Goal: Task Accomplishment & Management: Manage account settings

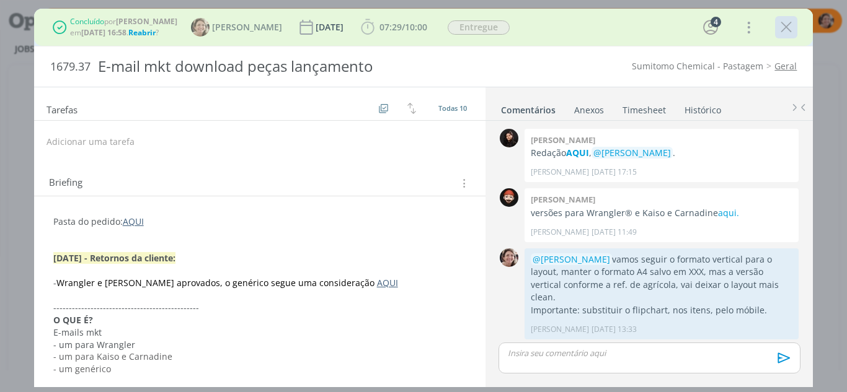
scroll to position [555, 0]
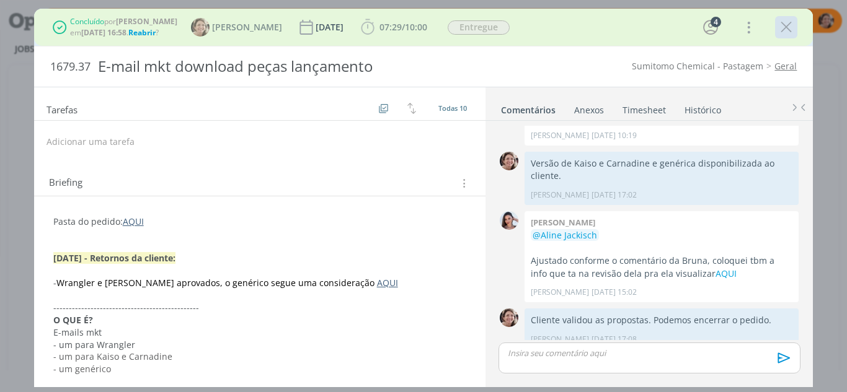
click at [788, 30] on icon "dialog" at bounding box center [786, 27] width 19 height 19
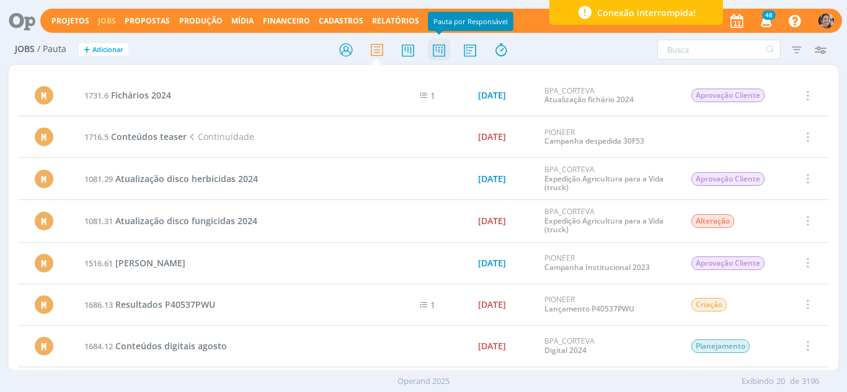
click at [441, 51] on icon at bounding box center [439, 50] width 22 height 24
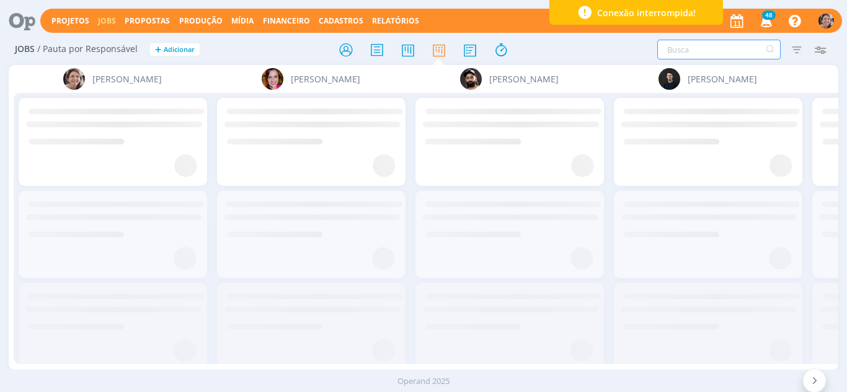
click at [701, 43] on input "text" at bounding box center [718, 50] width 123 height 20
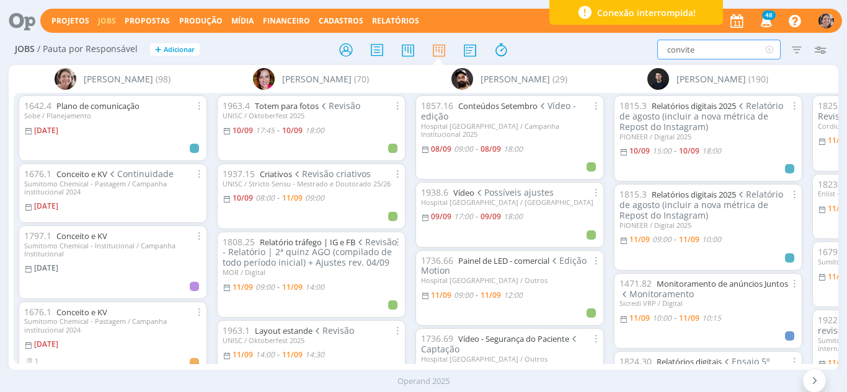
type input "convite"
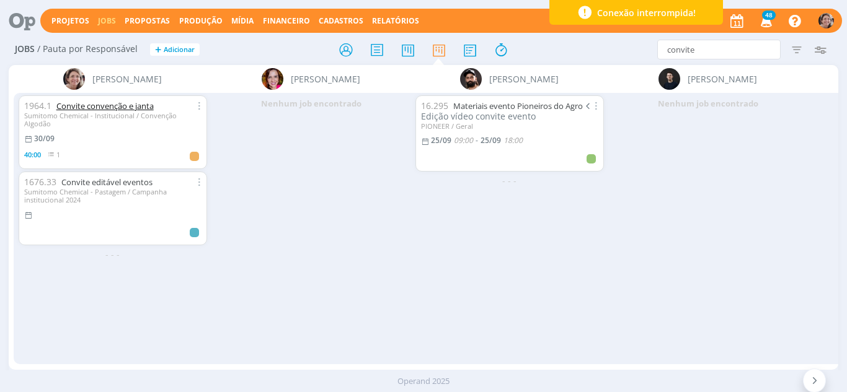
click at [112, 104] on link "Convite convenção e janta" at bounding box center [104, 105] width 97 height 11
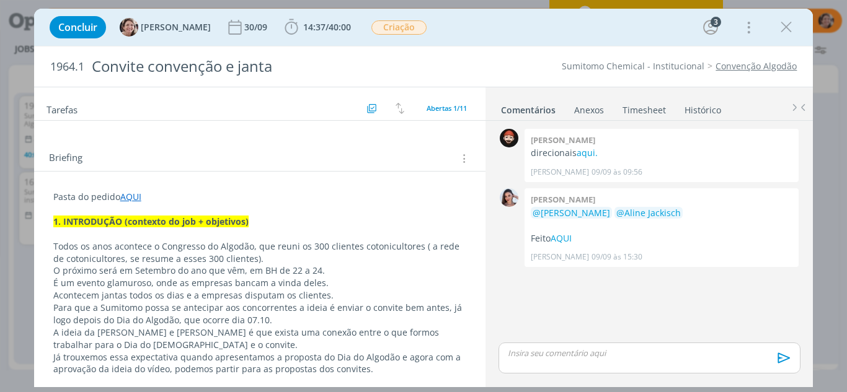
scroll to position [63, 0]
click at [185, 197] on p "Pasta do pedido AQUI" at bounding box center [259, 198] width 413 height 12
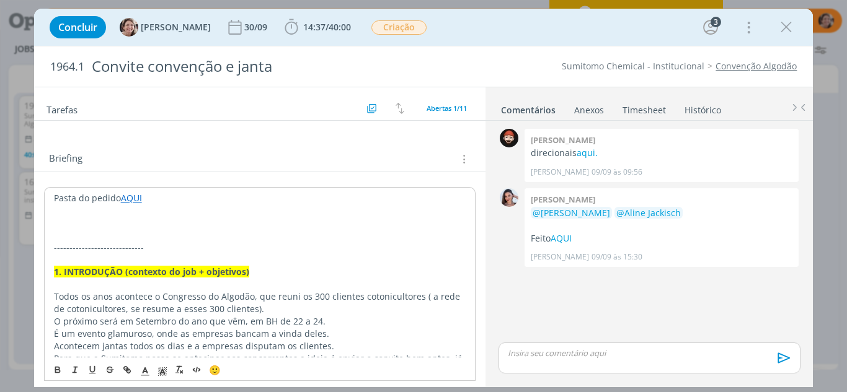
click at [68, 249] on p "-----------------------------" at bounding box center [260, 248] width 412 height 12
click at [76, 237] on p "dialog" at bounding box center [260, 235] width 412 height 12
click at [282, 24] on icon "dialog" at bounding box center [291, 27] width 19 height 19
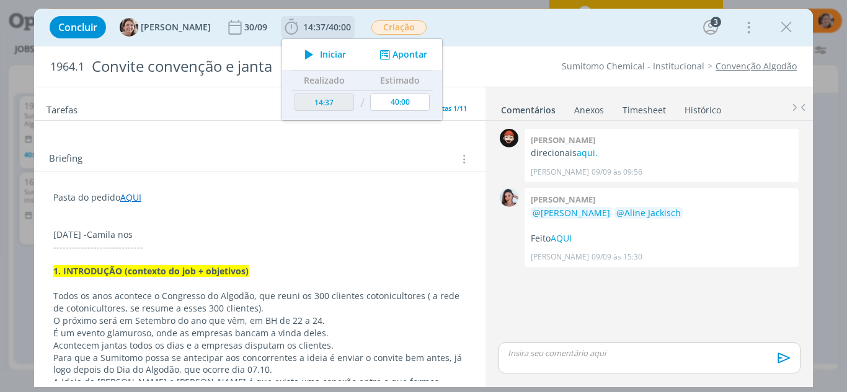
click at [328, 55] on span "Iniciar" at bounding box center [333, 54] width 26 height 9
click at [183, 242] on p "-----------------------------" at bounding box center [259, 247] width 413 height 12
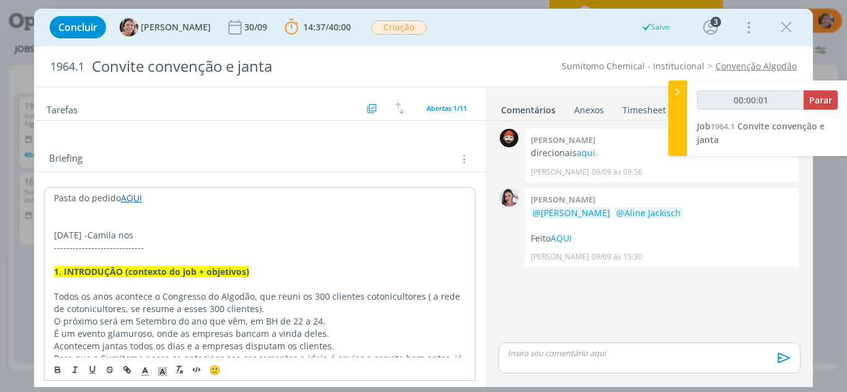
drag, startPoint x: 198, startPoint y: 242, endPoint x: 188, endPoint y: 236, distance: 11.7
click at [196, 242] on p "-----------------------------" at bounding box center [260, 248] width 412 height 12
click at [170, 232] on p "11.09.25 -Camila nos" at bounding box center [260, 235] width 412 height 12
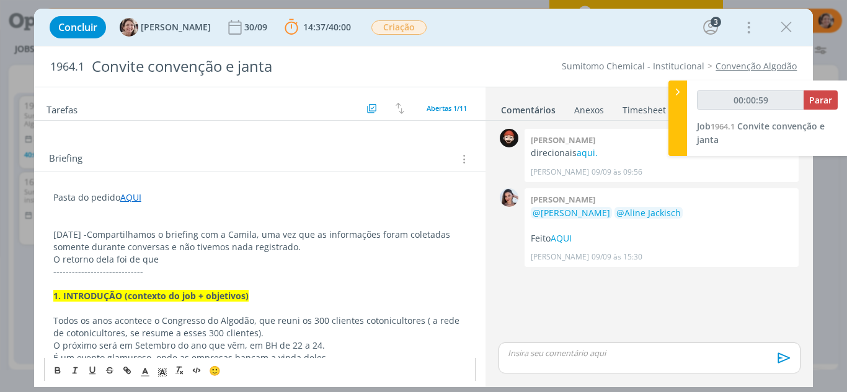
click at [205, 257] on p "O retorno dela foi de que" at bounding box center [259, 260] width 413 height 12
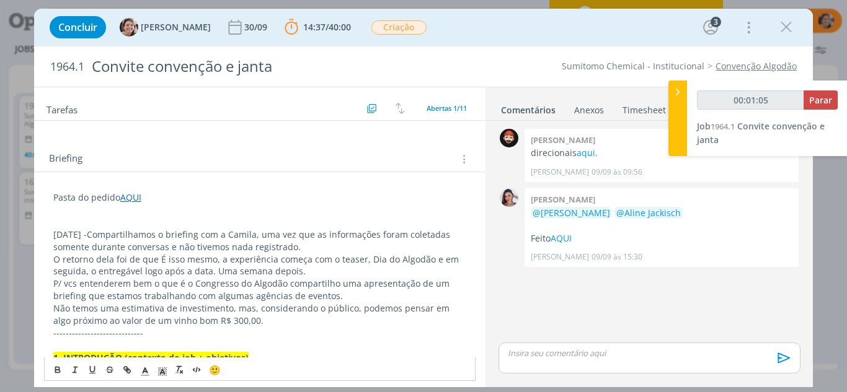
click at [217, 261] on p "O retorno dela foi de que É isso mesmo, a experiência começa com o teaser, Dia …" at bounding box center [259, 266] width 413 height 25
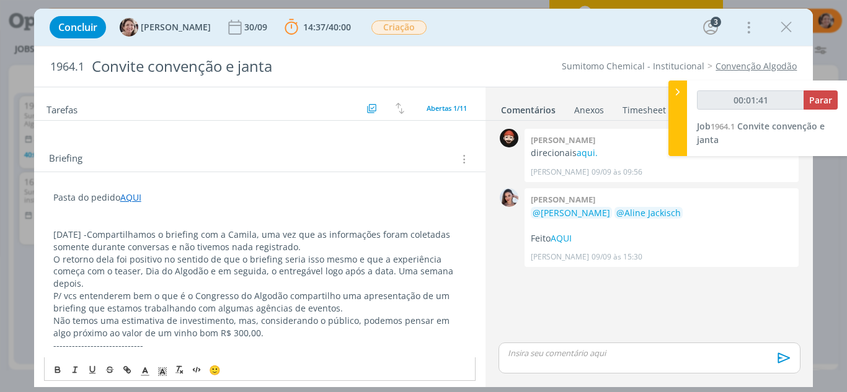
click at [446, 260] on p "O retorno dela foi positivo no sentido de que o briefing seria isso mesmo e que…" at bounding box center [259, 272] width 413 height 37
click at [97, 271] on p "O retorno dela foi positivo no sentido de que o briefing seria isso mesmo e que…" at bounding box center [259, 272] width 413 height 37
click at [121, 271] on p "O retorno dela foi positivo no sentido de que o briefing seria isso mesmo e que…" at bounding box center [259, 272] width 413 height 37
click at [118, 271] on p "O retorno dela foi positivo no sentido de que o briefing seria isso mesmo e que…" at bounding box center [259, 272] width 413 height 37
click at [148, 273] on p "O retorno dela foi positivo no sentido de que o briefing seria isso mesmo e que…" at bounding box center [259, 272] width 413 height 37
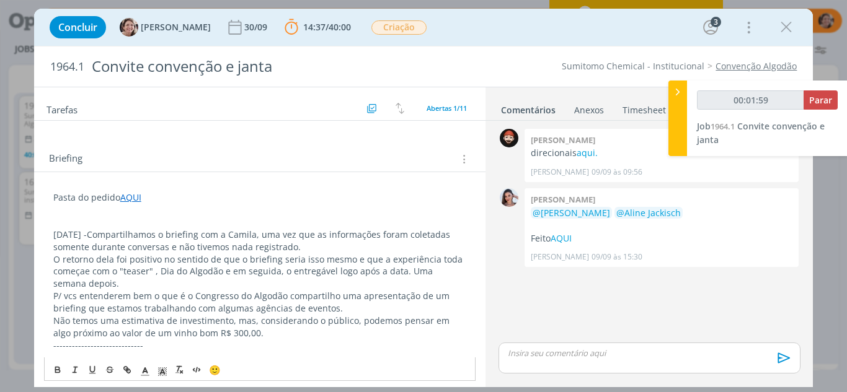
click at [156, 272] on p "O retorno dela foi positivo no sentido de que o briefing seria isso mesmo e que…" at bounding box center [259, 272] width 413 height 37
click at [111, 284] on p "O retorno dela foi positivo no sentido de que o briefing seria isso mesmo e que…" at bounding box center [259, 272] width 413 height 37
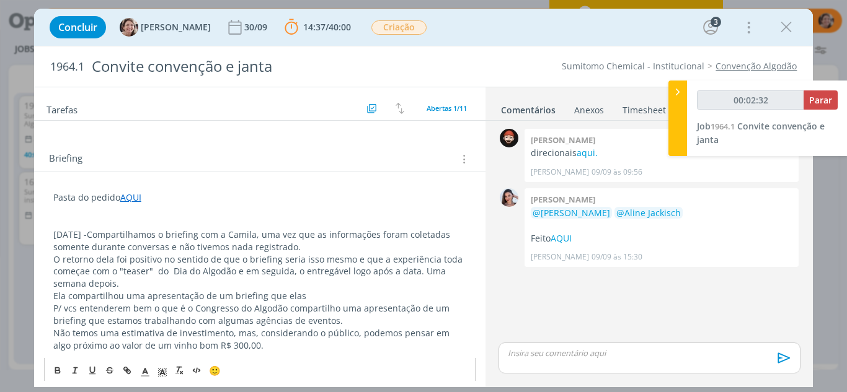
click at [139, 296] on p "Ela compartilhou uma apresentação de um briefing que elas" at bounding box center [259, 296] width 413 height 12
click at [284, 296] on p "Ela compartilhou a apresentação de um briefing que elas" at bounding box center [259, 296] width 413 height 12
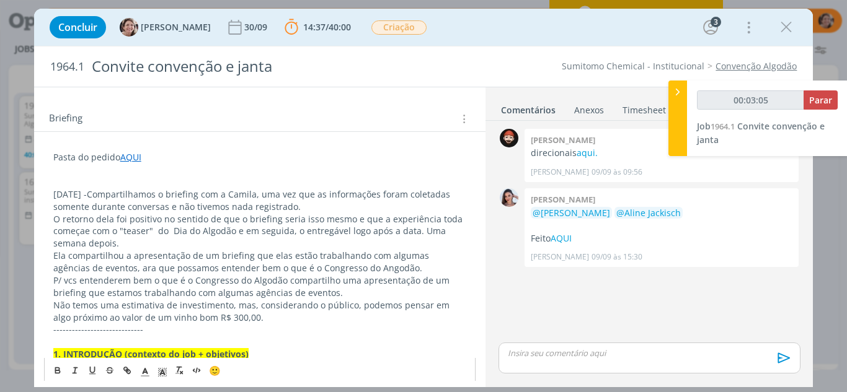
scroll to position [125, 0]
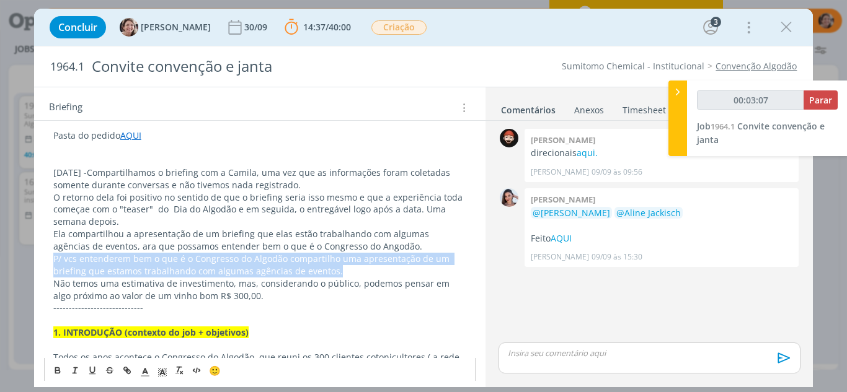
drag, startPoint x: 325, startPoint y: 270, endPoint x: 44, endPoint y: 256, distance: 281.8
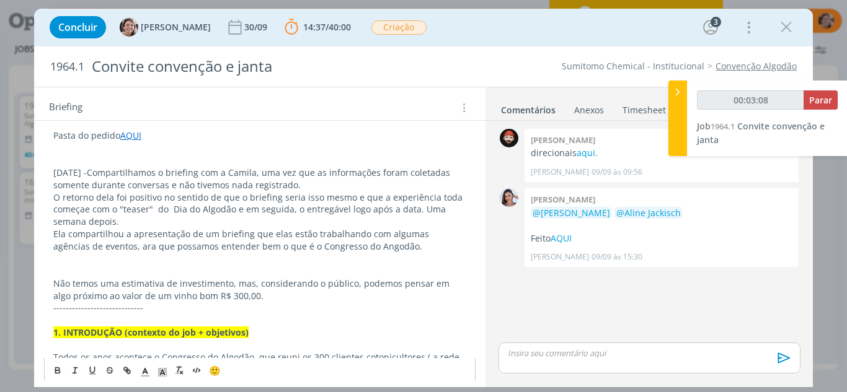
click at [344, 249] on p "Ela compartilhou a apresentação de um briefing que elas estão trabalhando com a…" at bounding box center [259, 240] width 413 height 25
drag, startPoint x: 396, startPoint y: 255, endPoint x: 384, endPoint y: 245, distance: 15.9
click at [395, 255] on p "dialog" at bounding box center [259, 259] width 413 height 12
click at [382, 243] on p "Ela compartilhou a apresentação de um briefing que elas estão trabalhando com a…" at bounding box center [259, 240] width 413 height 25
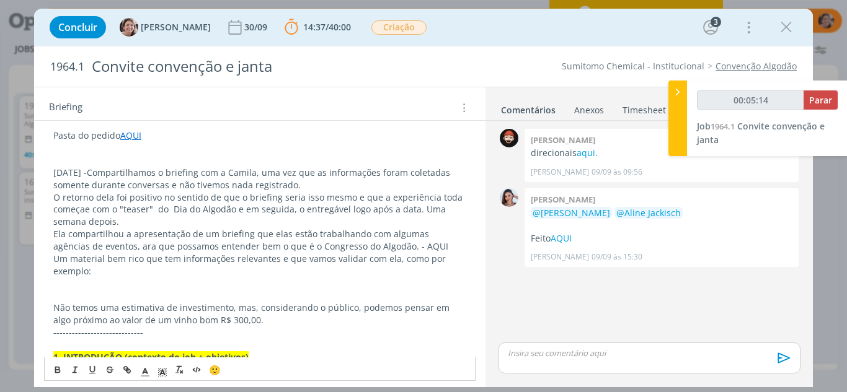
click at [141, 259] on p "Um material bem rico que tem informações relevantes e que vamos validar com ela…" at bounding box center [259, 265] width 413 height 25
drag, startPoint x: 161, startPoint y: 260, endPoint x: 145, endPoint y: 260, distance: 16.1
click at [145, 260] on p "Um material bem rico que tem informações relevantes e que vamos validar com ela…" at bounding box center [259, 265] width 413 height 25
drag, startPoint x: 178, startPoint y: 262, endPoint x: 144, endPoint y: 258, distance: 33.8
click at [144, 258] on p "Um material bem rico que tem informações relevantes e que vamos validar com ela…" at bounding box center [259, 265] width 413 height 25
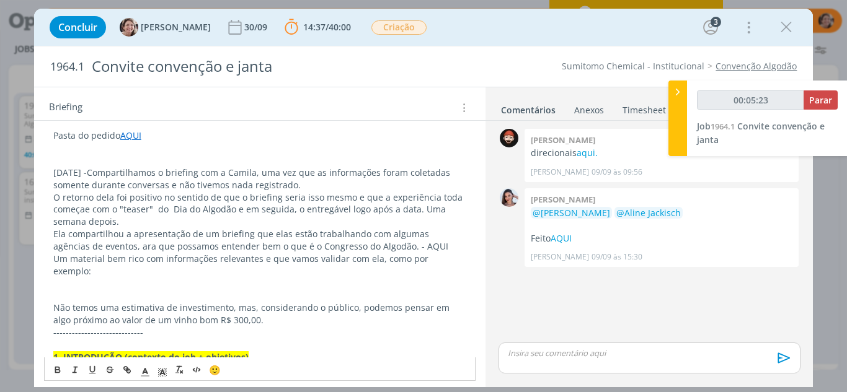
click at [285, 259] on p "Um material bem rico com informações relevantes e que vamos validar com ela, co…" at bounding box center [259, 265] width 413 height 25
click at [123, 271] on p "Um material bem rico com informações relevantes e algumas que vamos validar com…" at bounding box center [259, 265] width 413 height 25
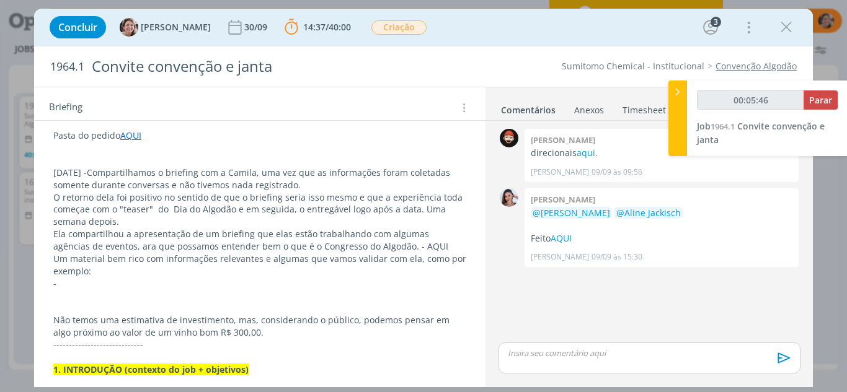
click at [133, 274] on p "Um material bem rico com informações relevantes e algumas que vamos validar com…" at bounding box center [259, 265] width 413 height 25
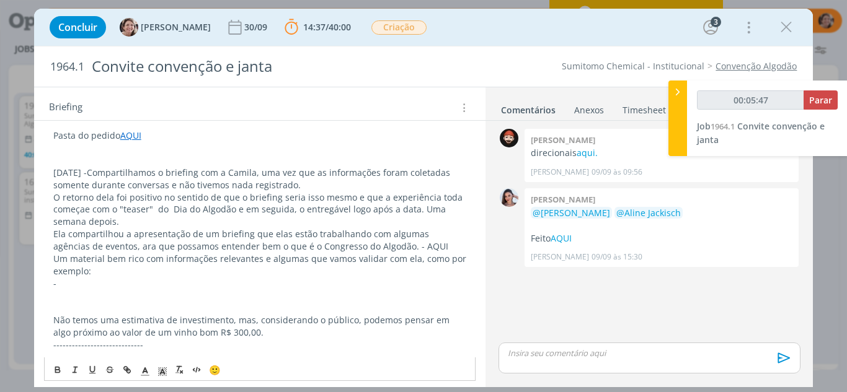
click at [125, 279] on p "-" at bounding box center [259, 284] width 413 height 12
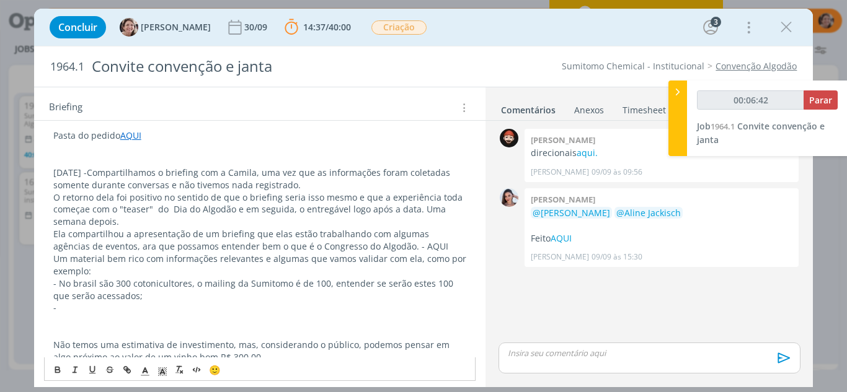
click at [94, 306] on p "-" at bounding box center [259, 308] width 413 height 12
click at [68, 310] on p "-" at bounding box center [259, 308] width 413 height 12
click at [91, 307] on p "-" at bounding box center [259, 308] width 413 height 12
click at [138, 309] on p "- no slide 27 falamos da Sinfonia do futuro (o tema do congresso esse ano é o "…" at bounding box center [259, 308] width 413 height 12
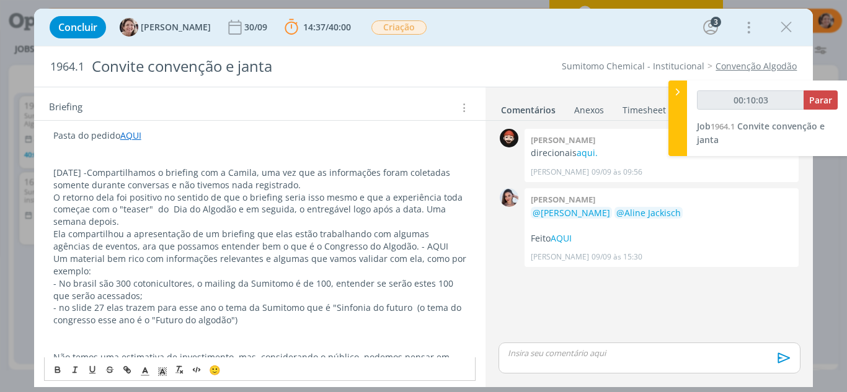
click at [394, 312] on p "- no slide 27 elas trazem para esse ano o tema da Sumitomo que é "Sinfonia do f…" at bounding box center [259, 314] width 413 height 25
click at [400, 308] on p "- no slide 27 elas trazem para esse ano o tema da Sumitomo que é "Sinfonia do f…" at bounding box center [259, 314] width 413 height 25
click at [417, 311] on p "- no slide 27 elas trazem para esse ano o tema da Sumitomo que é "Sinfonia do f…" at bounding box center [259, 314] width 413 height 25
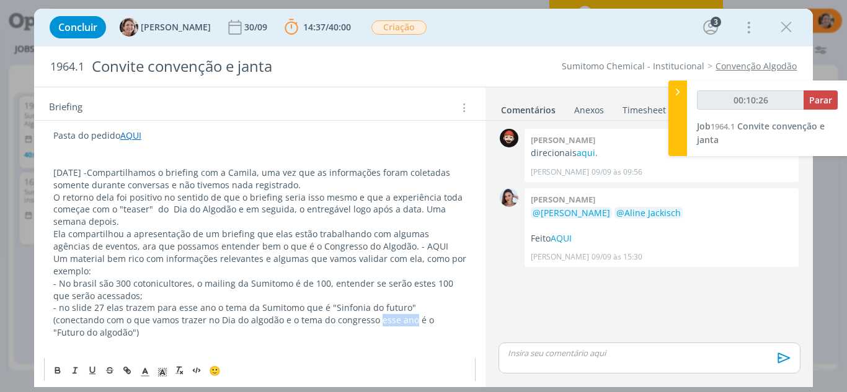
drag, startPoint x: 358, startPoint y: 325, endPoint x: 324, endPoint y: 322, distance: 33.6
click at [324, 322] on p "- no slide 27 elas trazem para esse ano o tema da Sumitomo que é "Sinfonia do f…" at bounding box center [259, 320] width 413 height 37
click at [360, 321] on p "- no slide 27 elas trazem para esse ano o tema da Sumitomo que é "Sinfonia do f…" at bounding box center [259, 320] width 413 height 37
click at [352, 321] on p "- no slide 27 elas trazem para esse ano o tema da Sumitomo que é "Sinfonia do f…" at bounding box center [259, 320] width 413 height 37
click at [450, 318] on p "- no slide 27 elas trazem para esse ano o tema da Sumitomo que é "Sinfonia do f…" at bounding box center [259, 320] width 413 height 37
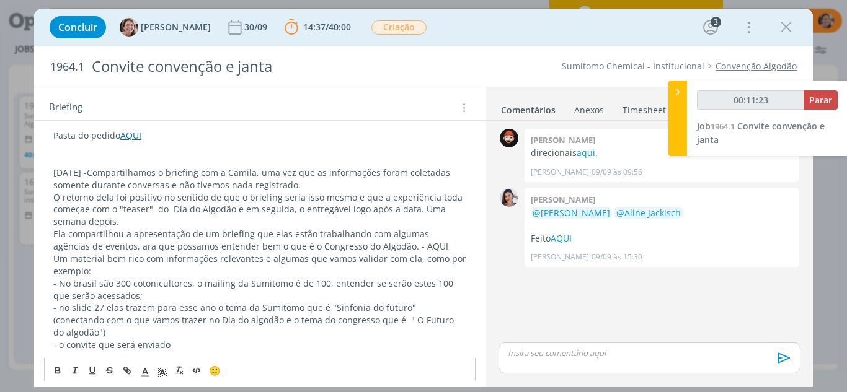
click at [183, 339] on p "- o convite que será enviado" at bounding box center [259, 345] width 413 height 12
click at [239, 339] on p "- o convite que será enviado junto ao integr" at bounding box center [259, 345] width 413 height 12
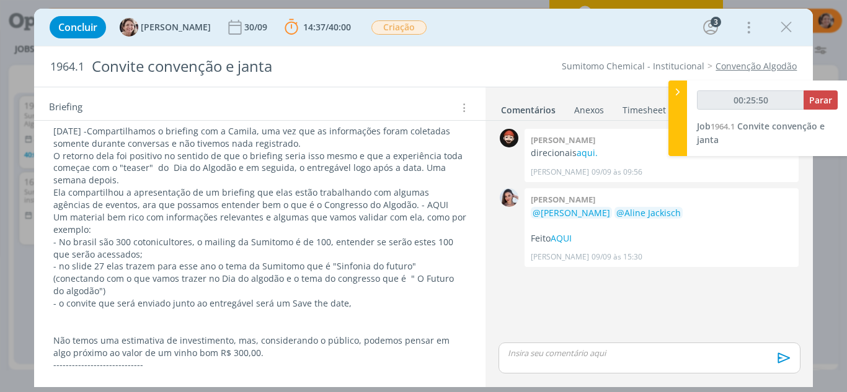
scroll to position [187, 0]
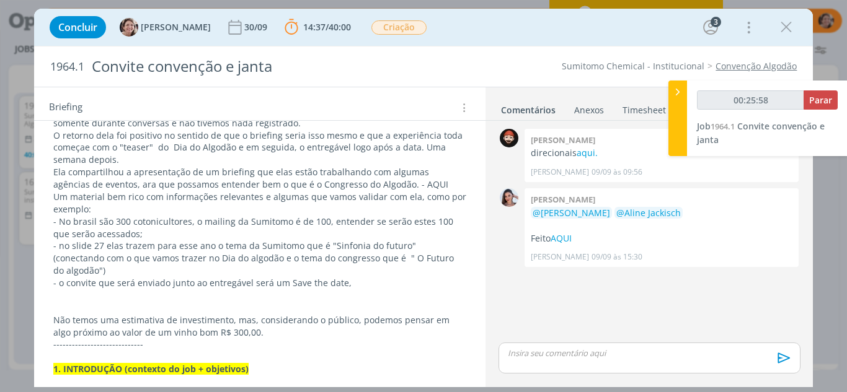
click at [345, 277] on p "- o convite que será enviado junto ao entregável será um Save the date," at bounding box center [259, 283] width 413 height 12
click at [358, 277] on p "- o convite que será enviado junto ao entregável será um Save the date," at bounding box center [259, 283] width 413 height 12
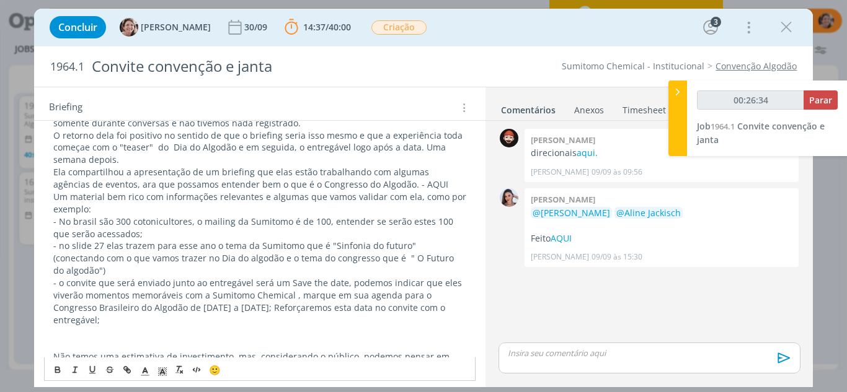
click at [289, 285] on p "- o convite que será enviado junto ao entregável será um Save the date, podemos…" at bounding box center [259, 302] width 413 height 50
click at [345, 283] on p "- o convite que será enviado junto ao entregável será um Save the date, podemos…" at bounding box center [259, 302] width 413 height 50
click at [437, 283] on p "- o convite que será enviado junto ao entregável será um Save the date, podemos…" at bounding box center [259, 302] width 413 height 50
drag, startPoint x: 300, startPoint y: 298, endPoint x: 307, endPoint y: 302, distance: 8.9
click at [307, 302] on p "- o convite que será enviado junto ao entregável será um Save the date, podemos…" at bounding box center [259, 302] width 413 height 50
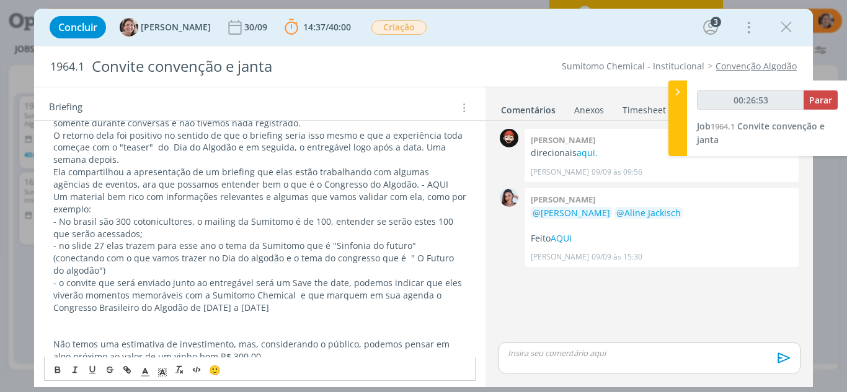
click at [69, 327] on p "dialog" at bounding box center [259, 333] width 413 height 12
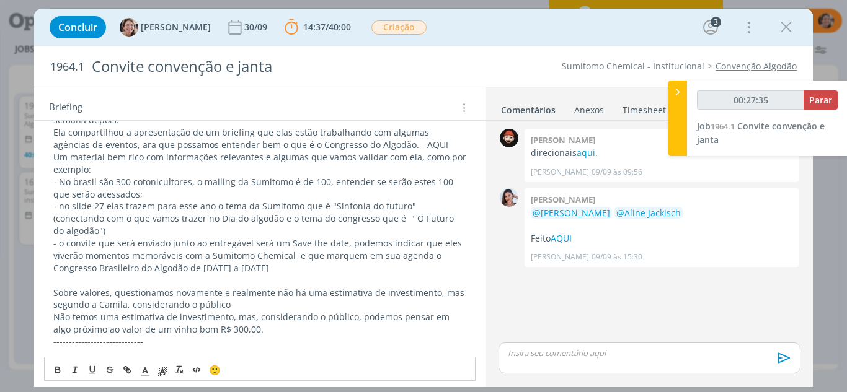
scroll to position [249, 0]
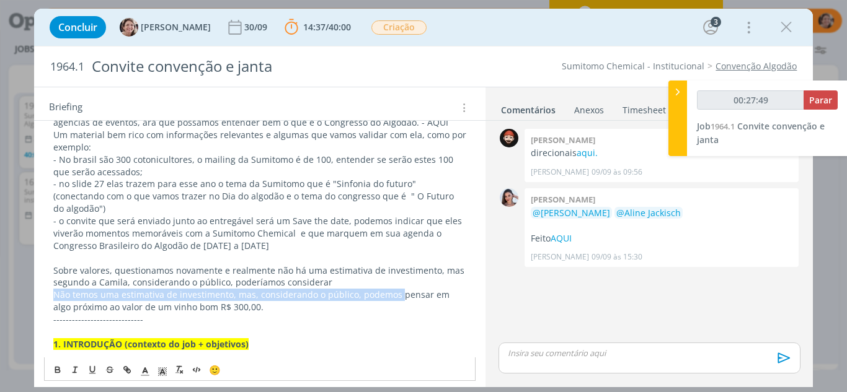
drag, startPoint x: 394, startPoint y: 283, endPoint x: 43, endPoint y: 280, distance: 350.2
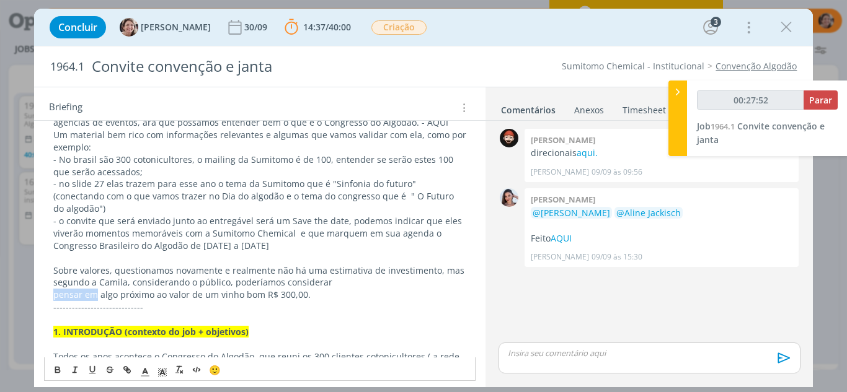
drag, startPoint x: 96, startPoint y: 283, endPoint x: 44, endPoint y: 283, distance: 52.1
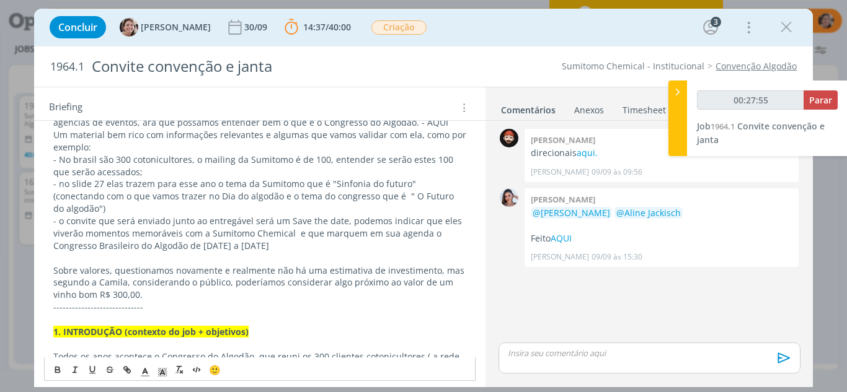
click at [144, 283] on p "Sobre valores, questionamos novamente e realmente não há uma estimativa de inve…" at bounding box center [259, 283] width 413 height 37
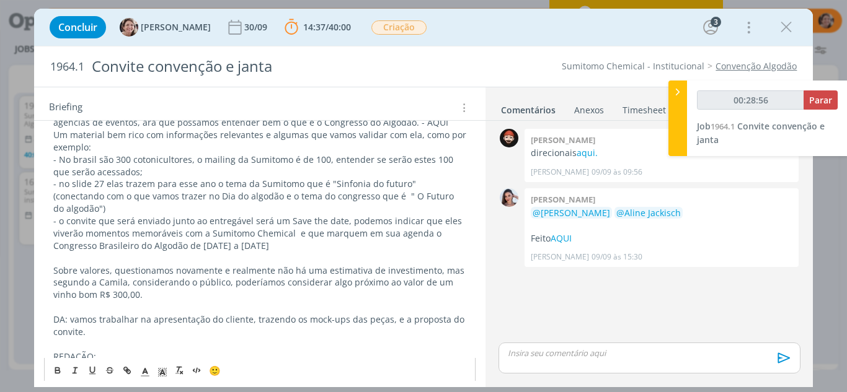
click at [219, 314] on p "DA: vamos trabalhar na apresentação do cliente, trazendo os mock-ups das peças,…" at bounding box center [259, 326] width 413 height 25
click at [385, 314] on p "DA: vamos trabalhar na apresentação dos caminhos criativos apresentados cliente…" at bounding box center [259, 326] width 413 height 25
drag, startPoint x: 207, startPoint y: 310, endPoint x: 138, endPoint y: 301, distance: 69.3
click at [138, 314] on p "DA: vamos trabalhar na apresentação dos caminhos criativos apresentados cliente…" at bounding box center [259, 326] width 413 height 25
click at [374, 314] on p "DA: vamos trabalhar nas propostas dos caminhos criativos apresentados cliente, …" at bounding box center [259, 326] width 413 height 25
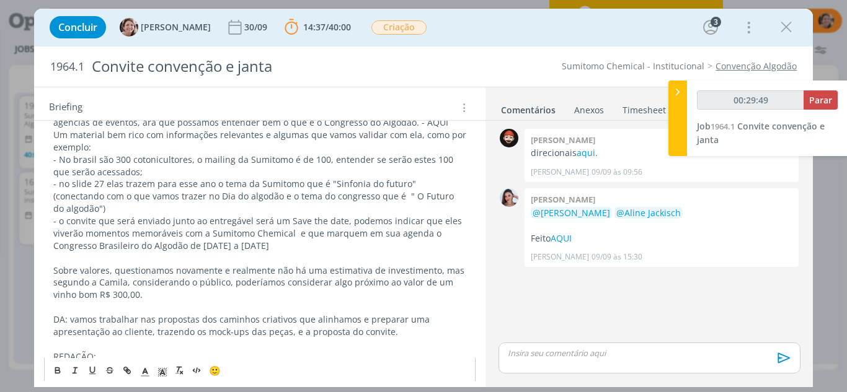
click at [368, 325] on p "DA: vamos trabalhar nas propostas dos caminhos criativos que alinhamos e prepar…" at bounding box center [259, 326] width 413 height 25
click at [336, 338] on p "Vamos alinhar quais peças precisam de redação. A do convite já temso direcional." at bounding box center [259, 344] width 413 height 12
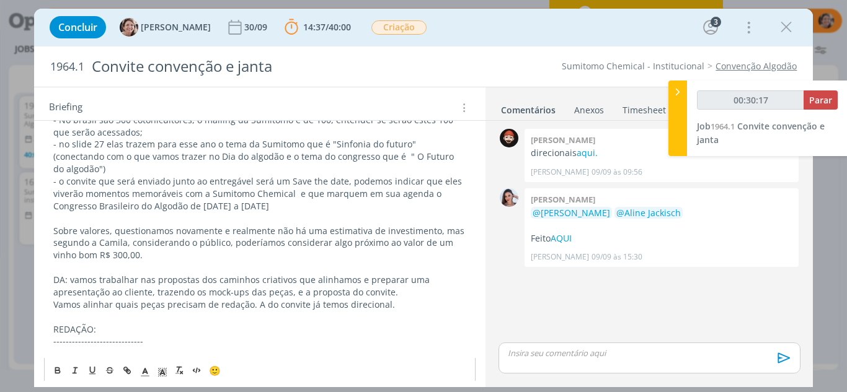
scroll to position [311, 0]
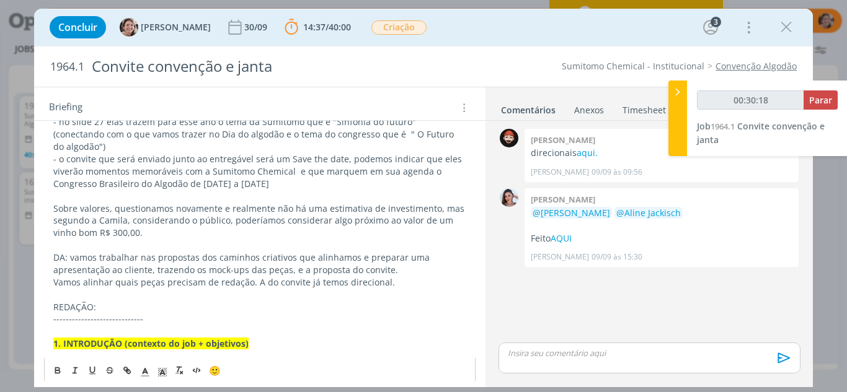
click at [109, 301] on p "REDAÇÃO:" at bounding box center [259, 307] width 413 height 12
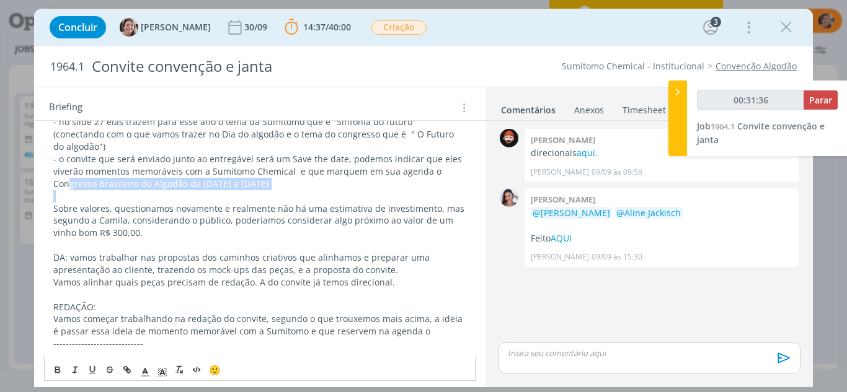
drag, startPoint x: 311, startPoint y: 180, endPoint x: 28, endPoint y: 171, distance: 282.8
click at [28, 171] on div "Concluir Aline Jackisch 30/09 14:37 / 40:00 Parar Apontar Data * 11/09/2025 Hor…" at bounding box center [423, 196] width 847 height 392
copy p "gresso Brasileiro do Algodão de 22 a 24 de setembro de 2026"
click at [423, 320] on p "Vamos começar trabalhando na redação do convite, segundo o que trouxemos mais a…" at bounding box center [259, 325] width 413 height 25
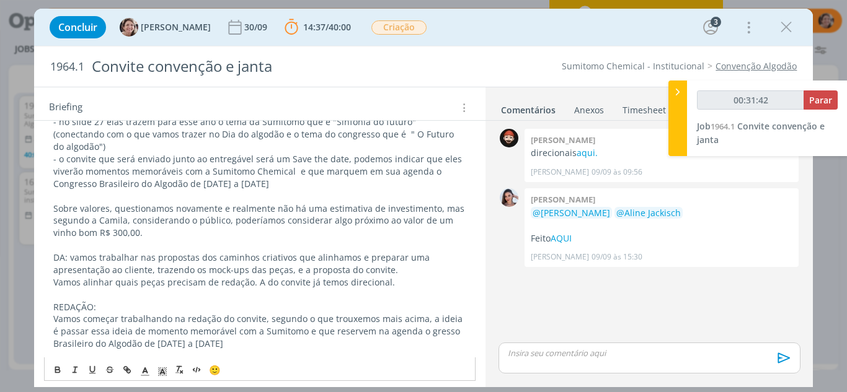
drag, startPoint x: 408, startPoint y: 329, endPoint x: 418, endPoint y: 320, distance: 12.7
click at [408, 329] on p "Vamos começar trabalhando na redação do convite, segundo o que trouxemos mais a…" at bounding box center [259, 331] width 413 height 37
click at [415, 320] on p "Vamos começar trabalhando na redação do convite, segundo o que trouxemos mais a…" at bounding box center [259, 331] width 413 height 37
click at [301, 337] on p "Vamos começar trabalhando na redação do convite, segundo o que trouxemos mais a…" at bounding box center [259, 331] width 413 height 37
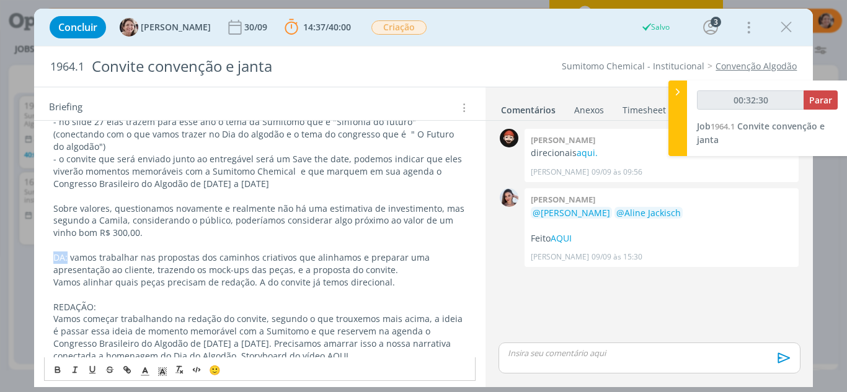
drag, startPoint x: 67, startPoint y: 246, endPoint x: 46, endPoint y: 244, distance: 21.2
click at [60, 371] on icon "dialog" at bounding box center [57, 371] width 4 height 2
drag, startPoint x: 104, startPoint y: 298, endPoint x: 53, endPoint y: 288, distance: 52.4
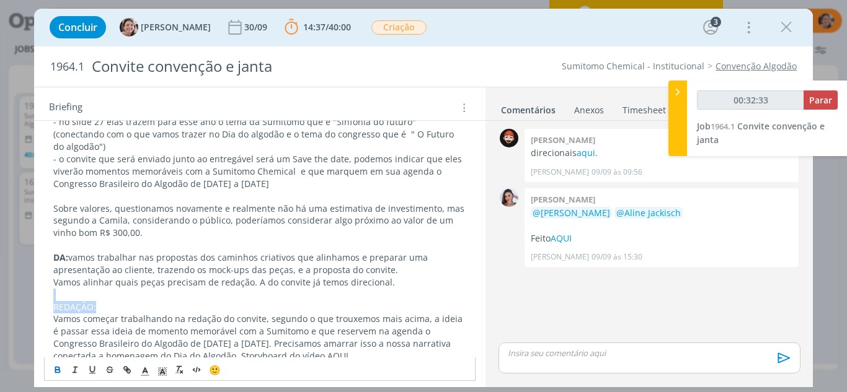
click at [59, 371] on icon "dialog" at bounding box center [57, 371] width 4 height 2
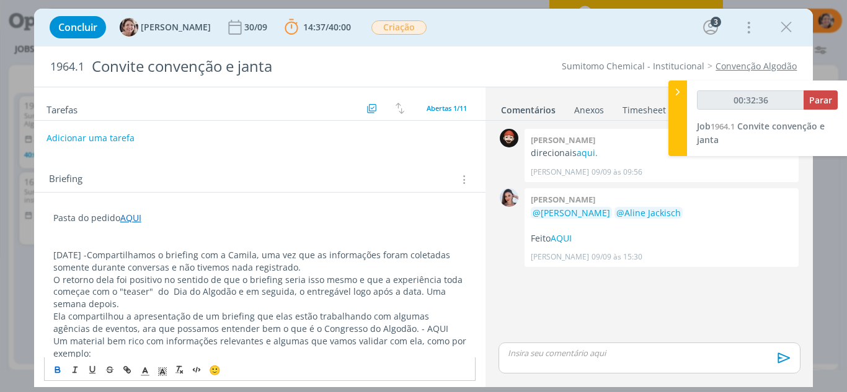
scroll to position [63, 0]
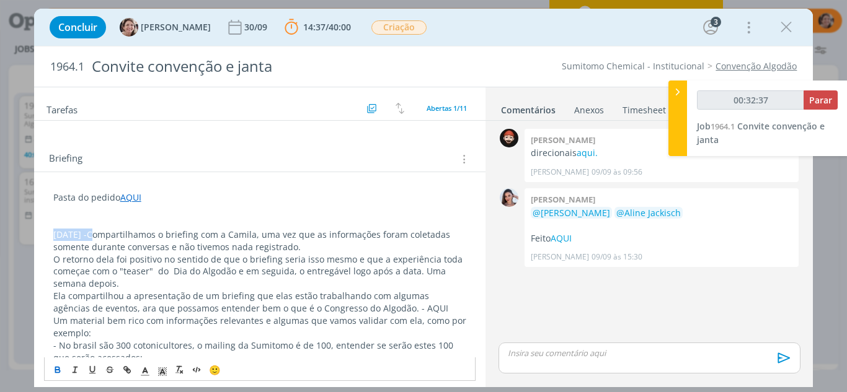
drag, startPoint x: 90, startPoint y: 236, endPoint x: 46, endPoint y: 244, distance: 44.6
click at [87, 239] on p "11.09.25 -Compartilhamos o briefing com a Camila, uma vez que as informações fo…" at bounding box center [259, 241] width 413 height 25
click at [108, 236] on p "11.09.25 -Compartilhamos o briefing com a Camila, uma vez que as informações fo…" at bounding box center [259, 241] width 413 height 25
drag, startPoint x: 86, startPoint y: 233, endPoint x: 73, endPoint y: 368, distance: 135.8
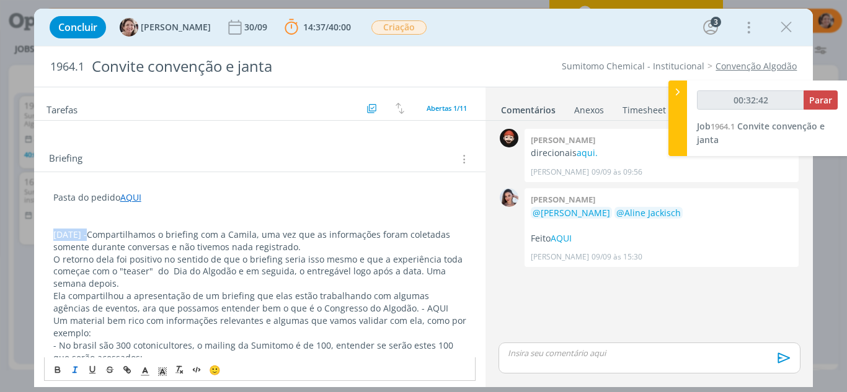
click at [54, 230] on p "11.09.25 -Compartilhamos o briefing com a Camila, uma vez que as informações fo…" at bounding box center [259, 241] width 413 height 25
click at [55, 373] on icon "dialog" at bounding box center [57, 371] width 4 height 2
click at [167, 374] on icon "dialog" at bounding box center [162, 371] width 11 height 11
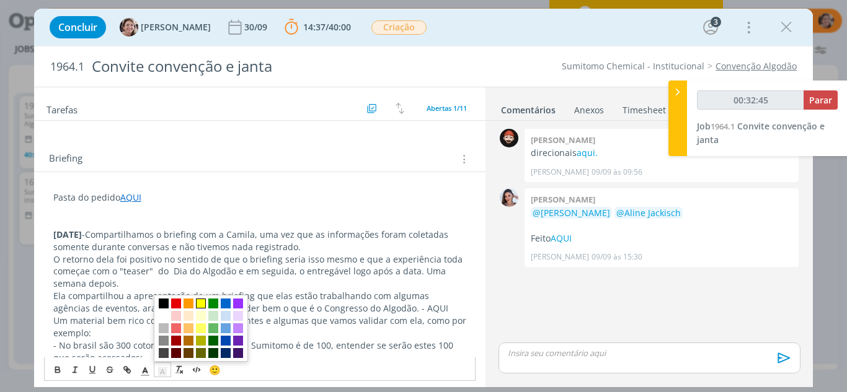
click at [199, 304] on span "dialog" at bounding box center [201, 304] width 10 height 10
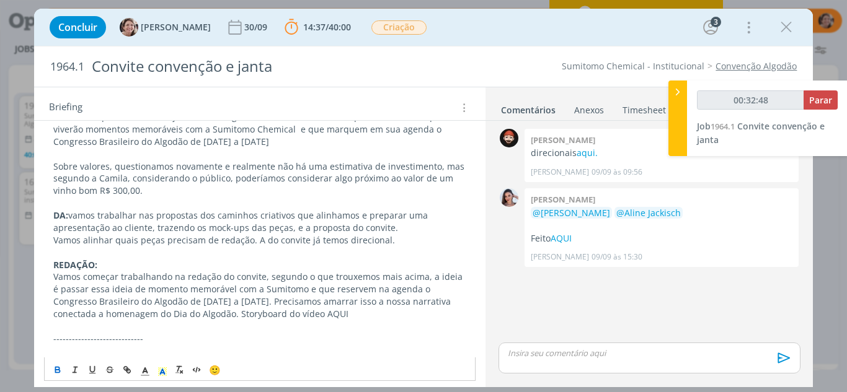
scroll to position [373, 0]
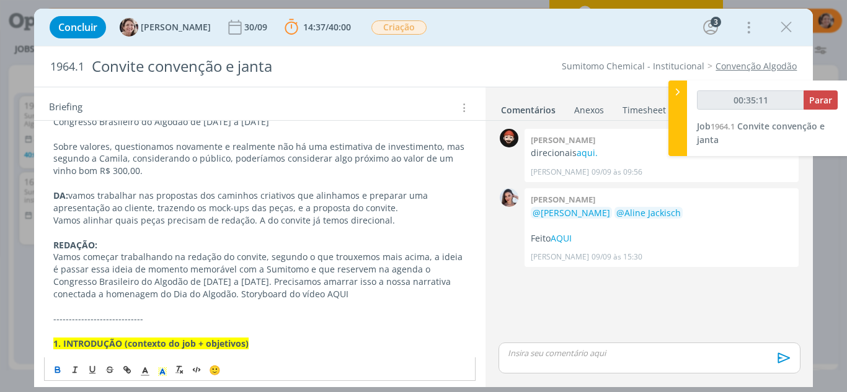
drag, startPoint x: 351, startPoint y: 282, endPoint x: 319, endPoint y: 276, distance: 32.8
click at [319, 276] on p "Vamos começar trabalhando na redação do convite, segundo o que trouxemos mais a…" at bounding box center [259, 276] width 413 height 50
type input "00:35:12"
click at [130, 368] on icon "dialog" at bounding box center [127, 370] width 10 height 10
type input "AQUI"
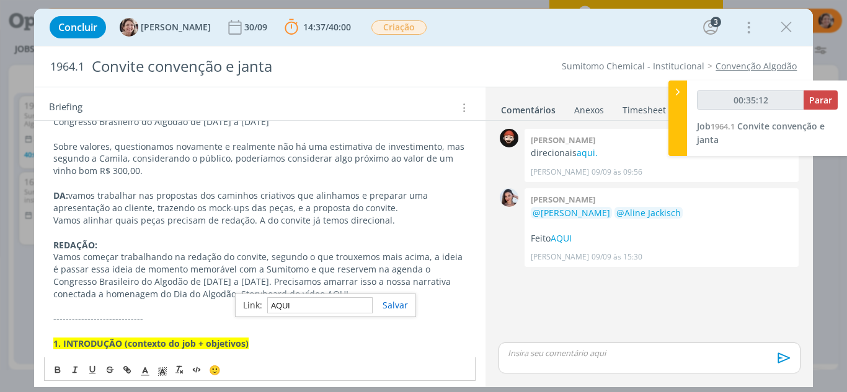
type input "00:35:13"
paste input "https://sobeae.sharepoint.com/:f:/s/SOBEAE/EgV7WInXnSpLkYVXxzum6TUBA6YcSTaZq-Gg…"
type input "https://sobeae.sharepoint.com/:f:/s/SOBEAE/EgV7WInXnSpLkYVXxzum6TUBA6YcSTaZq-Gg…"
type input "00:35:15"
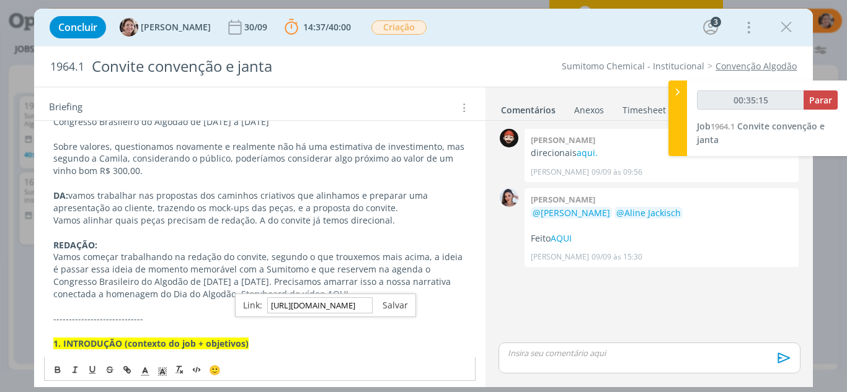
type input "https://sobeae.sharepoint.com/:f:/s/SOBEAE/EgV7WInXnSpLkYVXxzum6TUBA6YcSTaZq-Gg…"
click at [392, 307] on link "dialog" at bounding box center [390, 305] width 35 height 12
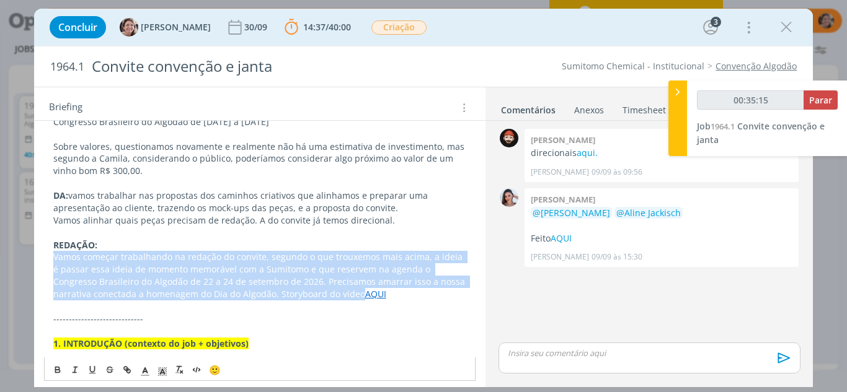
scroll to position [373, 0]
click at [381, 283] on p "Vamos começar trabalhando na redação do convite, segundo o que trouxemos mais a…" at bounding box center [259, 276] width 413 height 50
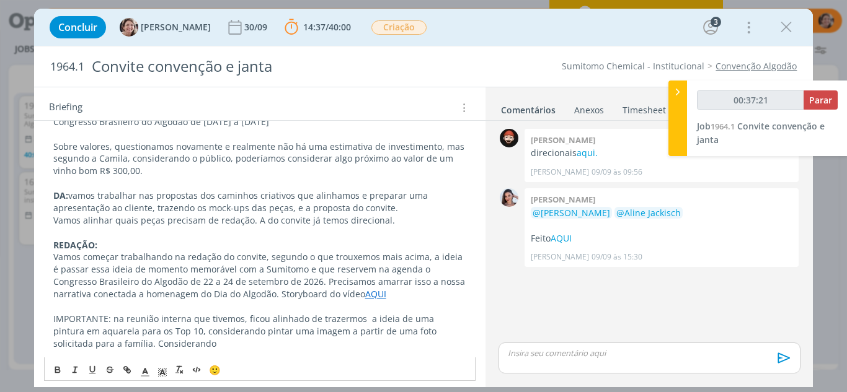
click at [309, 319] on p "IMPORTANTE: na reunião interna que tivemos, ficou alinhado de trazermos a ideia…" at bounding box center [259, 331] width 413 height 37
click at [392, 320] on p "IMPORTANTE: na reunião interna que tivemos, ficou alinhado de trazermos a ideia…" at bounding box center [259, 331] width 413 height 37
drag, startPoint x: 304, startPoint y: 338, endPoint x: 138, endPoint y: 332, distance: 166.9
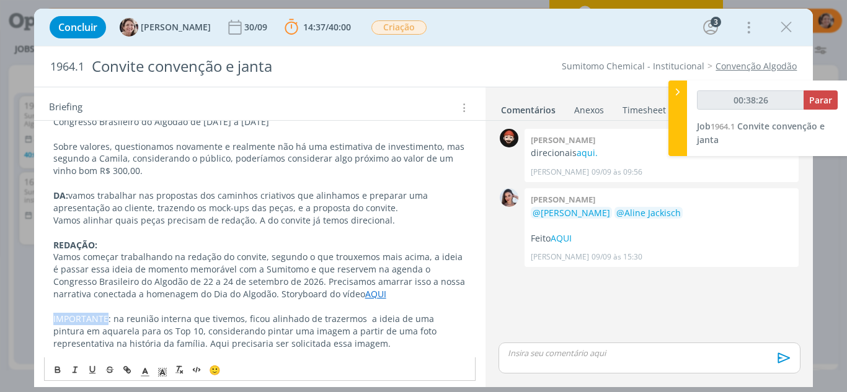
drag, startPoint x: 108, startPoint y: 309, endPoint x: 50, endPoint y: 303, distance: 58.5
click at [57, 373] on icon "dialog" at bounding box center [57, 371] width 4 height 2
click at [126, 336] on p "IMPORTANTE : na reunião interna que tivemos, ficou alinhado de trazermos a idei…" at bounding box center [259, 331] width 413 height 37
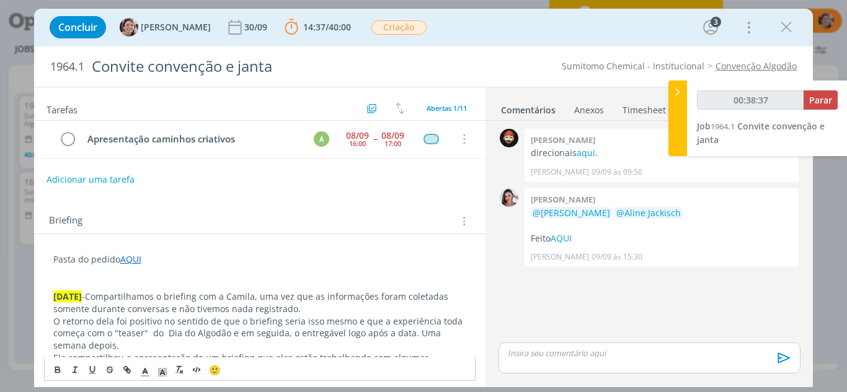
scroll to position [0, 0]
click at [346, 138] on div "08/09" at bounding box center [357, 137] width 23 height 9
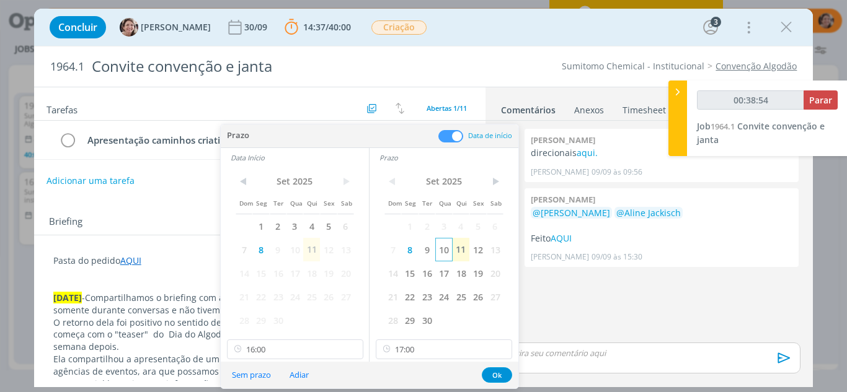
click at [444, 251] on span "10" at bounding box center [443, 250] width 17 height 24
click at [298, 250] on span "10" at bounding box center [294, 250] width 17 height 24
click at [293, 353] on input "16:00" at bounding box center [295, 350] width 136 height 20
type input "00:39:06"
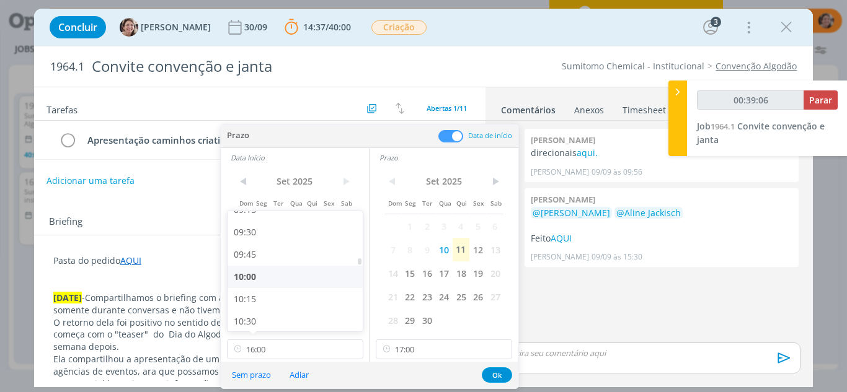
click at [263, 282] on div "10:00" at bounding box center [296, 277] width 139 height 22
type input "10:00"
click at [422, 353] on input "17:00" at bounding box center [444, 350] width 136 height 20
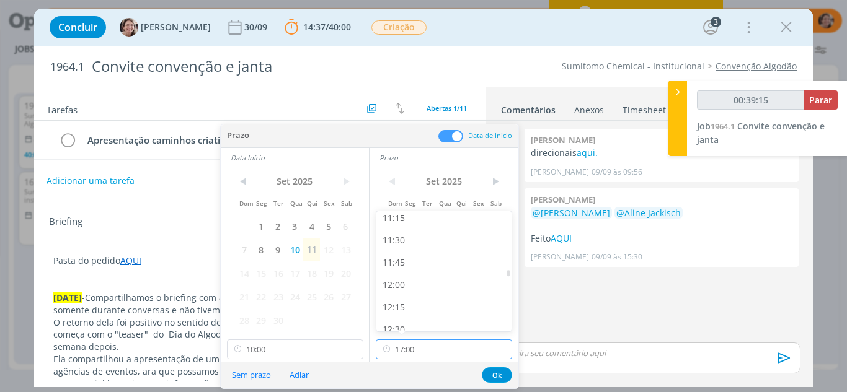
scroll to position [989, 0]
type input "00:39:16"
click at [400, 241] on div "11:15" at bounding box center [445, 237] width 139 height 22
type input "11:15"
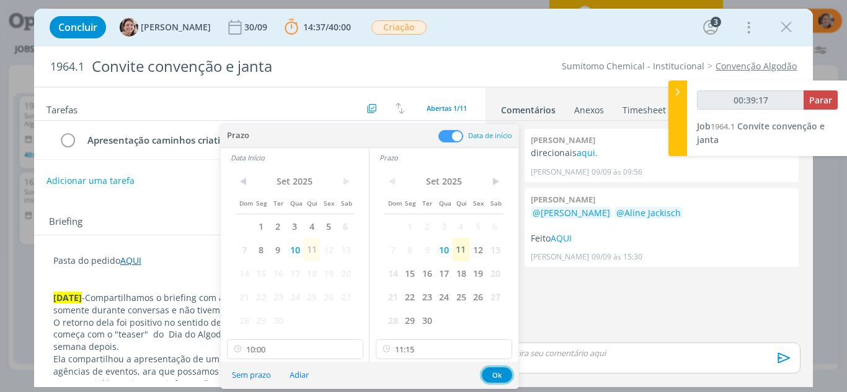
click at [496, 377] on button "Ok" at bounding box center [497, 375] width 30 height 15
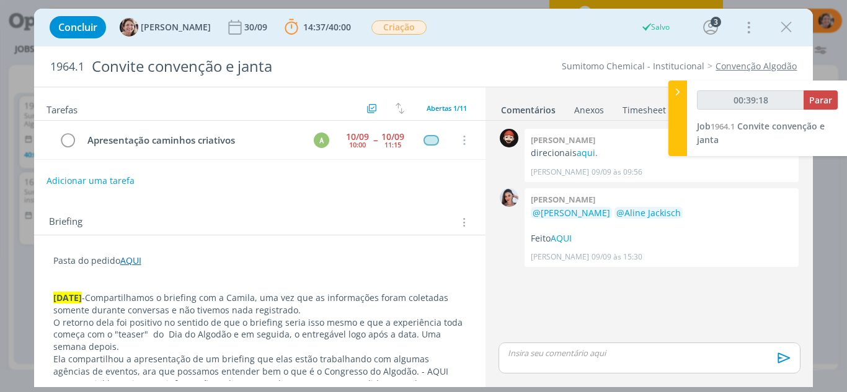
type input "00:39:19"
click at [676, 90] on icon at bounding box center [677, 92] width 12 height 13
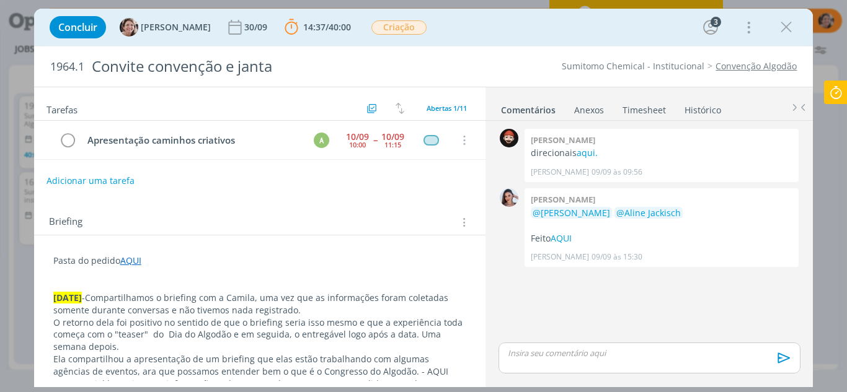
click at [640, 110] on link "Timesheet" at bounding box center [644, 108] width 45 height 18
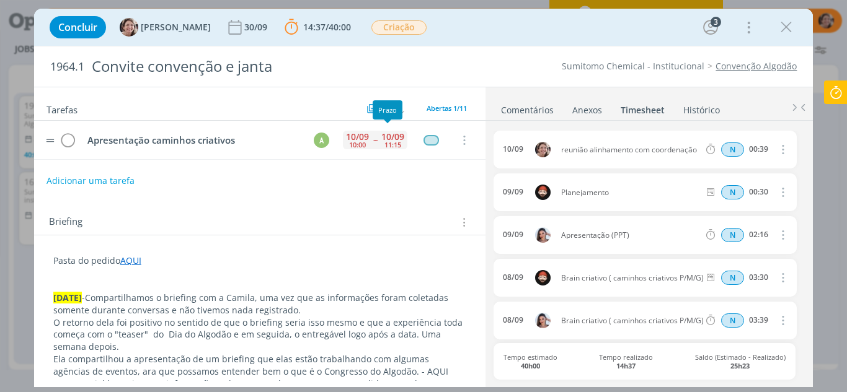
click at [391, 135] on div "10/09" at bounding box center [392, 137] width 23 height 9
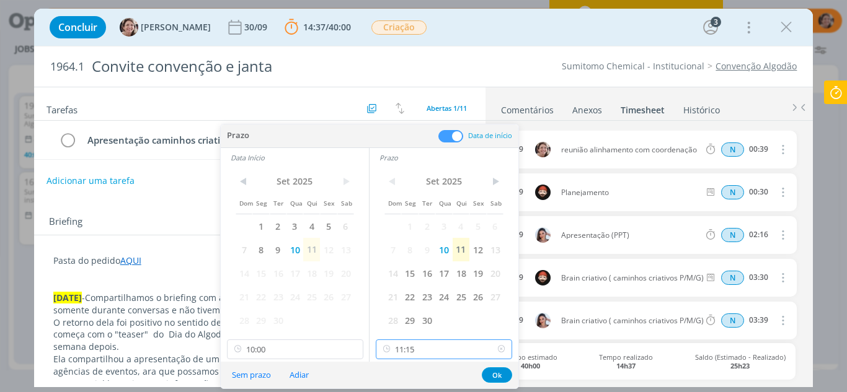
click at [436, 353] on input "11:15" at bounding box center [444, 350] width 136 height 20
click at [313, 344] on input "10:00" at bounding box center [295, 350] width 136 height 20
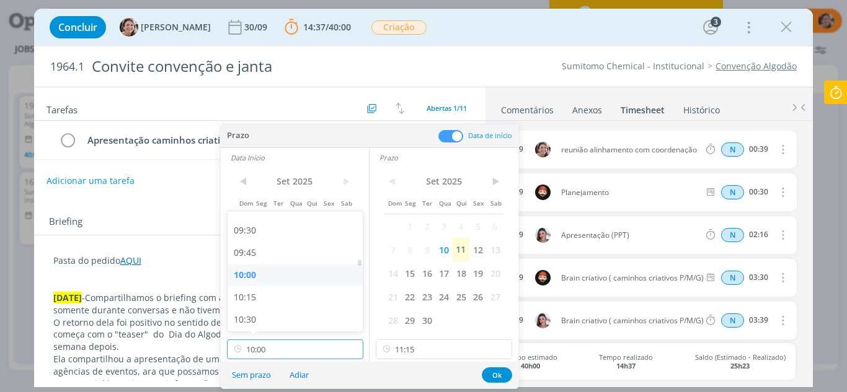
scroll to position [860, 0]
click at [257, 277] on div "10:15" at bounding box center [296, 277] width 139 height 22
type input "10:15"
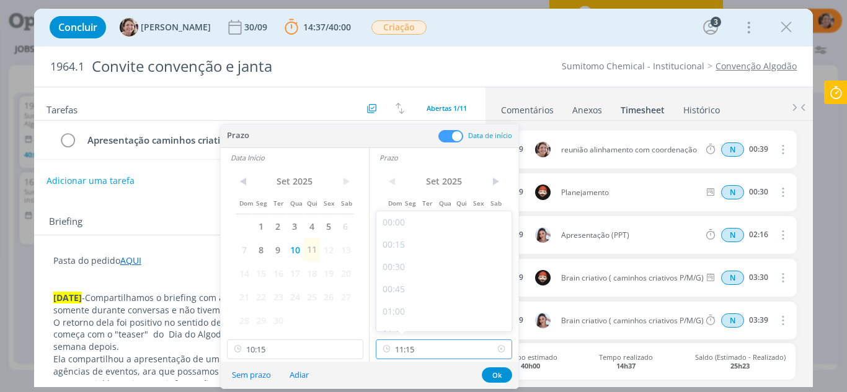
click at [421, 354] on input "11:15" at bounding box center [444, 350] width 136 height 20
click at [404, 294] on div "11:00" at bounding box center [445, 294] width 139 height 22
type input "11:00"
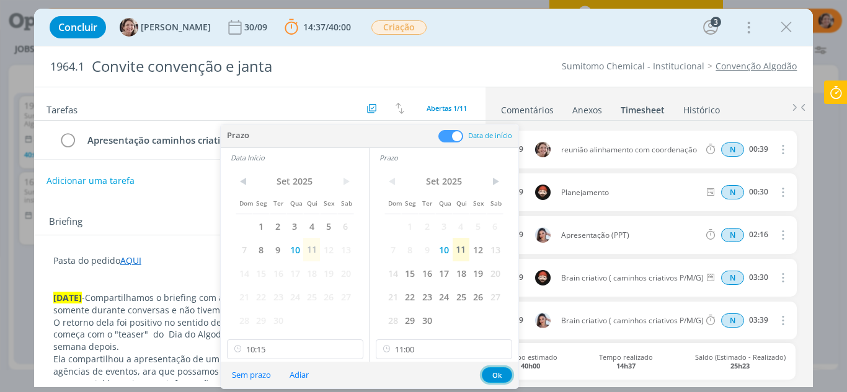
click at [488, 371] on button "Ok" at bounding box center [497, 375] width 30 height 15
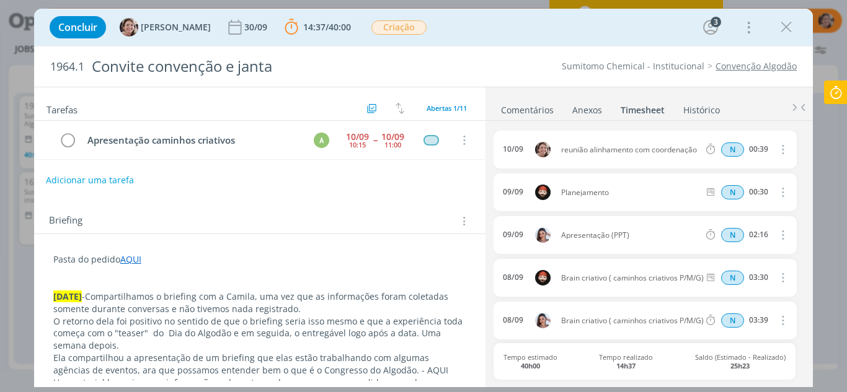
click at [117, 183] on button "Adicionar uma tarefa" at bounding box center [90, 180] width 88 height 21
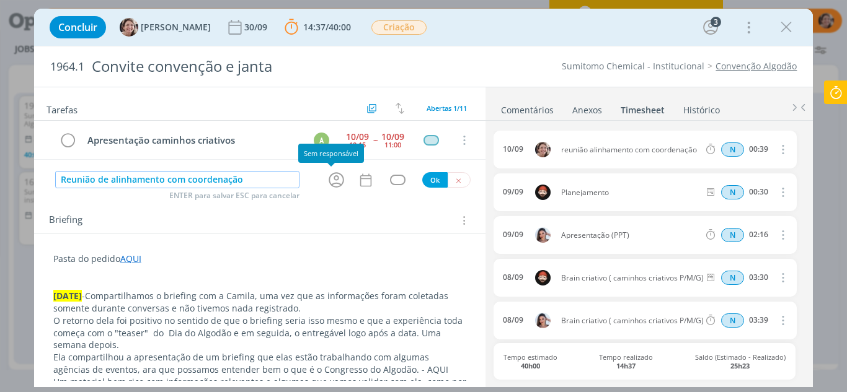
click at [332, 181] on icon "dialog" at bounding box center [336, 179] width 19 height 19
type input "Reunião de alinhamento com coordenação"
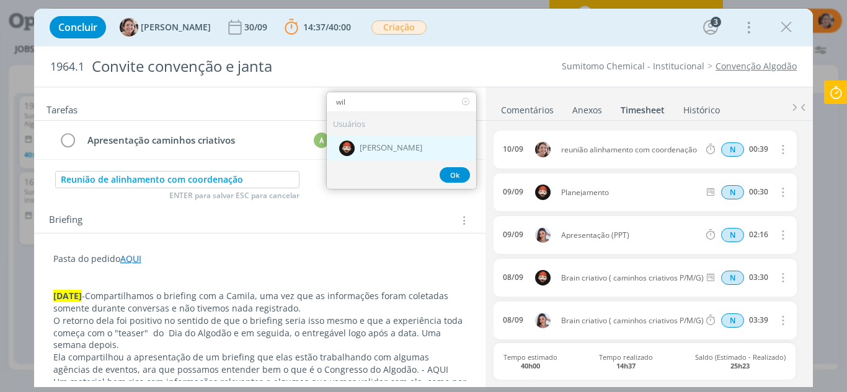
type input "wil"
click at [371, 151] on span "[PERSON_NAME]" at bounding box center [391, 149] width 63 height 10
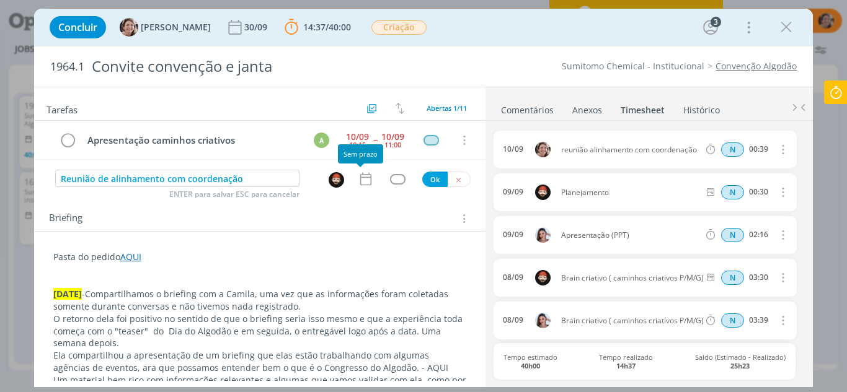
click at [360, 182] on icon "dialog" at bounding box center [366, 179] width 16 height 16
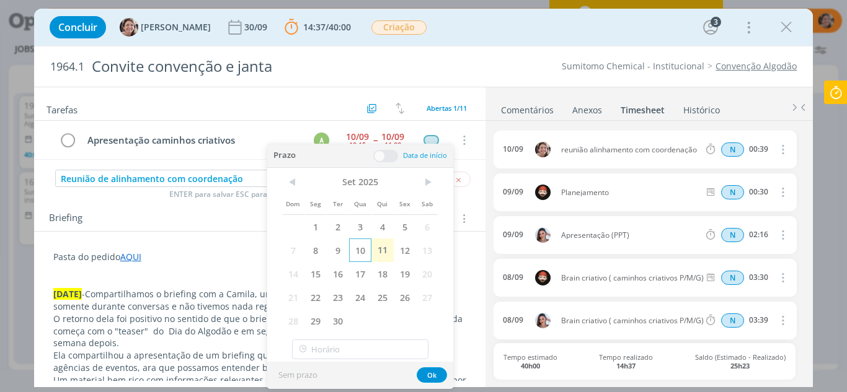
click at [358, 249] on span "10" at bounding box center [360, 251] width 22 height 24
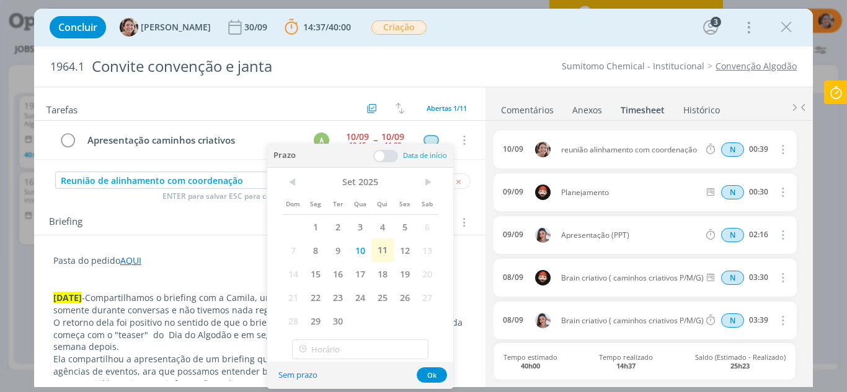
click at [377, 161] on span at bounding box center [385, 156] width 25 height 12
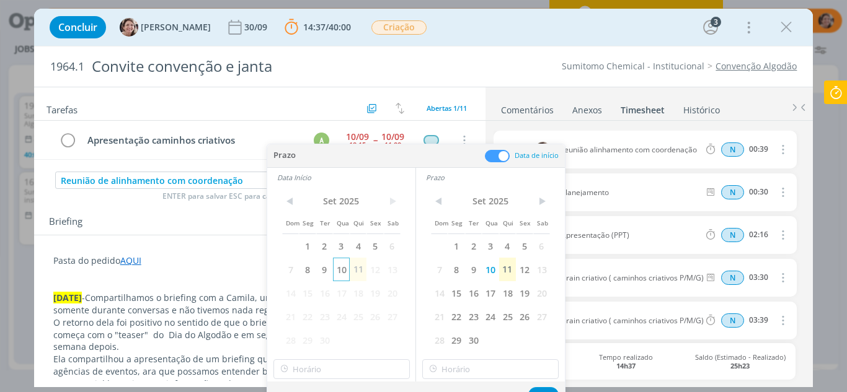
click at [345, 270] on span "10" at bounding box center [341, 270] width 17 height 24
click at [325, 365] on input "09:00" at bounding box center [341, 370] width 136 height 20
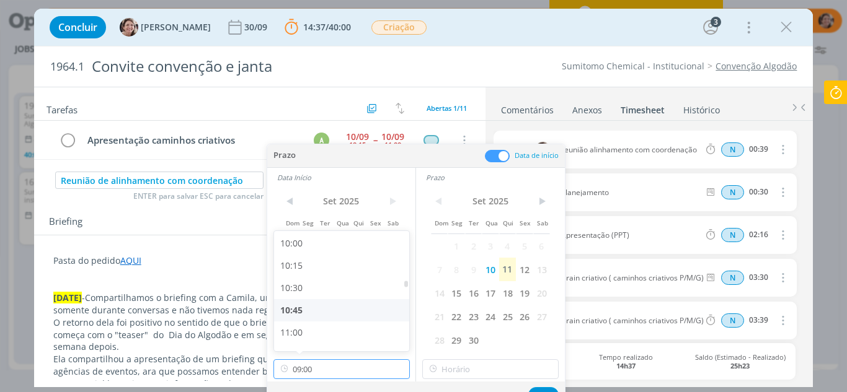
scroll to position [895, 0]
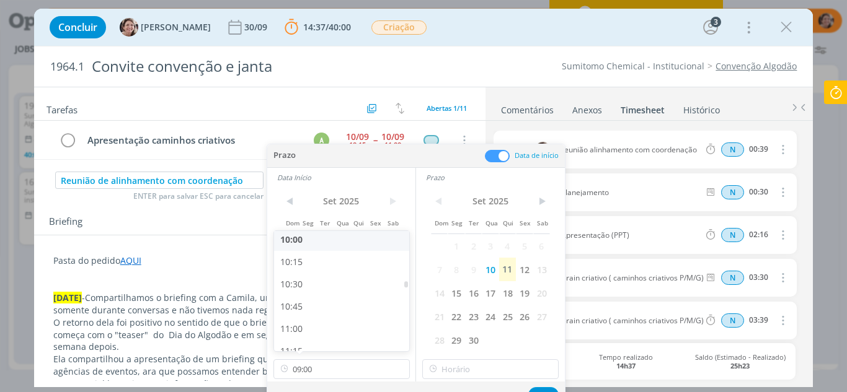
click at [301, 244] on div "10:00" at bounding box center [343, 240] width 139 height 22
type input "10:00"
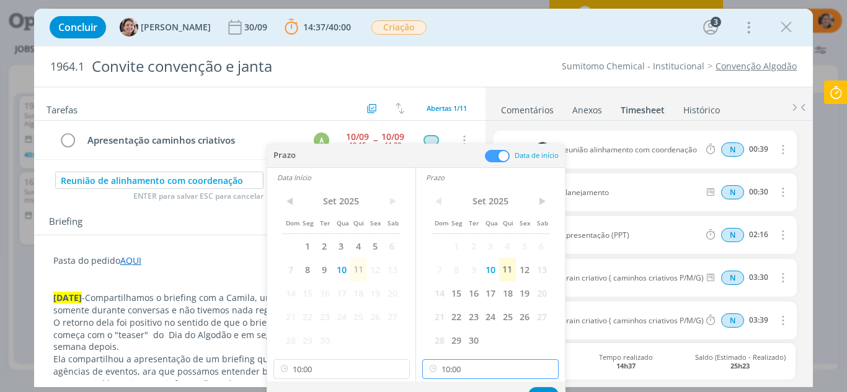
click at [480, 375] on input "10:00" at bounding box center [490, 370] width 136 height 20
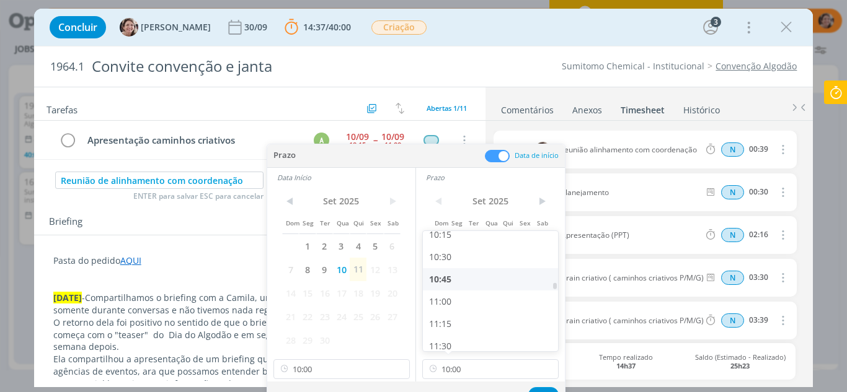
click at [456, 281] on div "10:45" at bounding box center [492, 279] width 139 height 22
type input "10:45"
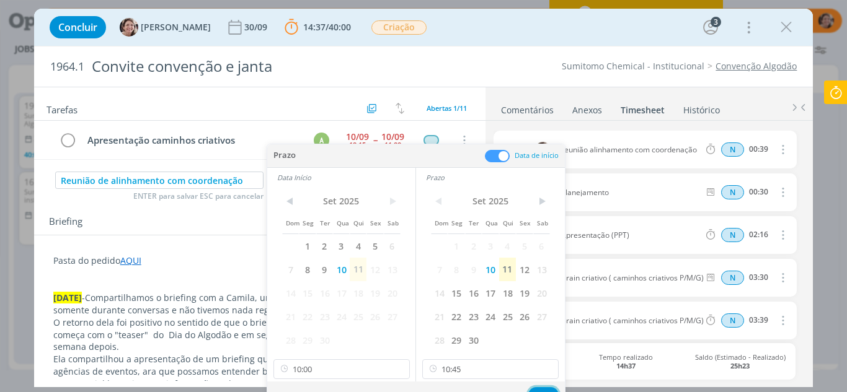
click at [547, 389] on button "Ok" at bounding box center [543, 394] width 30 height 15
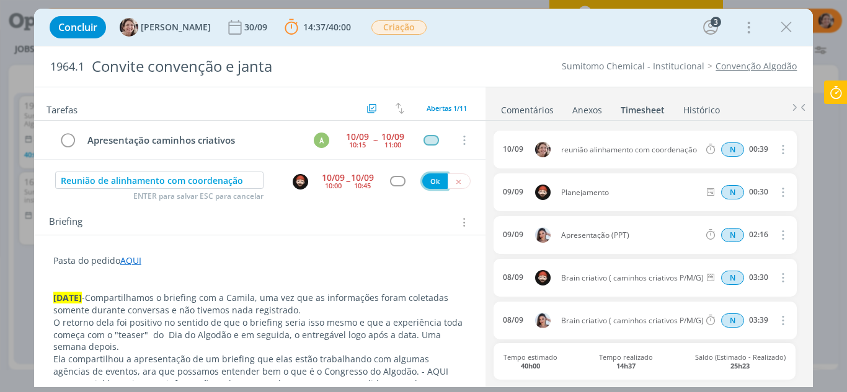
click at [433, 184] on button "Ok" at bounding box center [434, 181] width 25 height 15
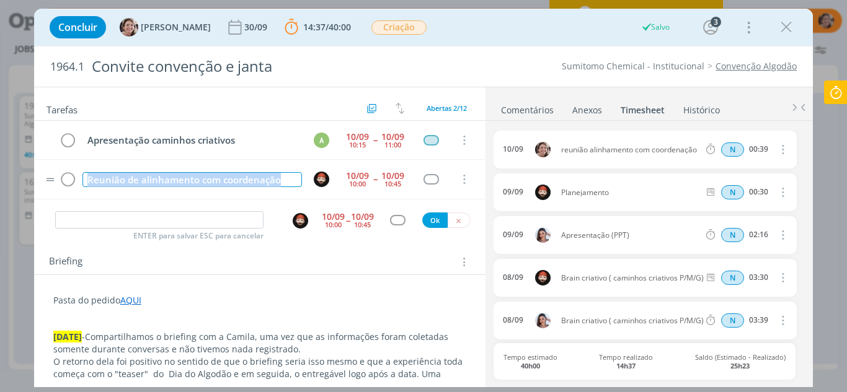
drag, startPoint x: 289, startPoint y: 183, endPoint x: 82, endPoint y: 170, distance: 206.9
click at [82, 170] on td "Reunião de alinhamento com coordenação" at bounding box center [190, 180] width 220 height 22
copy div "Reunião de alinhamento com coordenação"
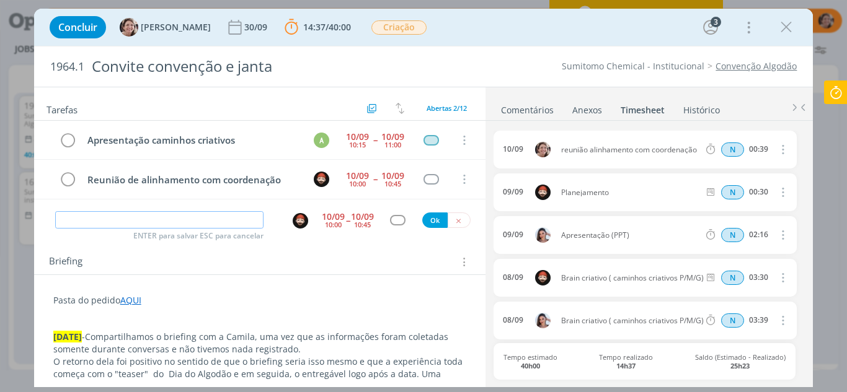
click at [94, 219] on input "dialog" at bounding box center [159, 219] width 209 height 17
paste input "Reunião de alinhamento com coordenação"
click at [296, 223] on img "dialog" at bounding box center [300, 220] width 15 height 15
type input "Reunião de alinhamento com coordenação"
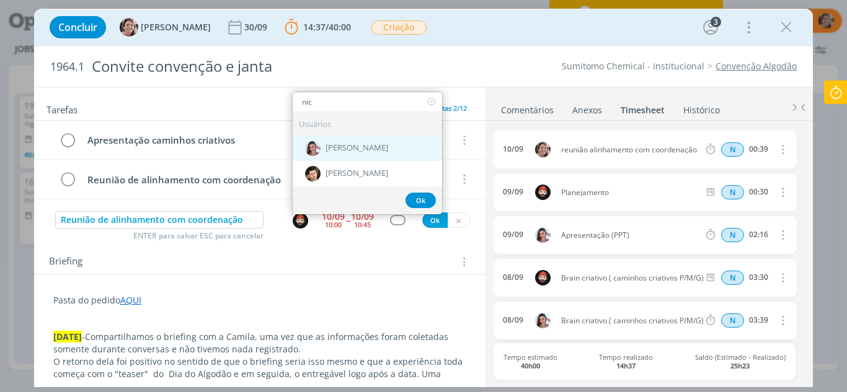
type input "nic"
click at [360, 148] on span "[PERSON_NAME]" at bounding box center [356, 149] width 63 height 10
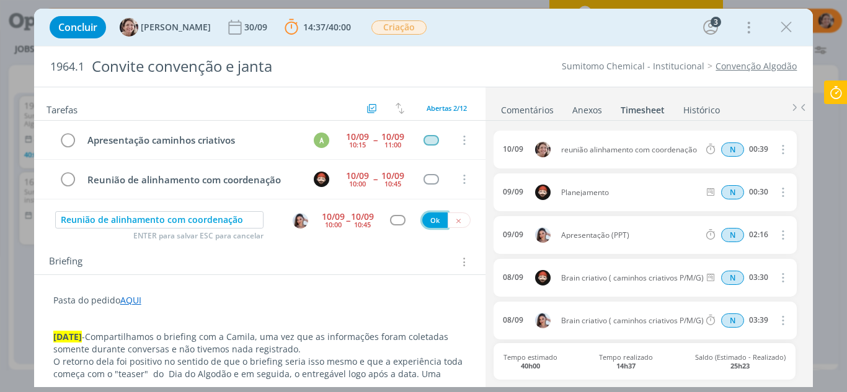
click at [433, 223] on button "Ok" at bounding box center [434, 220] width 25 height 15
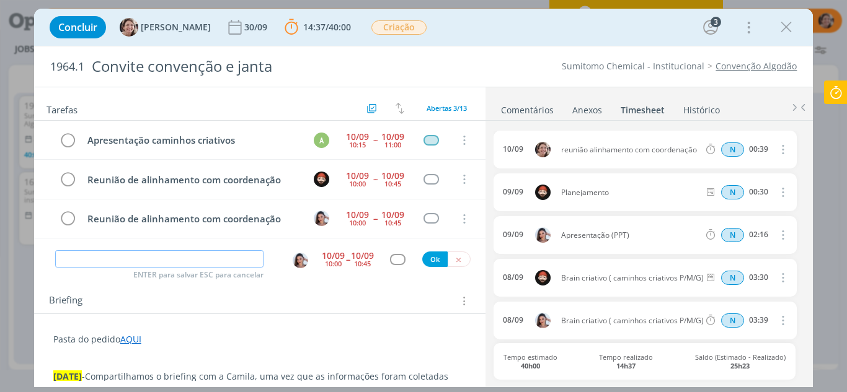
click at [209, 255] on input "dialog" at bounding box center [159, 258] width 209 height 17
drag, startPoint x: 195, startPoint y: 262, endPoint x: 133, endPoint y: 259, distance: 62.1
click at [133, 259] on input "Direção de arte ( materialização propostas" at bounding box center [159, 258] width 209 height 17
click at [247, 262] on input "Direção de arte ( mock-ups propostas" at bounding box center [159, 258] width 209 height 17
type input "Direção de arte ( mock-ups propostas)"
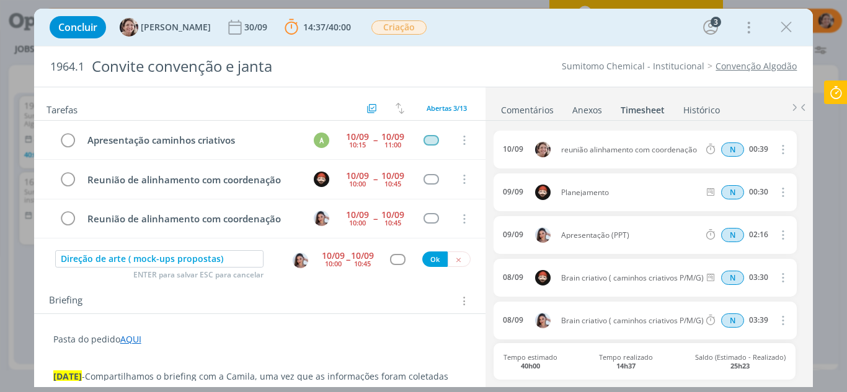
click at [325, 260] on div "10:00" at bounding box center [333, 263] width 17 height 7
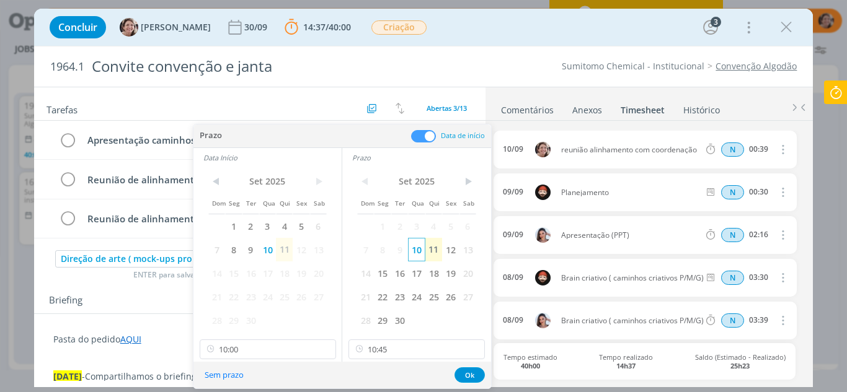
click at [430, 247] on span "11" at bounding box center [433, 250] width 17 height 24
click at [286, 249] on span "11" at bounding box center [284, 250] width 17 height 24
click at [275, 348] on input "10:00" at bounding box center [268, 350] width 136 height 20
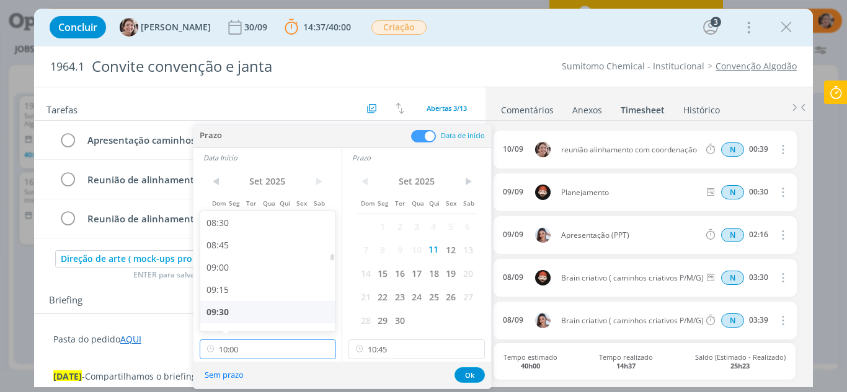
scroll to position [736, 0]
click at [241, 288] on div "09:00" at bounding box center [269, 289] width 139 height 22
type input "09:00"
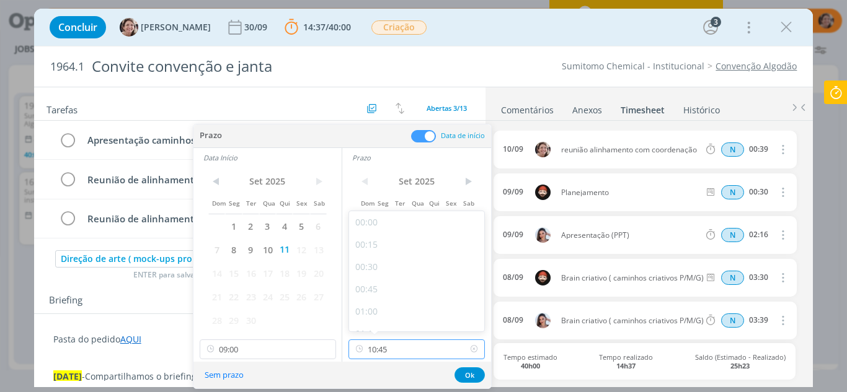
click at [407, 343] on input "10:45" at bounding box center [416, 350] width 136 height 20
click at [374, 304] on div "12:00" at bounding box center [418, 304] width 139 height 22
type input "12:00"
click at [474, 376] on button "Ok" at bounding box center [469, 375] width 30 height 15
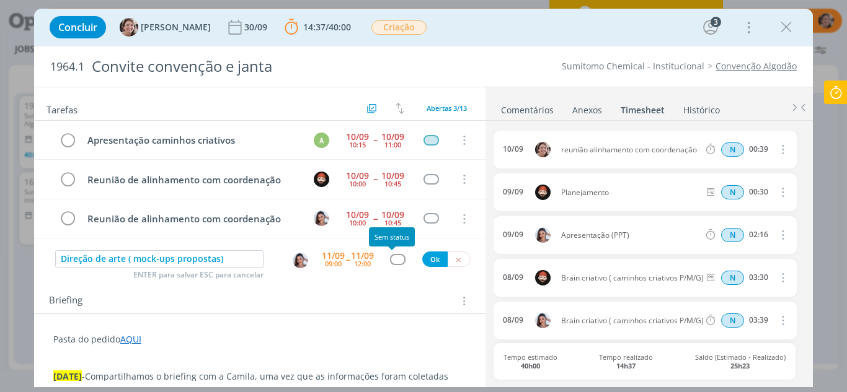
click at [390, 258] on div "dialog" at bounding box center [397, 259] width 15 height 11
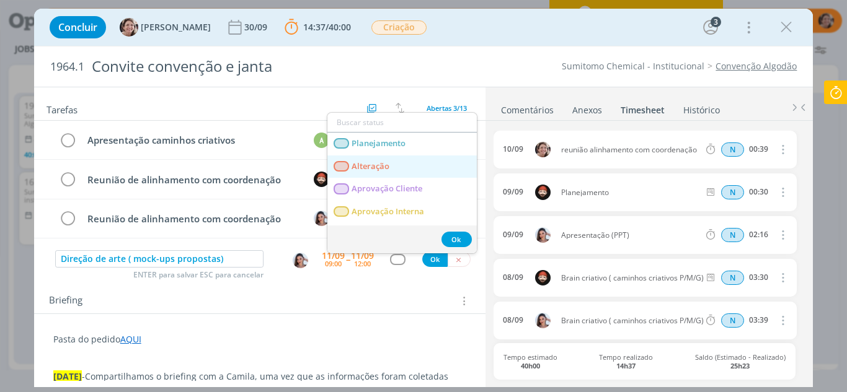
scroll to position [62, 0]
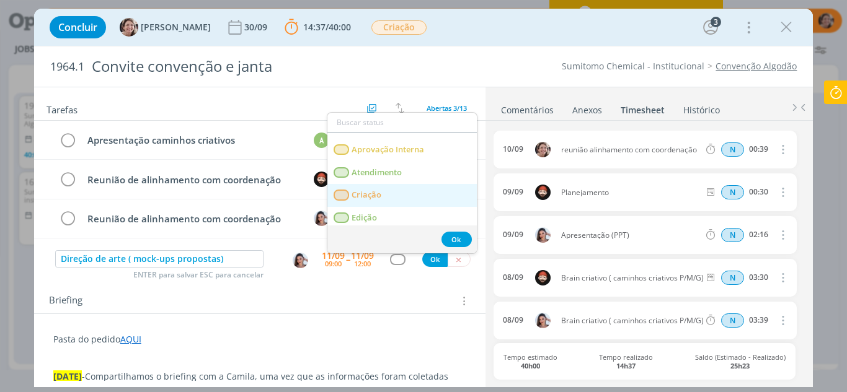
click at [370, 190] on span "Criação" at bounding box center [366, 195] width 30 height 10
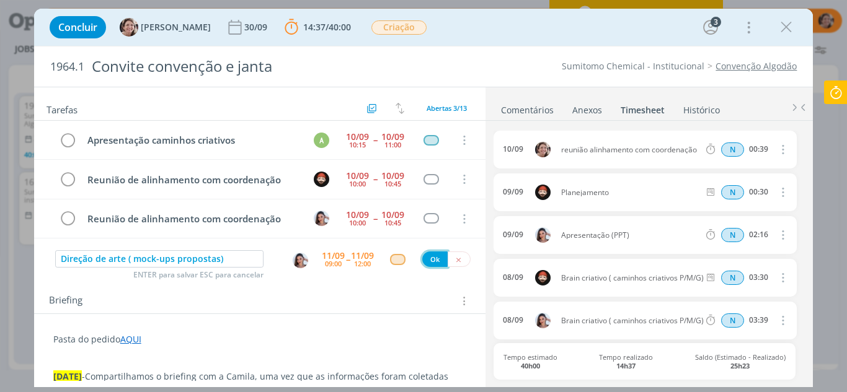
click at [431, 254] on button "Ok" at bounding box center [434, 259] width 25 height 15
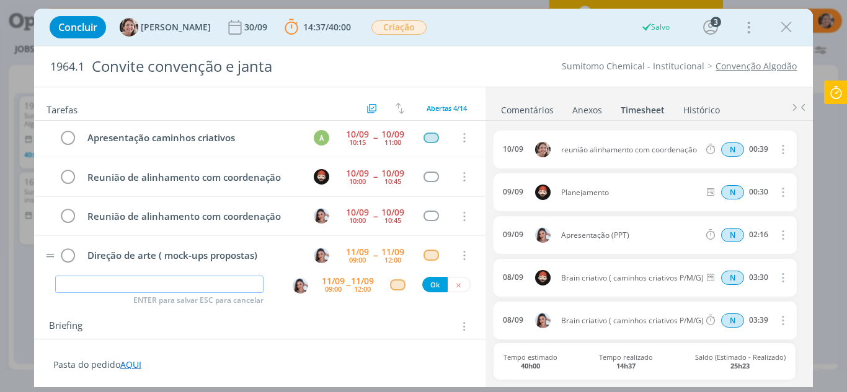
scroll to position [0, 0]
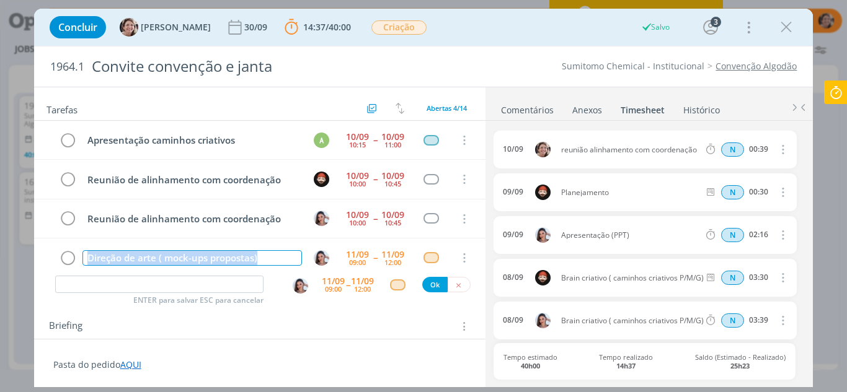
drag, startPoint x: 268, startPoint y: 258, endPoint x: 4, endPoint y: 252, distance: 264.1
click at [5, 252] on div "Concluir Aline Jackisch 30/09 14:37 / 40:00 Parar Apontar Data * 11/09/2025 Hor…" at bounding box center [423, 196] width 847 height 392
copy div "Direção de arte ( mock-ups propostas)"
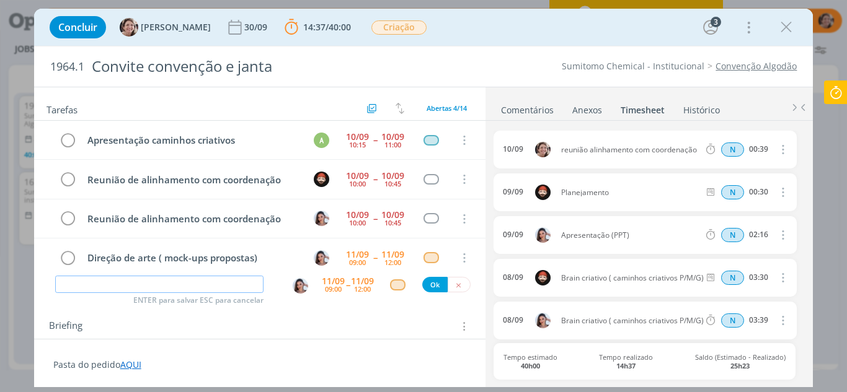
click at [108, 287] on input "dialog" at bounding box center [159, 284] width 209 height 17
paste input "Direção de arte ( mock-ups propostas)"
type input "Direção de arte ( mock-ups propostas)"
click at [327, 286] on div "09:00" at bounding box center [333, 289] width 17 height 7
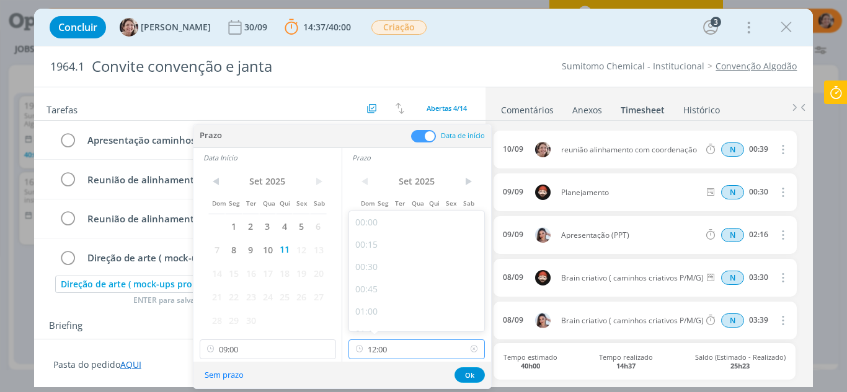
click at [395, 355] on input "12:00" at bounding box center [416, 350] width 136 height 20
click at [373, 293] on div "18:00" at bounding box center [418, 294] width 139 height 22
type input "18:00"
click at [278, 343] on input "09:00" at bounding box center [268, 350] width 136 height 20
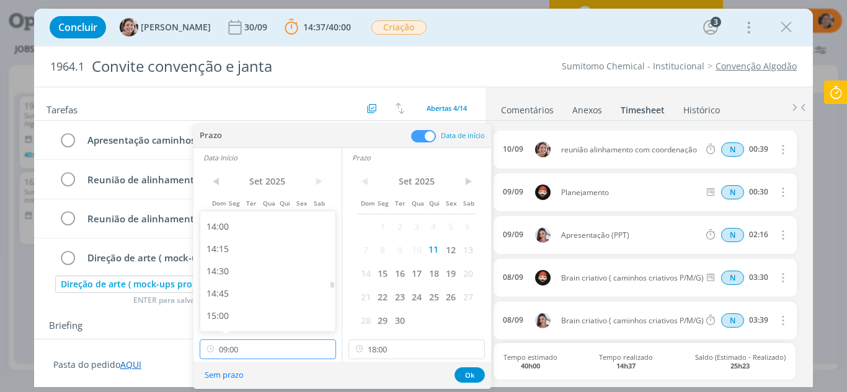
scroll to position [1267, 0]
click at [223, 293] on div "15:00" at bounding box center [269, 294] width 139 height 22
type input "15:00"
click at [472, 377] on button "Ok" at bounding box center [469, 375] width 30 height 15
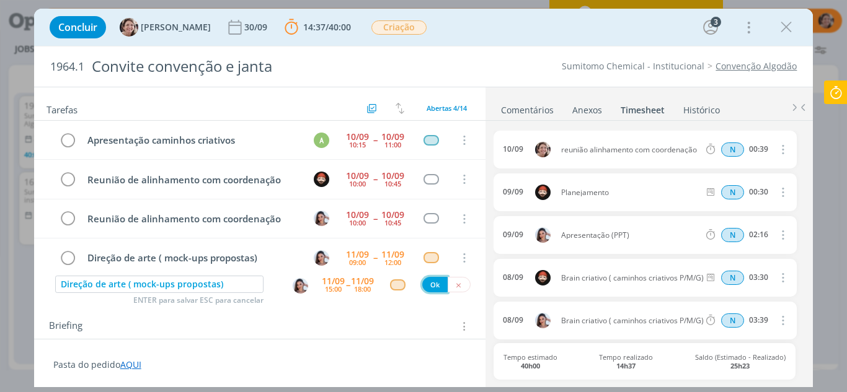
click at [433, 283] on button "Ok" at bounding box center [434, 284] width 25 height 15
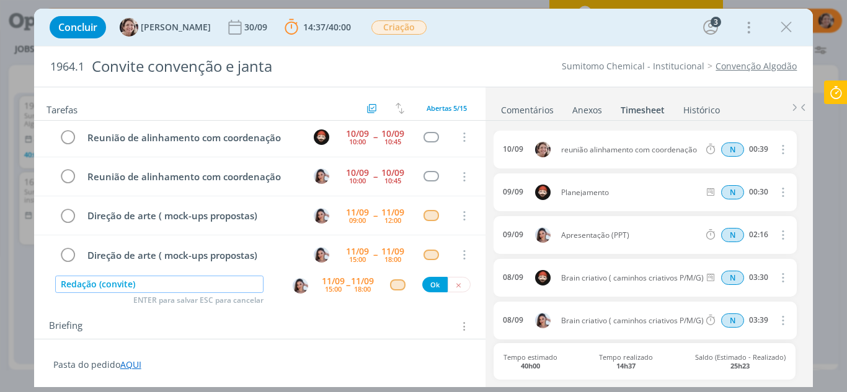
click at [294, 286] on img "dialog" at bounding box center [300, 285] width 15 height 15
type input "Redação (convite)"
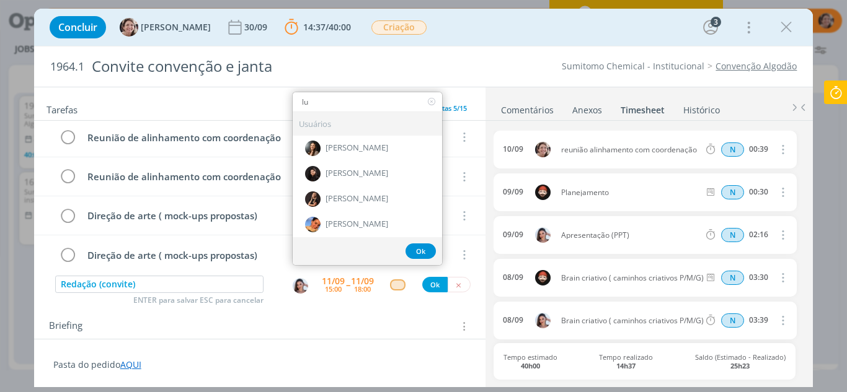
type input "lua"
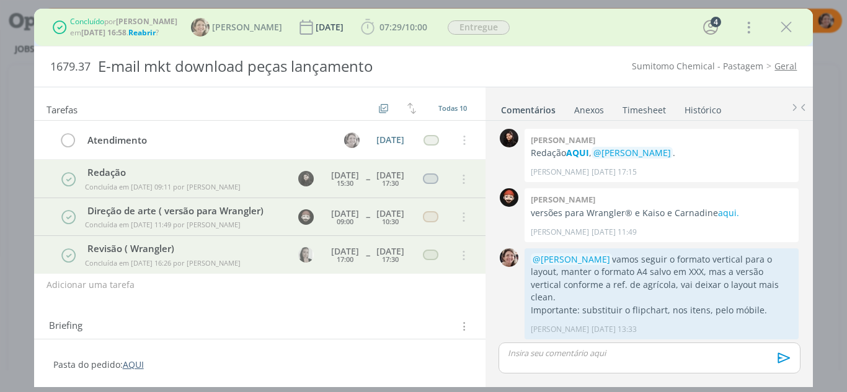
scroll to position [554, 0]
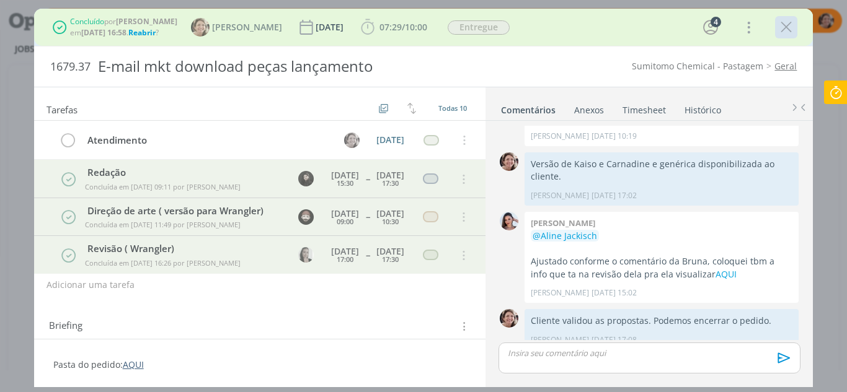
click at [790, 26] on icon "dialog" at bounding box center [786, 27] width 19 height 19
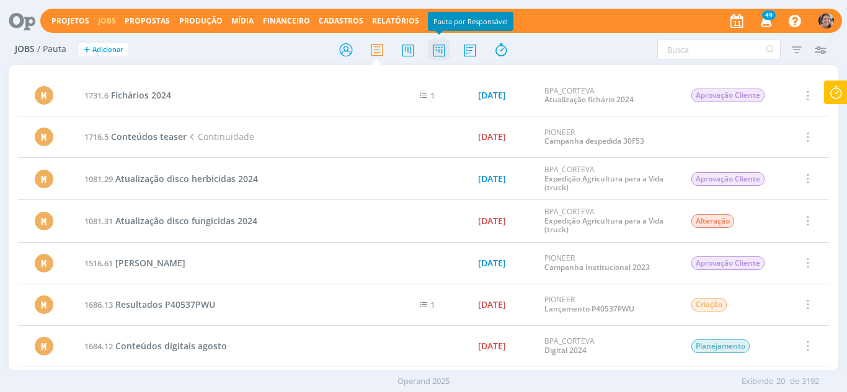
click at [437, 53] on icon at bounding box center [439, 50] width 22 height 24
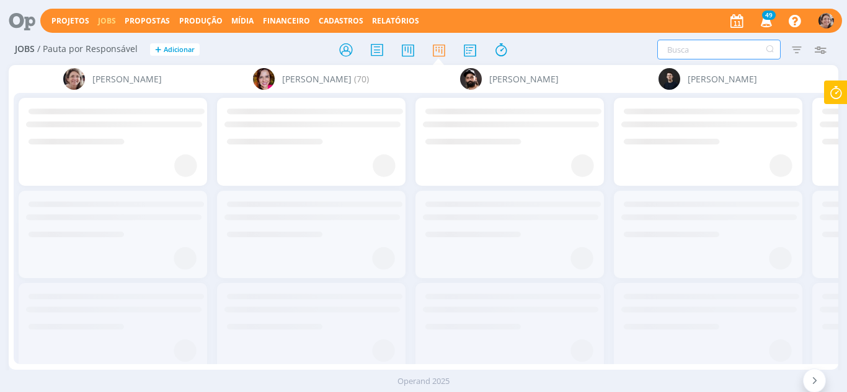
click at [713, 49] on input "text" at bounding box center [718, 50] width 123 height 20
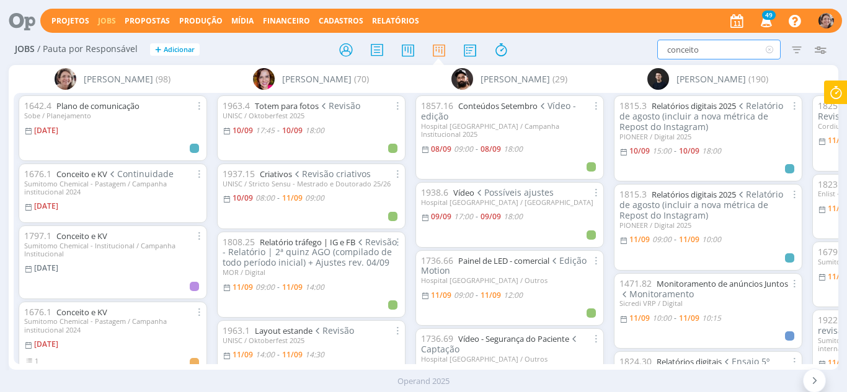
type input "conceito"
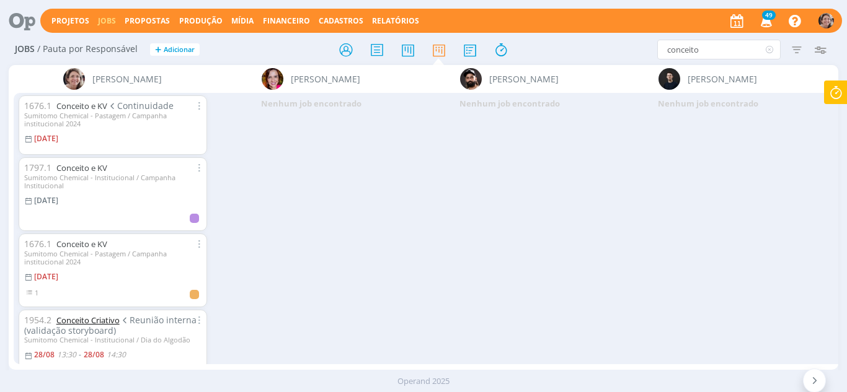
click at [87, 320] on link "Conceito Criativo" at bounding box center [87, 320] width 63 height 11
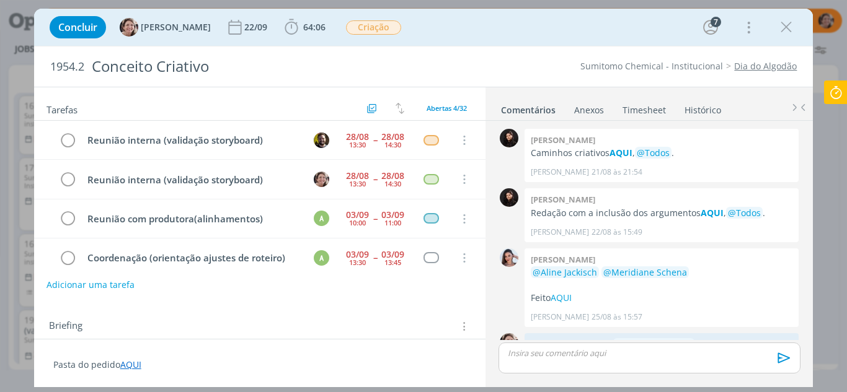
scroll to position [521, 0]
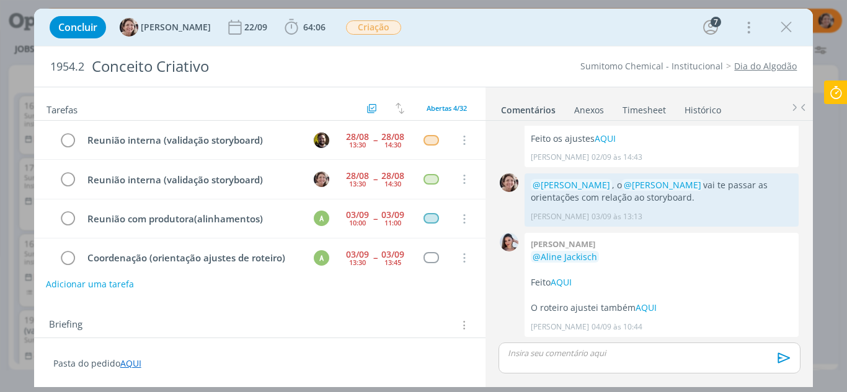
click at [121, 286] on button "Adicionar uma tarefa" at bounding box center [90, 284] width 88 height 21
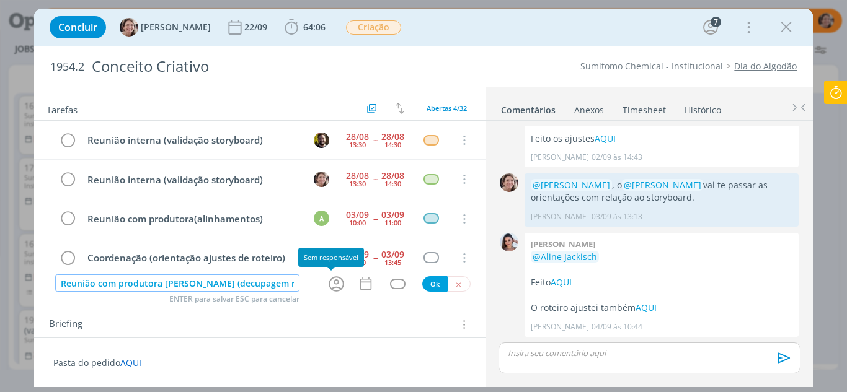
click at [329, 285] on icon "dialog" at bounding box center [336, 284] width 19 height 19
type input "Reunião com produtora AUEH (decupagem roteiro)"
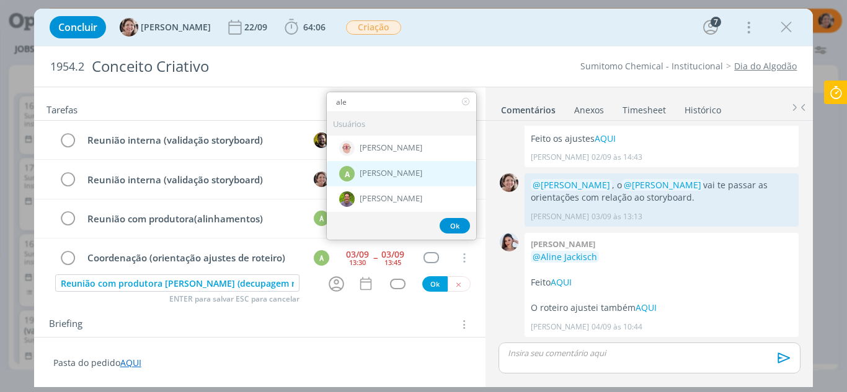
type input "ale"
drag, startPoint x: 384, startPoint y: 167, endPoint x: 383, endPoint y: 201, distance: 34.1
click at [384, 167] on div "A Alexandre Assumpção" at bounding box center [401, 173] width 149 height 25
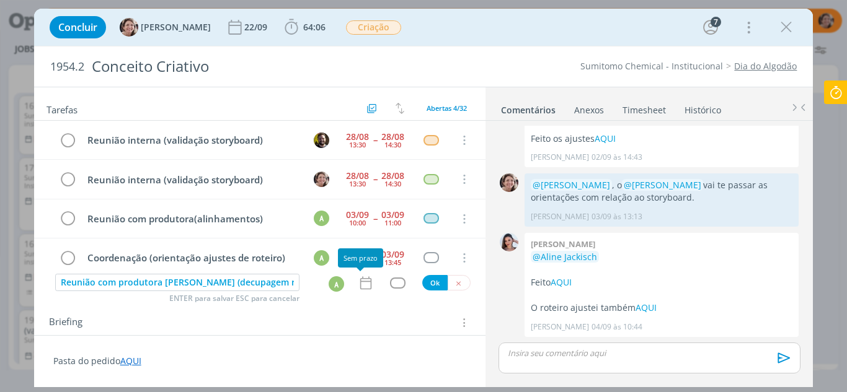
click at [363, 284] on icon "dialog" at bounding box center [366, 283] width 16 height 16
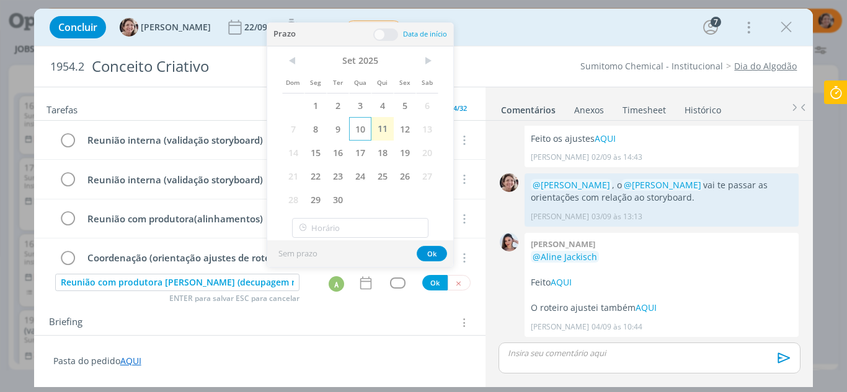
click at [361, 129] on span "10" at bounding box center [360, 129] width 22 height 24
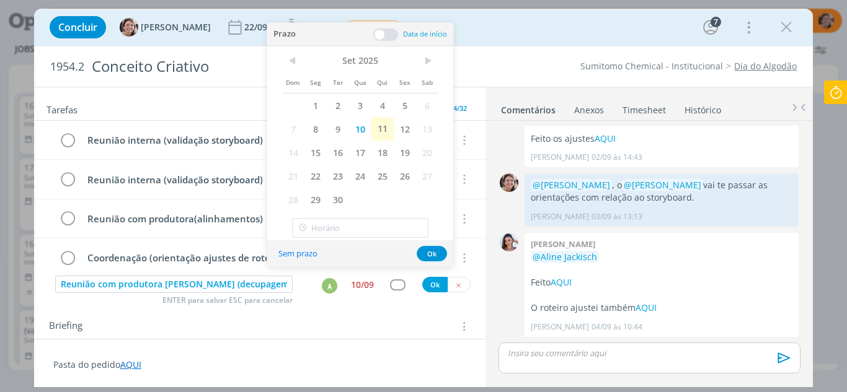
click at [383, 35] on span at bounding box center [385, 35] width 25 height 12
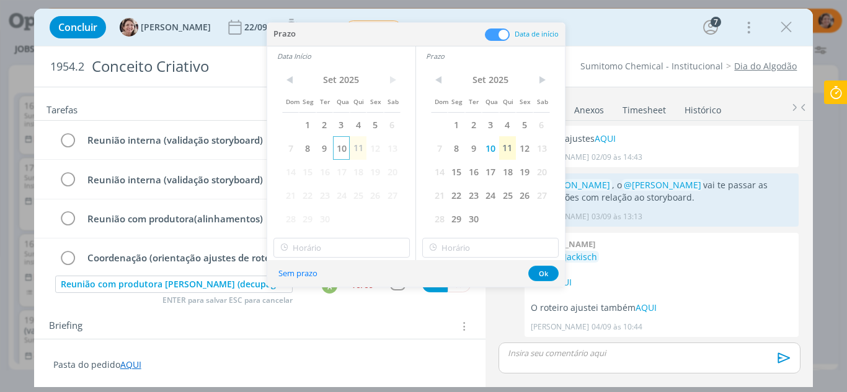
click at [342, 148] on span "10" at bounding box center [341, 148] width 17 height 24
click at [325, 248] on input "09:00" at bounding box center [341, 248] width 136 height 20
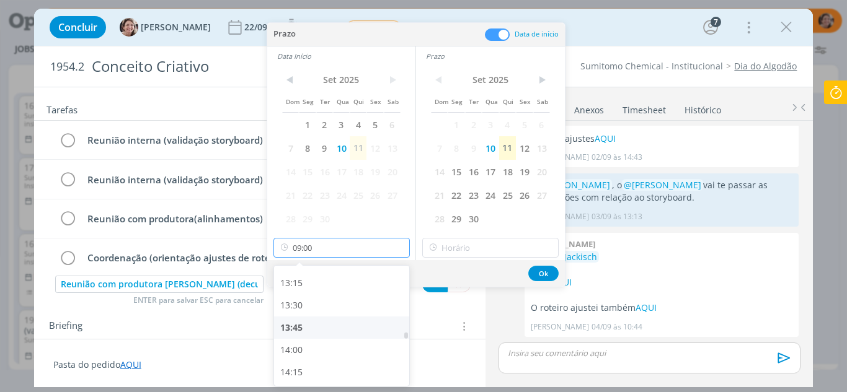
scroll to position [1205, 0]
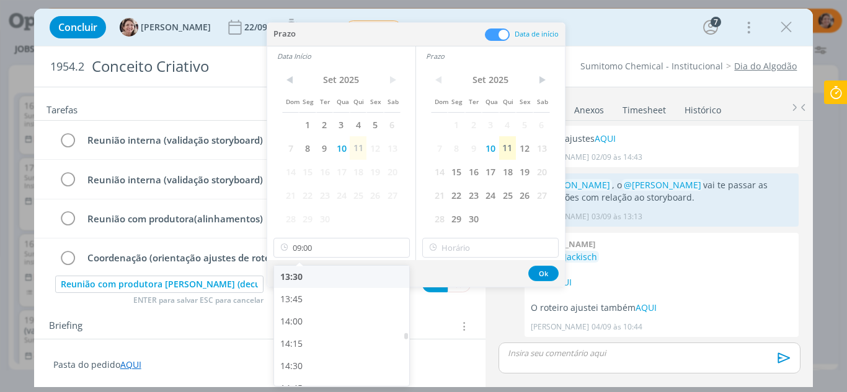
click at [302, 272] on div "13:30" at bounding box center [343, 277] width 139 height 22
type input "13:30"
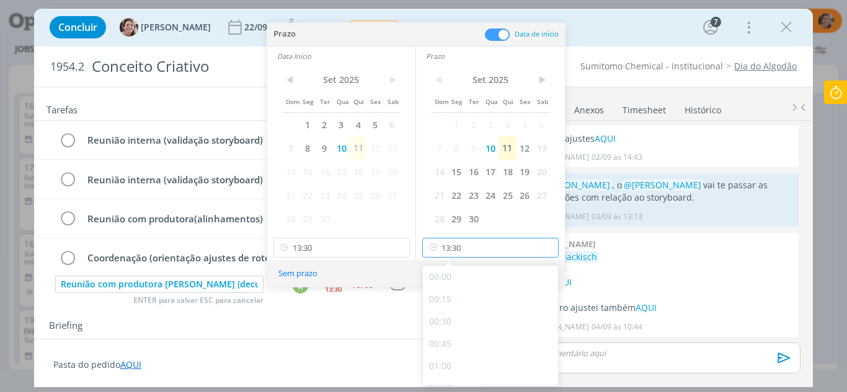
click at [469, 250] on input "13:30" at bounding box center [490, 248] width 136 height 20
click at [452, 315] on div "15:00" at bounding box center [492, 319] width 139 height 22
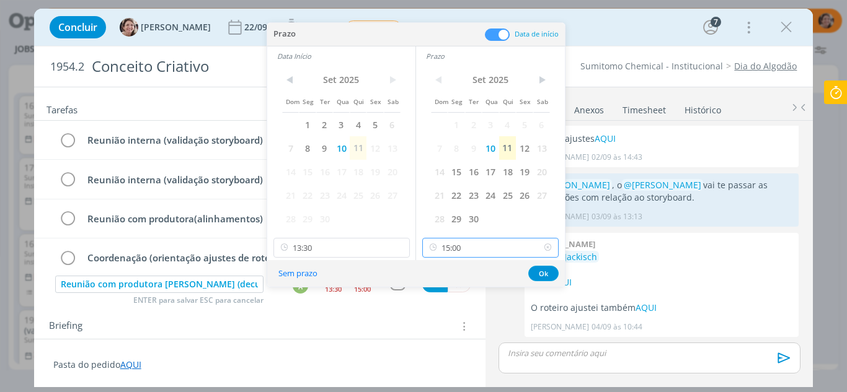
scroll to position [1245, 0]
click at [463, 247] on input "15:00" at bounding box center [490, 248] width 136 height 20
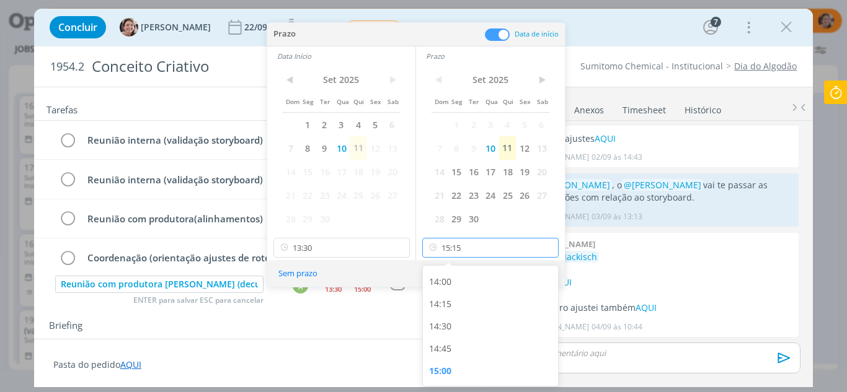
type input "15:15"
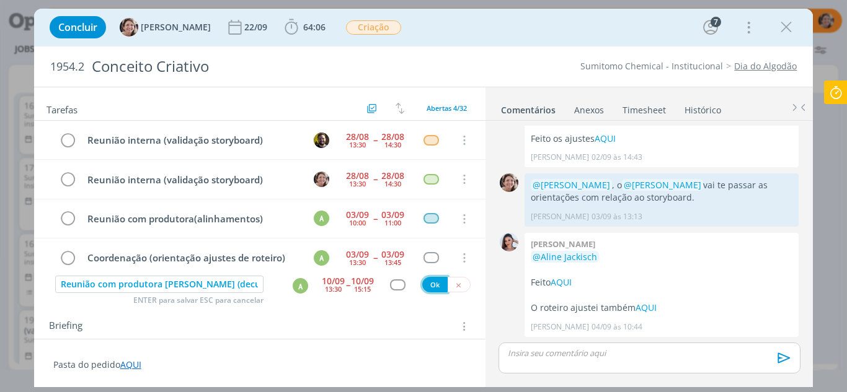
click at [425, 286] on button "Ok" at bounding box center [434, 284] width 25 height 15
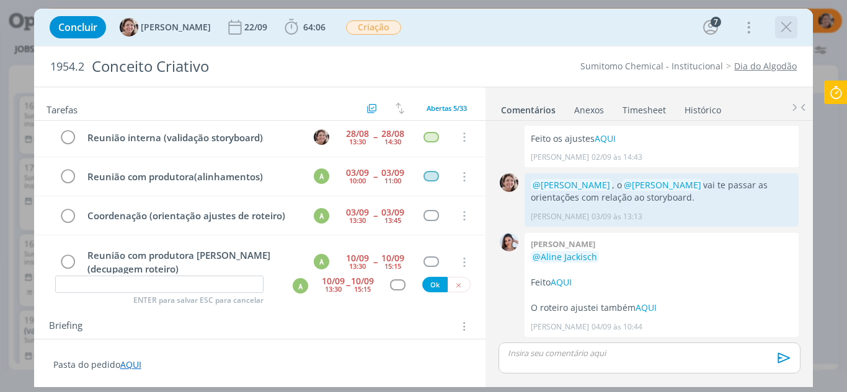
click at [790, 25] on icon "dialog" at bounding box center [786, 27] width 19 height 19
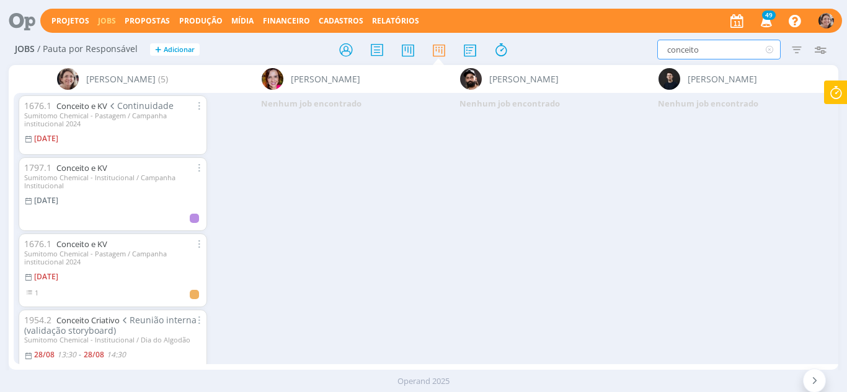
drag, startPoint x: 708, startPoint y: 50, endPoint x: 601, endPoint y: 54, distance: 107.3
click at [601, 54] on div "conceito Filtrar Filtrar Limpar conceito Tipo Jobs e Tarefas Data Personalizado…" at bounding box center [700, 50] width 264 height 20
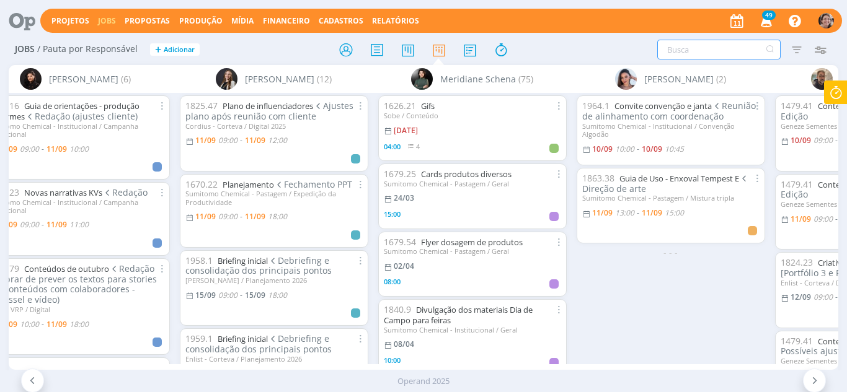
scroll to position [0, 1445]
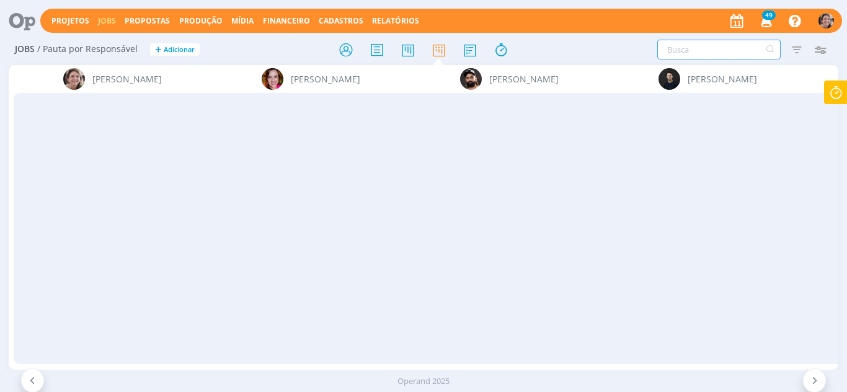
scroll to position [0, 1445]
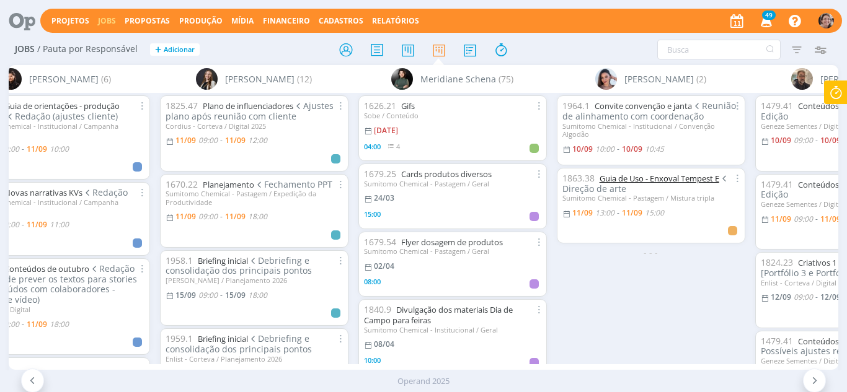
click at [614, 173] on link "Guia de Uso - Enxoval Tempest E" at bounding box center [659, 178] width 120 height 11
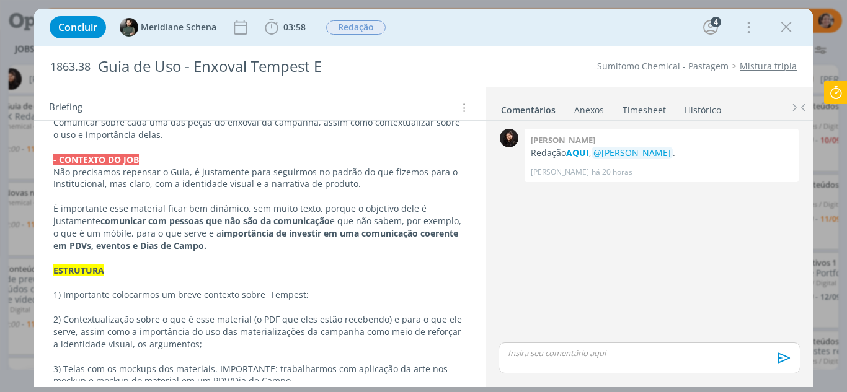
scroll to position [434, 0]
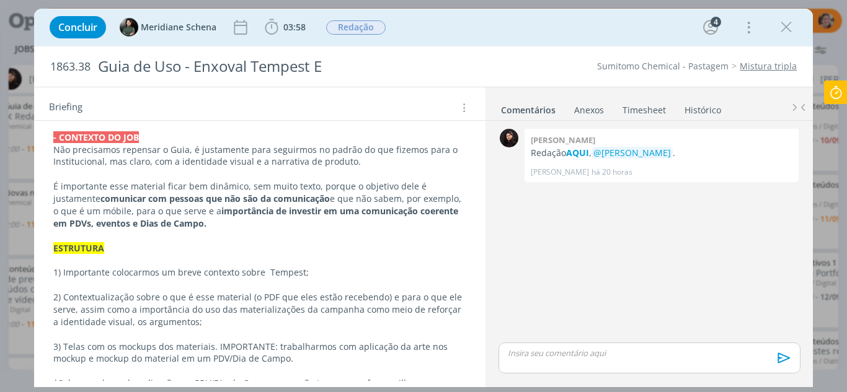
click at [451, 204] on p "É importante esse material ficar bem dinâmico, sem muito texto, porque o objeti…" at bounding box center [259, 205] width 413 height 50
click at [449, 201] on p "É importante esse material ficar bem dinâmico, sem muito texto, porque o objeti…" at bounding box center [260, 206] width 412 height 50
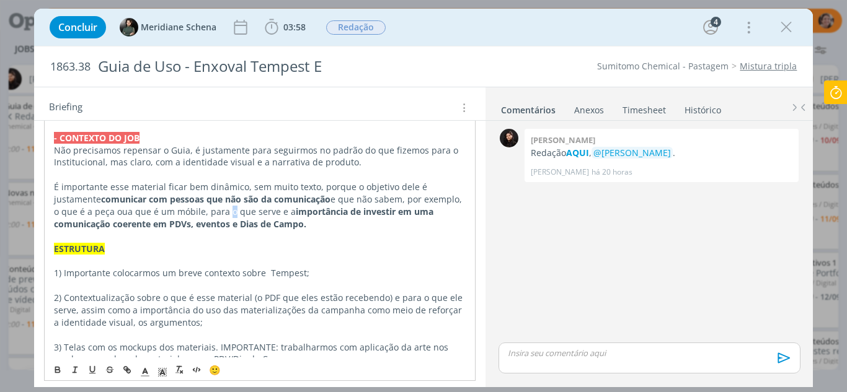
drag, startPoint x: 218, startPoint y: 213, endPoint x: 212, endPoint y: 214, distance: 6.3
click at [216, 213] on p "É importante esse material ficar bem dinâmico, sem muito texto, porque o objeti…" at bounding box center [260, 206] width 412 height 50
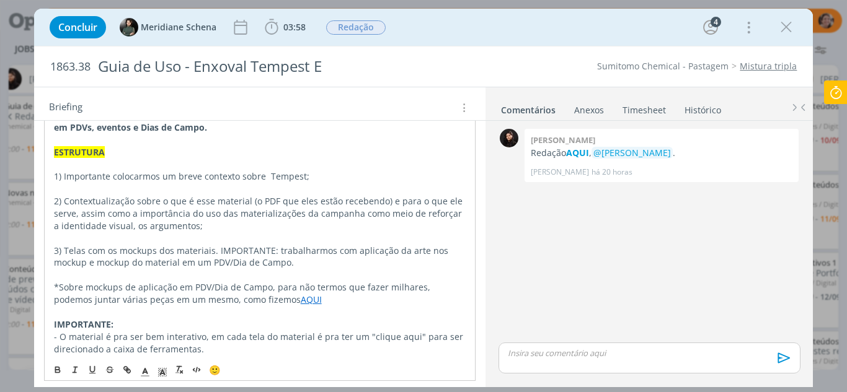
scroll to position [550, 0]
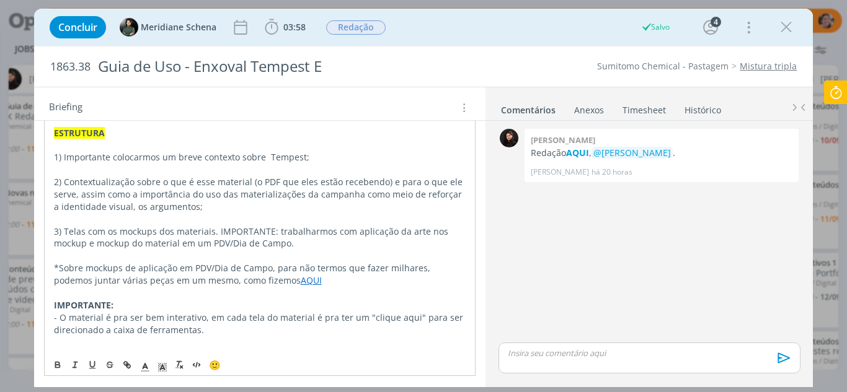
click at [301, 280] on link "AQUI" at bounding box center [311, 281] width 21 height 12
click at [258, 301] on link "https://sobeae.sharepoint.com/:i:/s/SOBEAE/ESex7b_Cz7VOlG9P-RTP5d8BJxEmP4-SIhLT…" at bounding box center [229, 304] width 94 height 16
click at [423, 252] on p "dialog" at bounding box center [260, 256] width 412 height 12
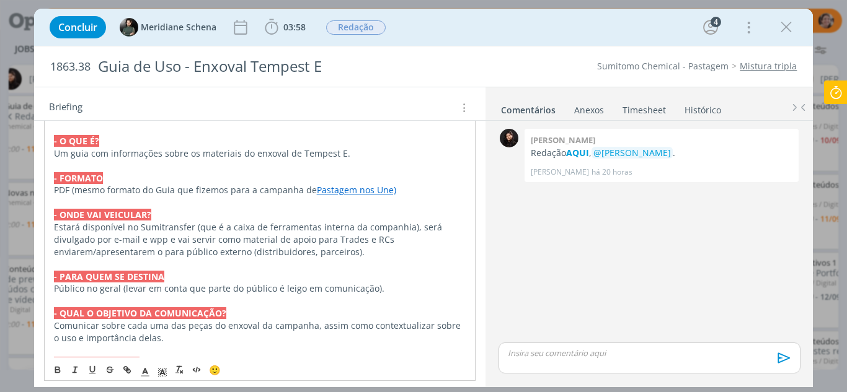
scroll to position [178, 0]
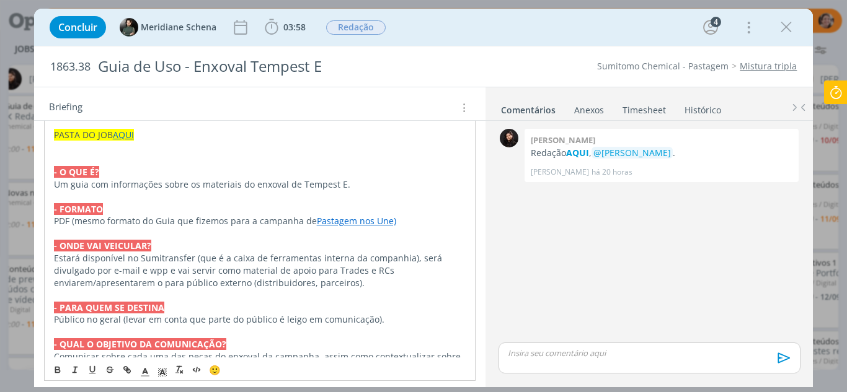
click at [360, 223] on link "Pastagem nos Une)" at bounding box center [356, 221] width 79 height 12
click at [346, 241] on link "https://sobeae.sharepoint.com/:b:/s/SOBEAE/EZ4q7OrlZsxGjpXAx9EY5FcBQPPyoC776cIL…" at bounding box center [305, 245] width 94 height 16
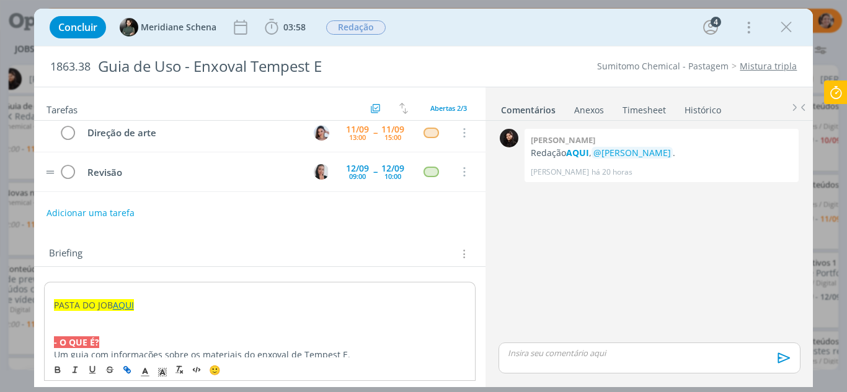
scroll to position [0, 0]
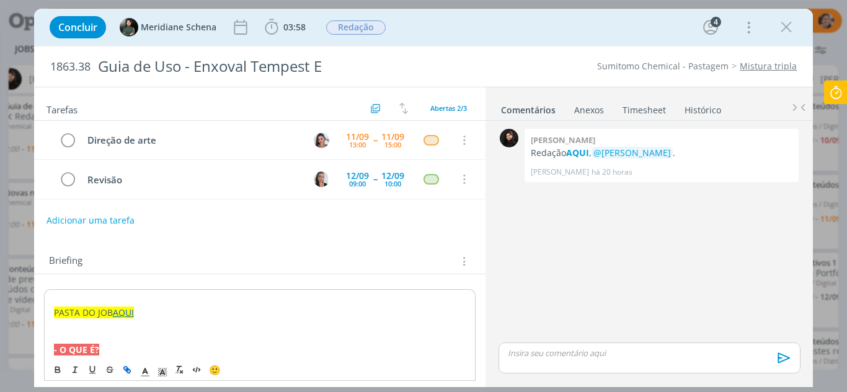
click at [790, 27] on icon "dialog" at bounding box center [786, 27] width 19 height 19
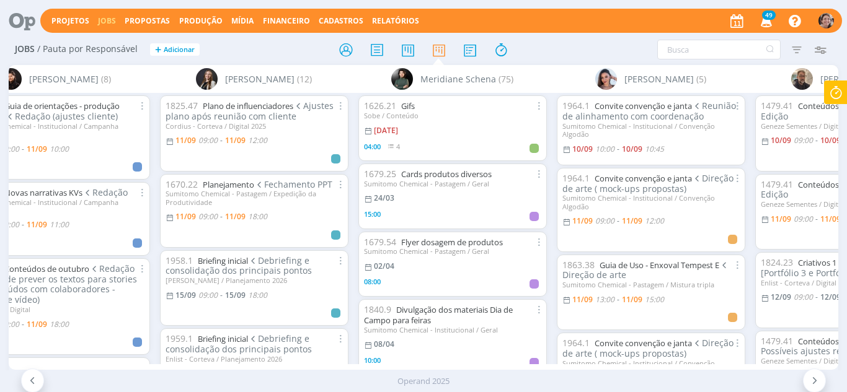
scroll to position [0, 1441]
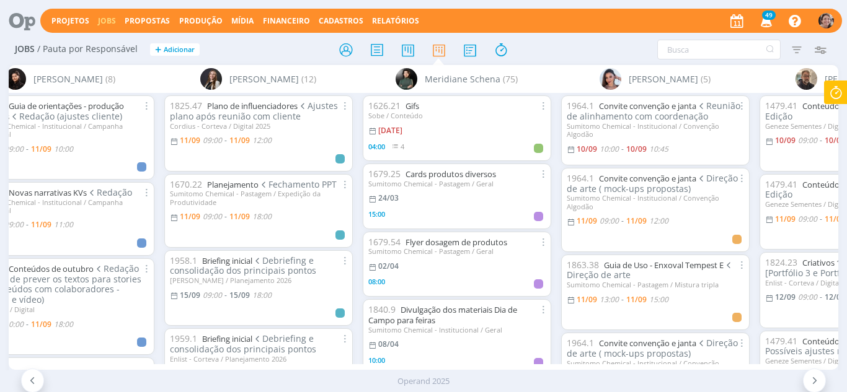
click at [29, 381] on icon at bounding box center [33, 381] width 12 height 12
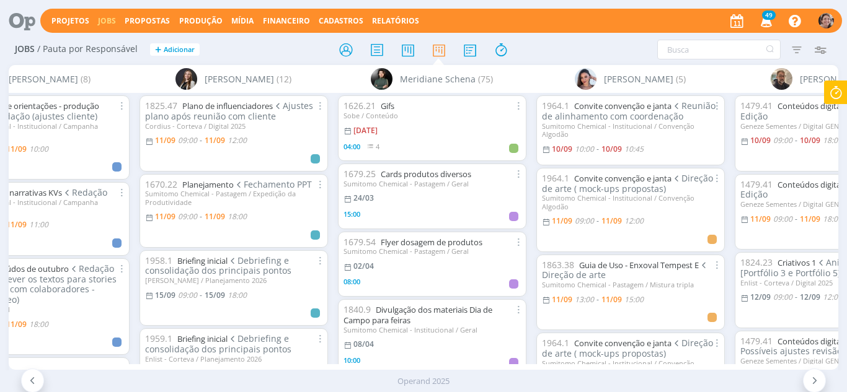
scroll to position [0, 1568]
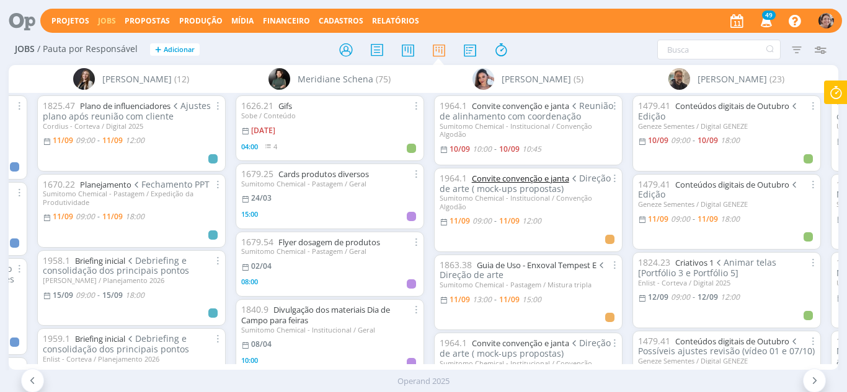
click at [540, 179] on link "Convite convenção e janta" at bounding box center [520, 178] width 97 height 11
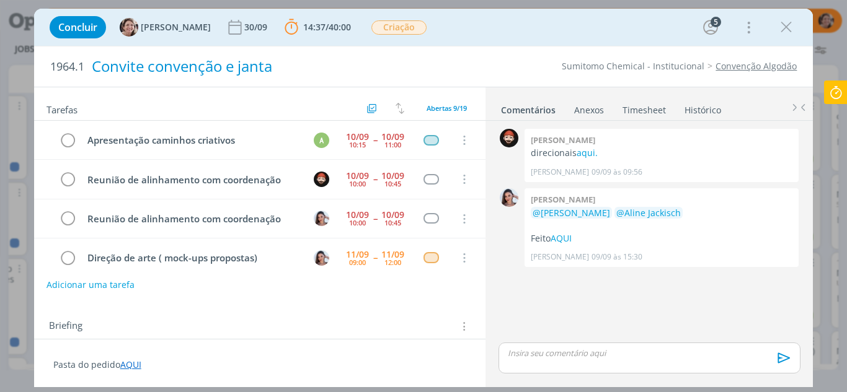
scroll to position [79, 0]
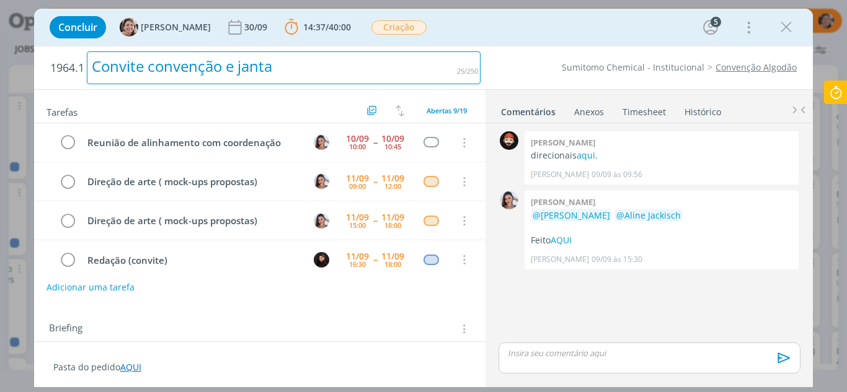
click at [142, 67] on div "Convite convenção e janta" at bounding box center [284, 67] width 394 height 33
click at [252, 69] on div "Convite e entregável_ convenção e janta" at bounding box center [284, 67] width 394 height 33
drag, startPoint x: 432, startPoint y: 68, endPoint x: 317, endPoint y: 66, distance: 115.3
click at [317, 66] on div "Convite e entregável_Congressoonvenção e janta" at bounding box center [284, 67] width 394 height 33
click at [240, 71] on div "Convite e entregável_Congresso algodão" at bounding box center [284, 67] width 394 height 33
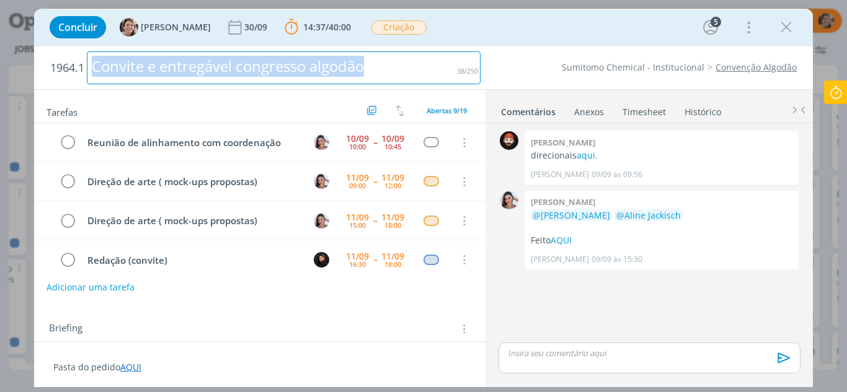
drag, startPoint x: 356, startPoint y: 69, endPoint x: 95, endPoint y: 71, distance: 261.0
click at [95, 71] on div "Convite e entregável congresso algodão" at bounding box center [284, 67] width 394 height 33
copy div "Convite e entregável congresso algodão"
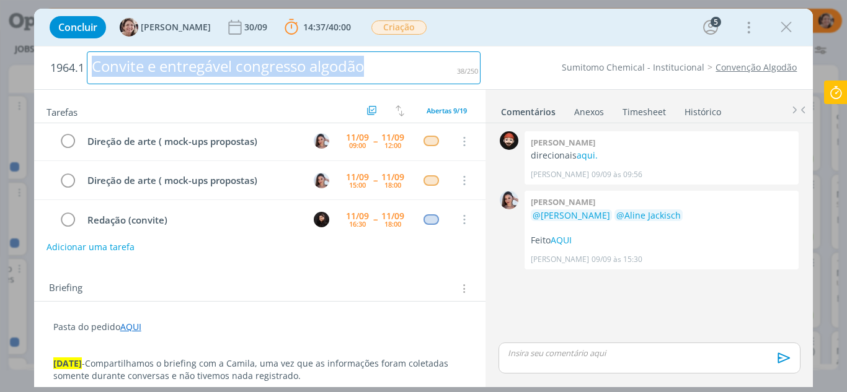
scroll to position [124, 0]
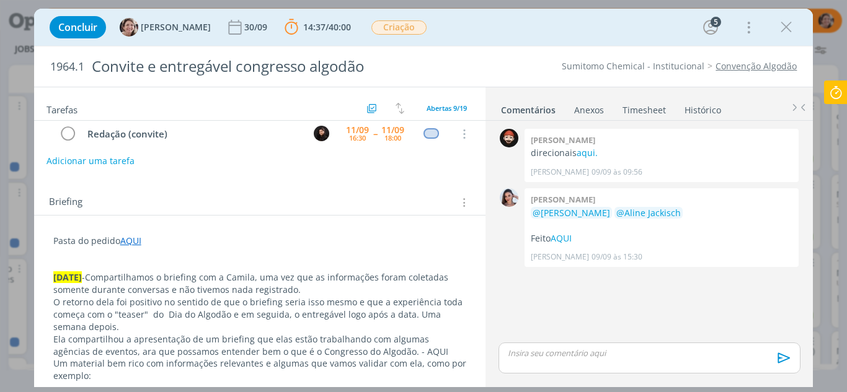
click at [135, 243] on link "AQUI" at bounding box center [130, 241] width 21 height 12
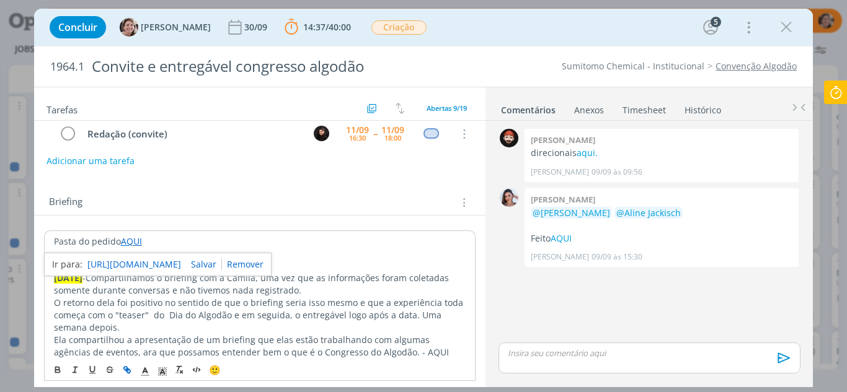
click at [142, 265] on link "https://sobeae.sharepoint.com/:f:/s/SOBEAE/Etko2_irai1PvQ2KUqwARyIBPpARcFC6CUoc…" at bounding box center [134, 265] width 94 height 16
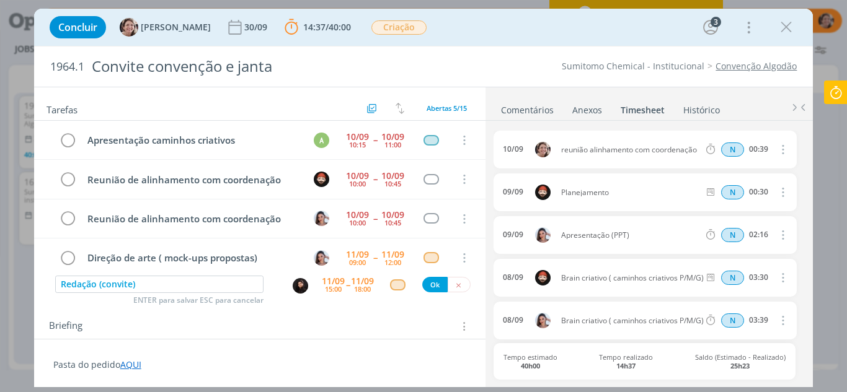
scroll to position [42, 0]
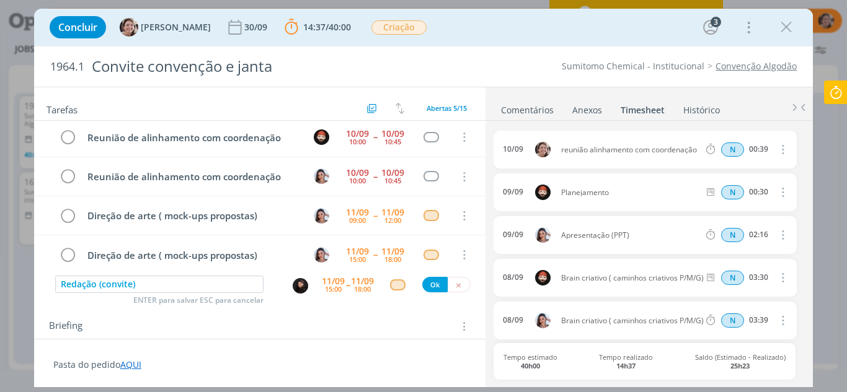
click at [327, 282] on div "11/09" at bounding box center [333, 281] width 23 height 9
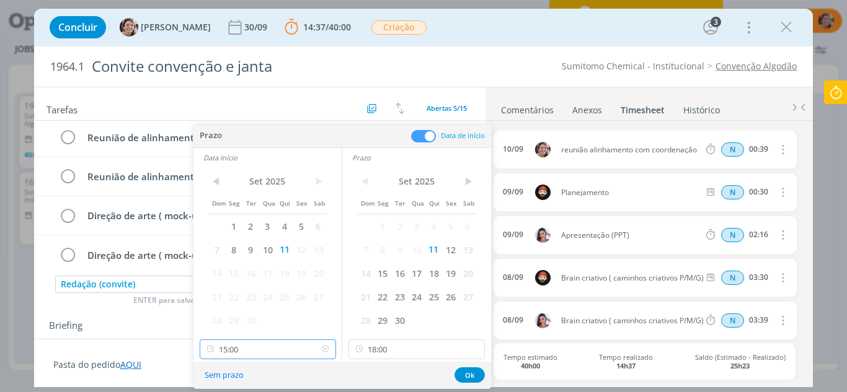
click at [242, 345] on input "15:00" at bounding box center [268, 350] width 136 height 20
click at [242, 220] on div "16:00" at bounding box center [269, 220] width 139 height 22
type input "16:00"
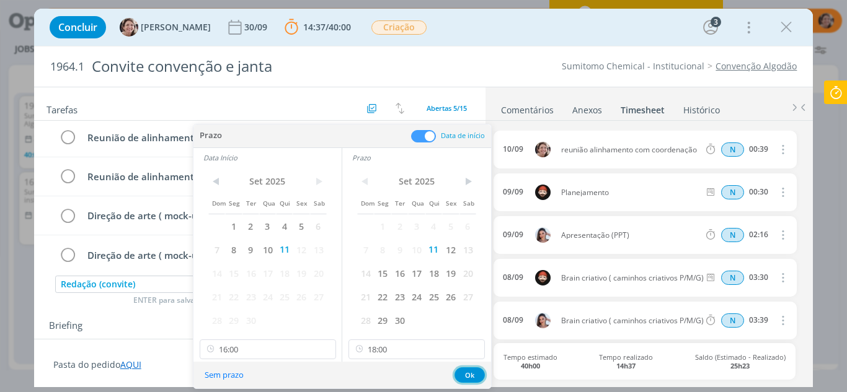
click at [465, 373] on button "Ok" at bounding box center [469, 375] width 30 height 15
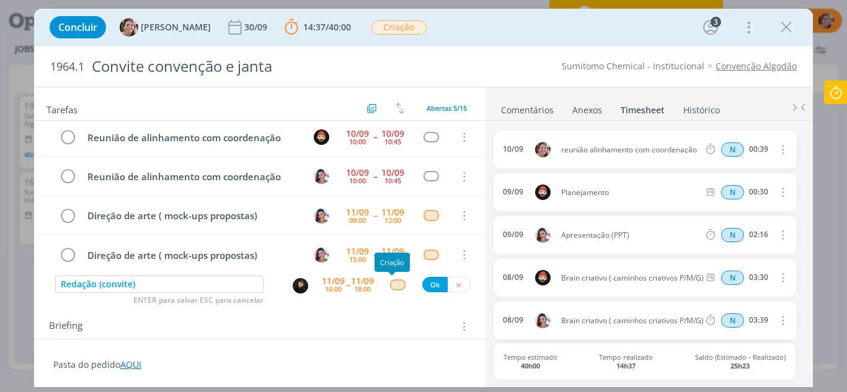
click at [392, 284] on div "dialog" at bounding box center [397, 285] width 15 height 11
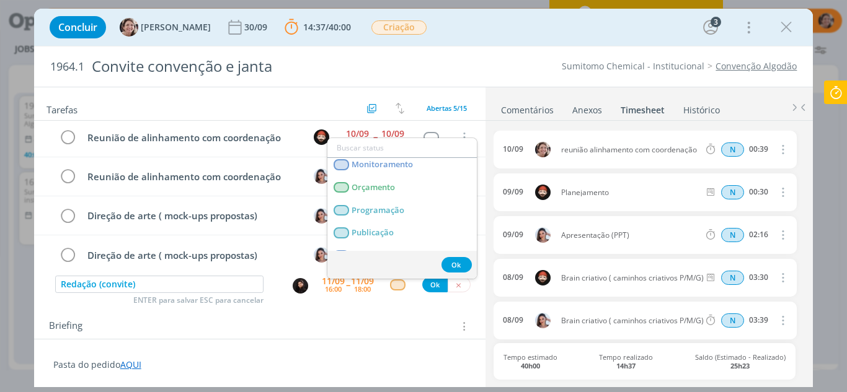
scroll to position [248, 0]
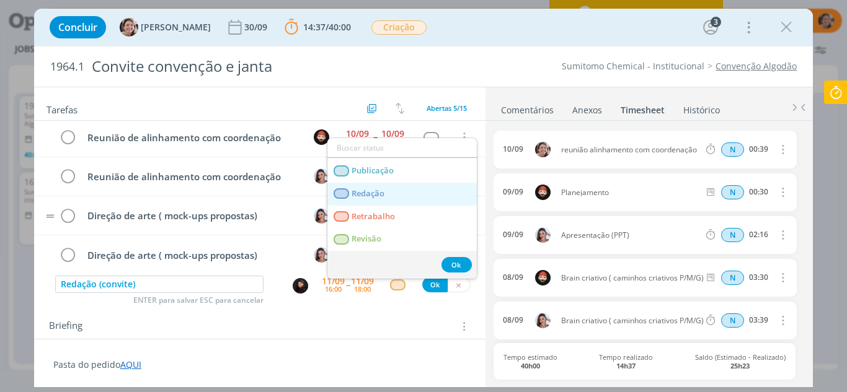
click at [382, 194] on span "Redação" at bounding box center [367, 194] width 33 height 10
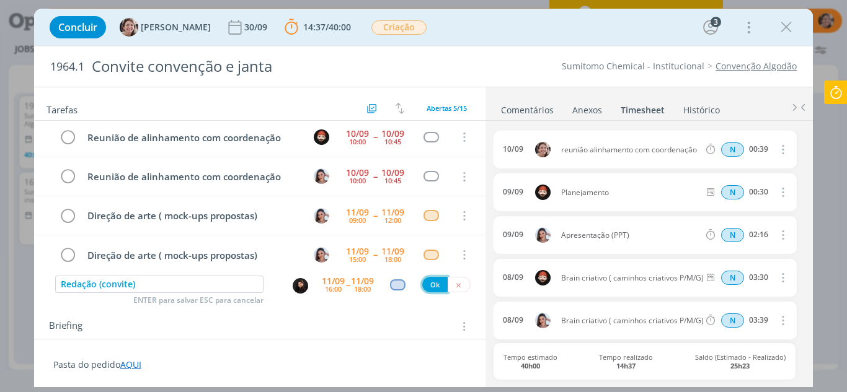
click at [431, 281] on button "Ok" at bounding box center [434, 284] width 25 height 15
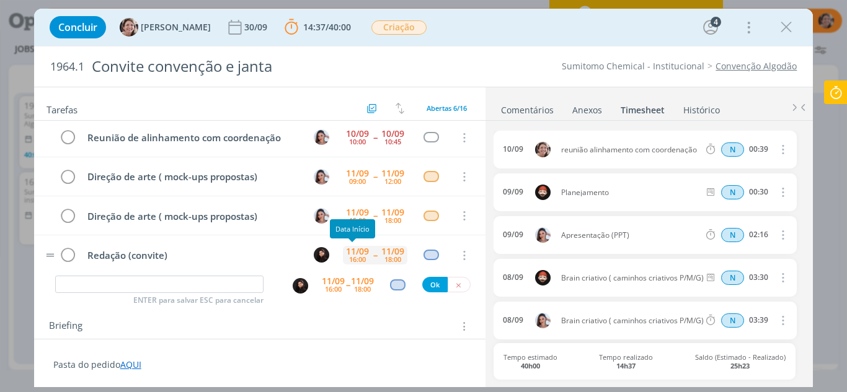
click at [356, 257] on div "16:00" at bounding box center [357, 259] width 17 height 7
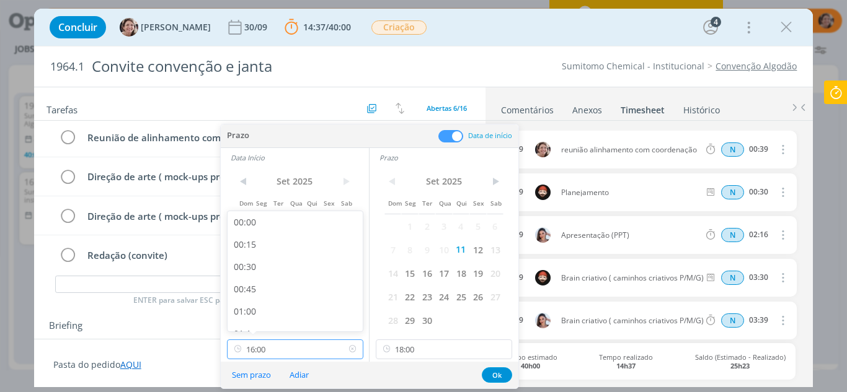
click at [287, 352] on input "16:00" at bounding box center [295, 350] width 136 height 20
click at [260, 298] on div "16:30" at bounding box center [296, 299] width 139 height 22
type input "16:30"
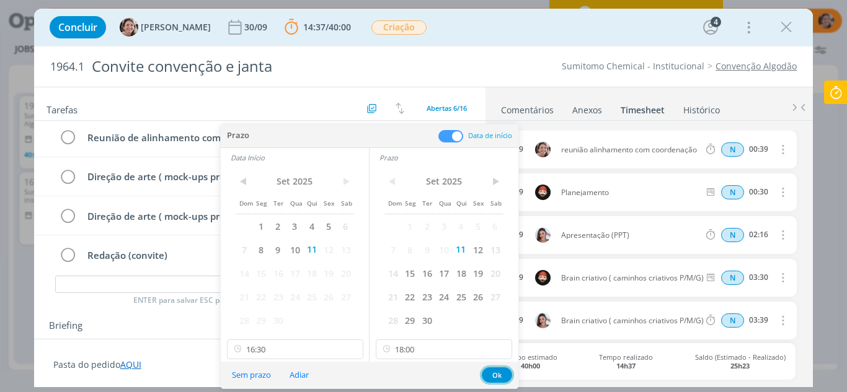
click at [487, 372] on button "Ok" at bounding box center [497, 375] width 30 height 15
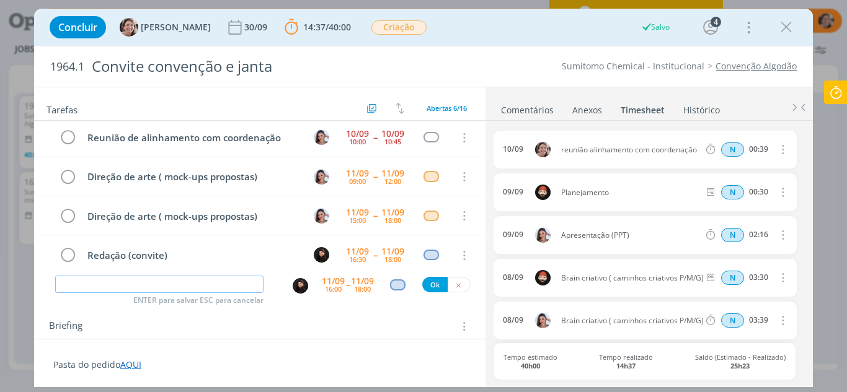
click at [124, 284] on input "dialog" at bounding box center [159, 284] width 209 height 17
type input "Redação ( demais materiais)"
click at [330, 286] on div "16:00" at bounding box center [333, 289] width 17 height 7
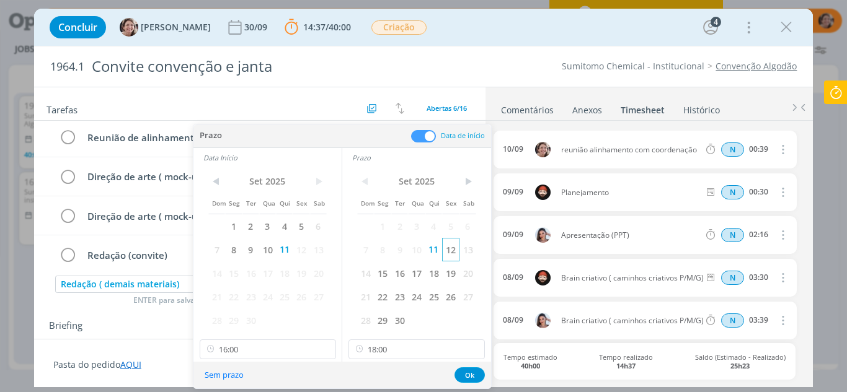
drag, startPoint x: 454, startPoint y: 254, endPoint x: 437, endPoint y: 255, distance: 16.7
click at [451, 255] on span "12" at bounding box center [450, 250] width 17 height 24
click at [302, 248] on span "12" at bounding box center [301, 250] width 17 height 24
click at [260, 354] on input "16:00" at bounding box center [268, 350] width 136 height 20
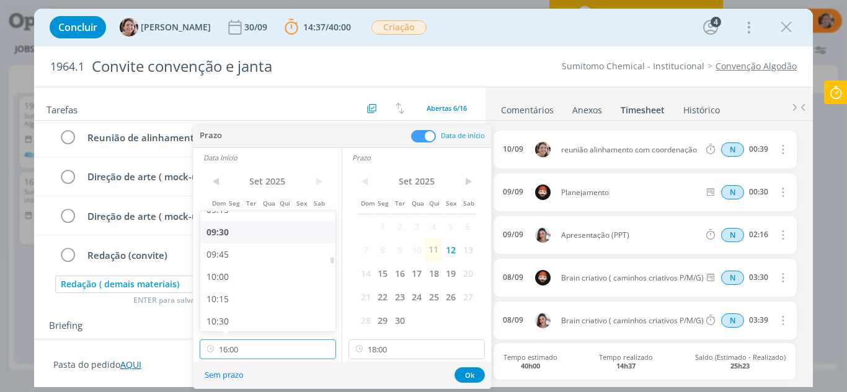
scroll to position [776, 0]
click at [237, 254] on div "09:00" at bounding box center [269, 250] width 139 height 22
type input "09:00"
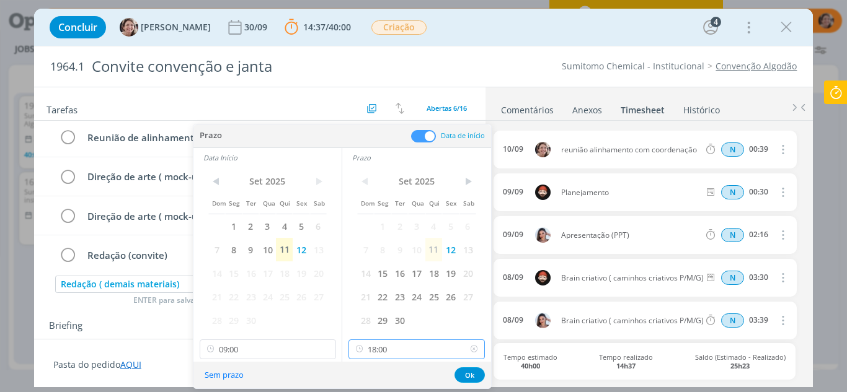
click at [407, 350] on input "18:00" at bounding box center [416, 350] width 136 height 20
click at [381, 254] on div "11:00" at bounding box center [418, 250] width 139 height 22
click at [408, 352] on input "11:00" at bounding box center [416, 350] width 136 height 20
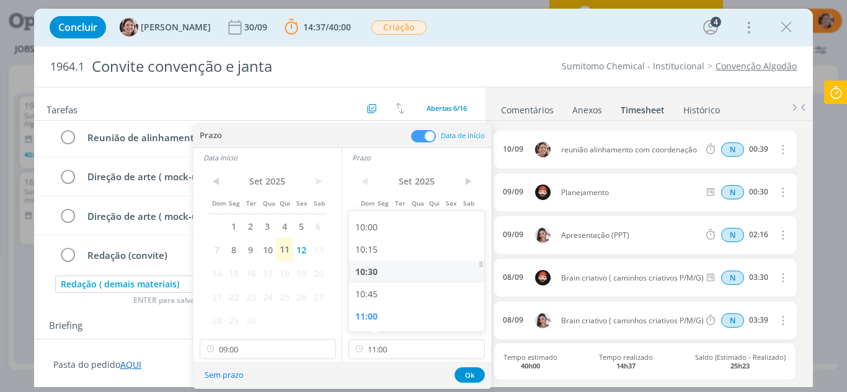
click at [383, 274] on div "10:30" at bounding box center [418, 272] width 139 height 22
type input "10:30"
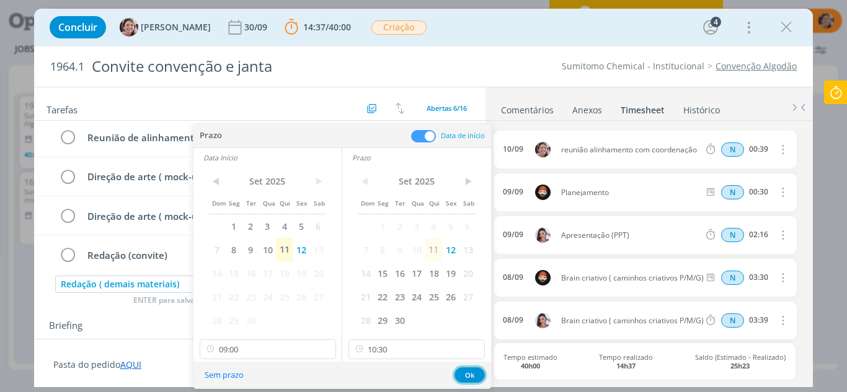
click at [472, 374] on button "Ok" at bounding box center [469, 375] width 30 height 15
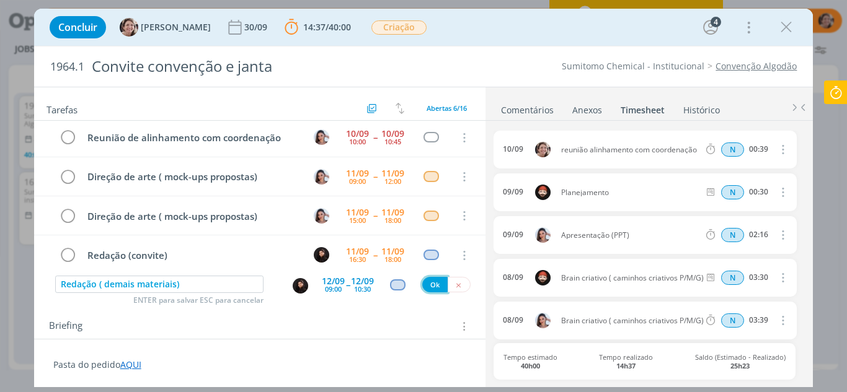
click at [430, 285] on button "Ok" at bounding box center [434, 284] width 25 height 15
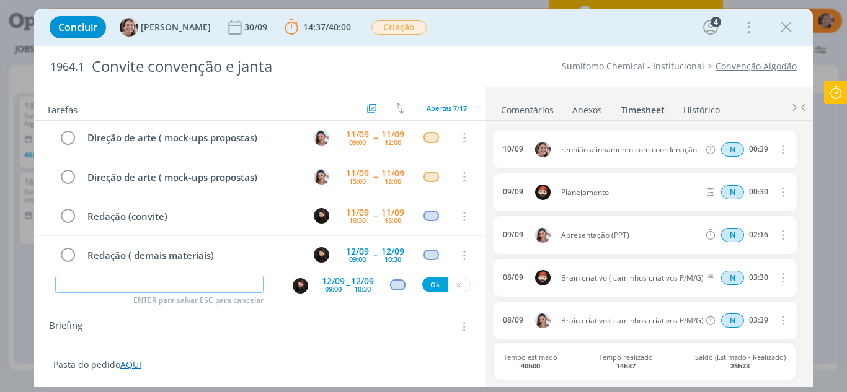
click at [205, 286] on input "dialog" at bounding box center [159, 284] width 209 height 17
click at [293, 283] on img "dialog" at bounding box center [300, 285] width 15 height 15
type input "Direção de arte ( PPT apresentação cliente)"
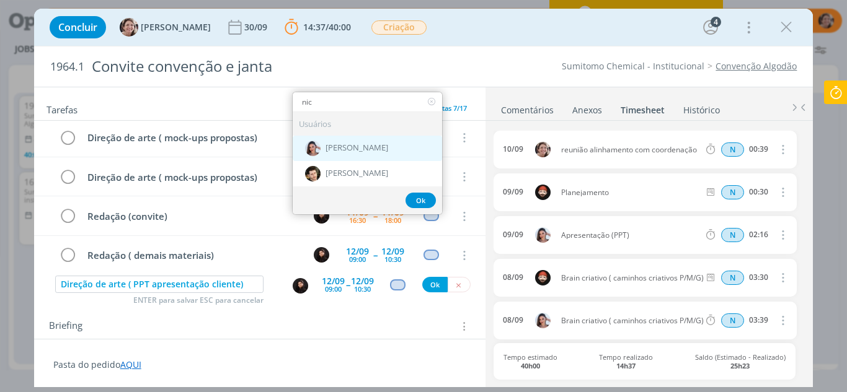
type input "nic"
click at [372, 141] on div "[PERSON_NAME]" at bounding box center [367, 147] width 149 height 25
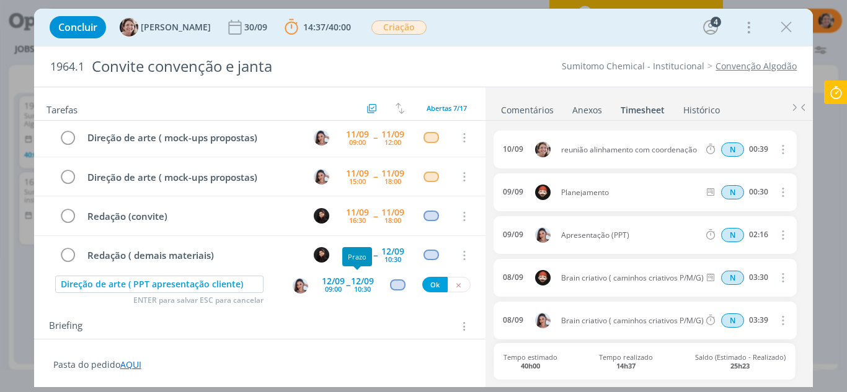
click at [322, 291] on div "[DATE] 09:00" at bounding box center [333, 285] width 23 height 22
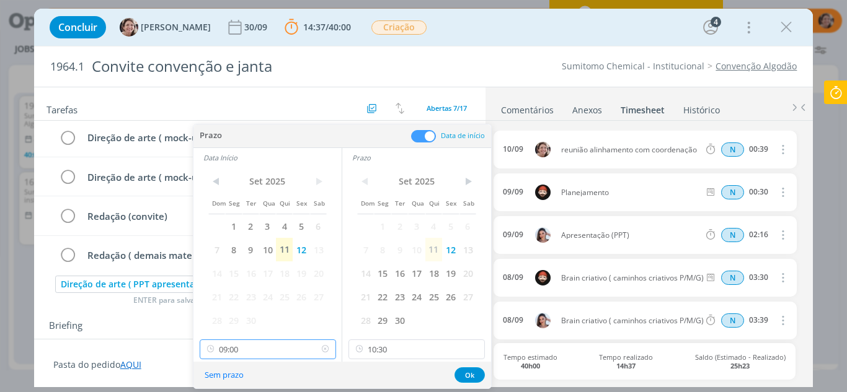
click at [269, 348] on input "09:00" at bounding box center [268, 350] width 136 height 20
click at [146, 331] on div "Briefing Briefings Predefinidos Versões do Briefing Ver Briefing do Projeto" at bounding box center [261, 327] width 425 height 16
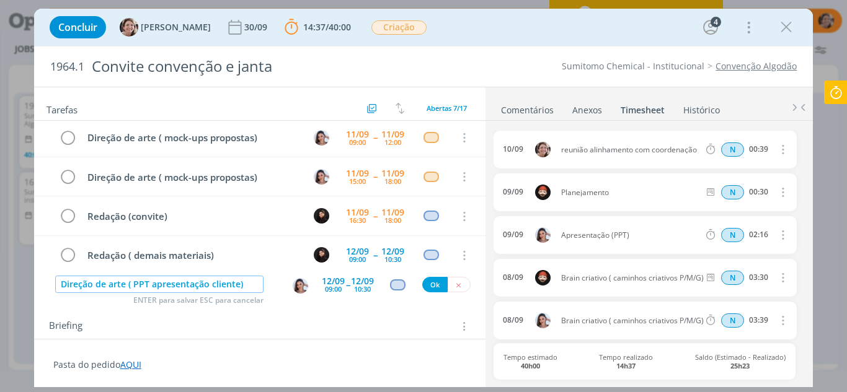
drag, startPoint x: 237, startPoint y: 287, endPoint x: 133, endPoint y: 287, distance: 104.1
click at [133, 287] on input "Direção de arte ( PPT apresentação cliente)" at bounding box center [159, 284] width 209 height 17
type input "Direção de arte ( continuidade mock-up + PPT))"
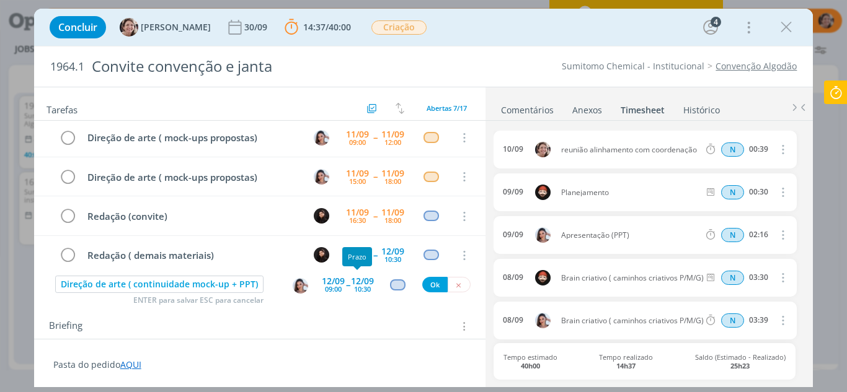
click at [354, 286] on div "10:30" at bounding box center [362, 289] width 17 height 7
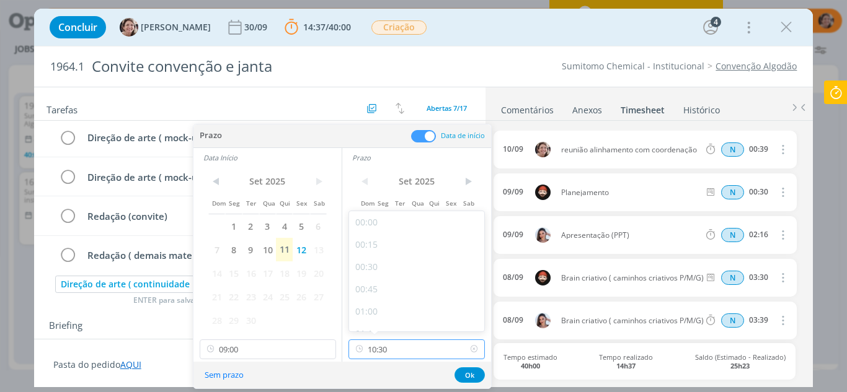
click at [393, 346] on input "10:30" at bounding box center [416, 350] width 136 height 20
click at [391, 219] on div "15:00" at bounding box center [418, 222] width 139 height 22
type input "15:00"
click at [468, 374] on button "Ok" at bounding box center [469, 375] width 30 height 15
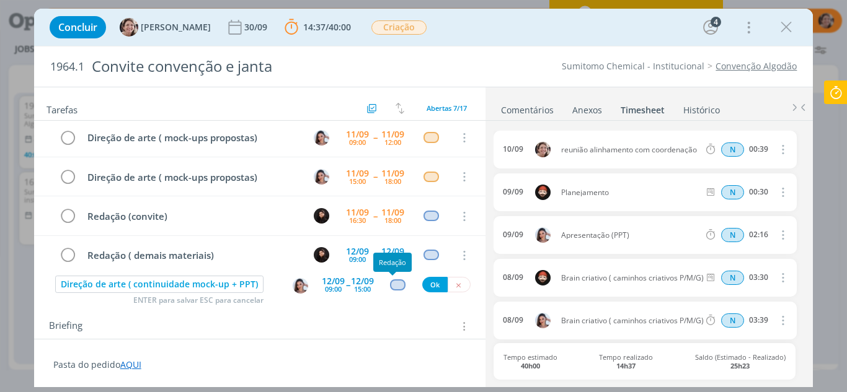
click at [394, 289] on div "dialog" at bounding box center [397, 285] width 15 height 11
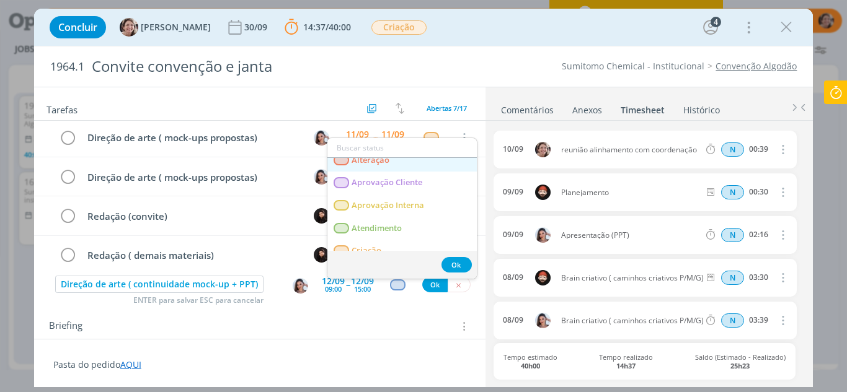
scroll to position [62, 0]
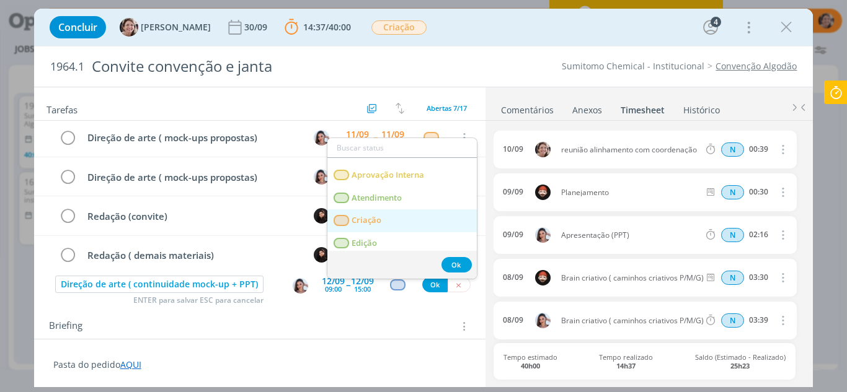
click at [381, 223] on span "Criação" at bounding box center [366, 221] width 30 height 10
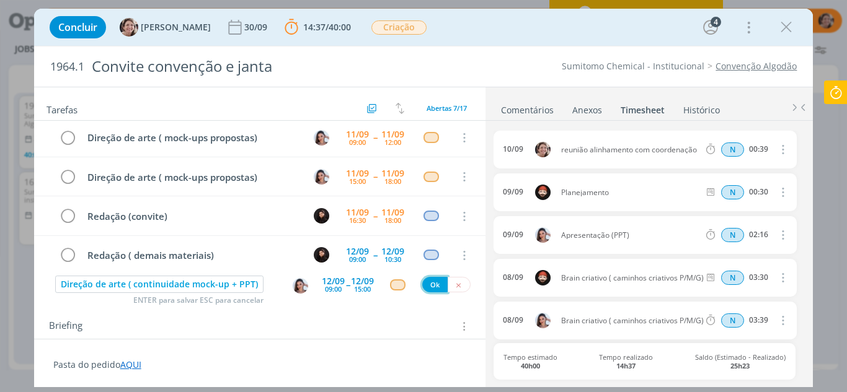
click at [429, 284] on button "Ok" at bounding box center [434, 284] width 25 height 15
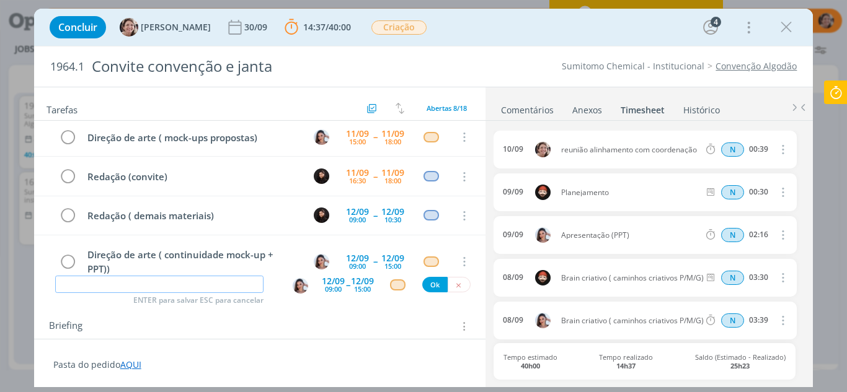
click at [128, 285] on input "dialog" at bounding box center [159, 284] width 209 height 17
click at [295, 287] on img "dialog" at bounding box center [300, 285] width 15 height 15
type input "Revisão"
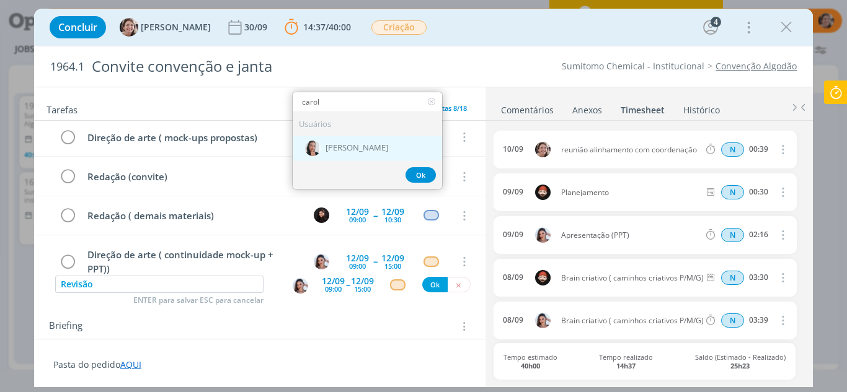
type input "carol"
click at [358, 146] on span "[PERSON_NAME]" at bounding box center [356, 148] width 63 height 10
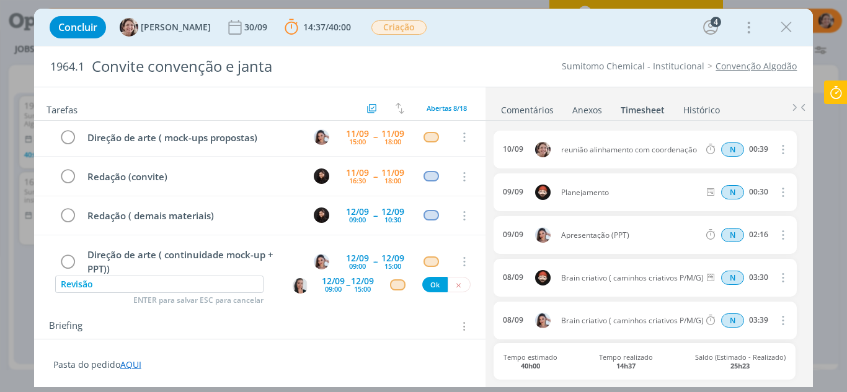
click at [330, 288] on div "09:00" at bounding box center [333, 289] width 17 height 7
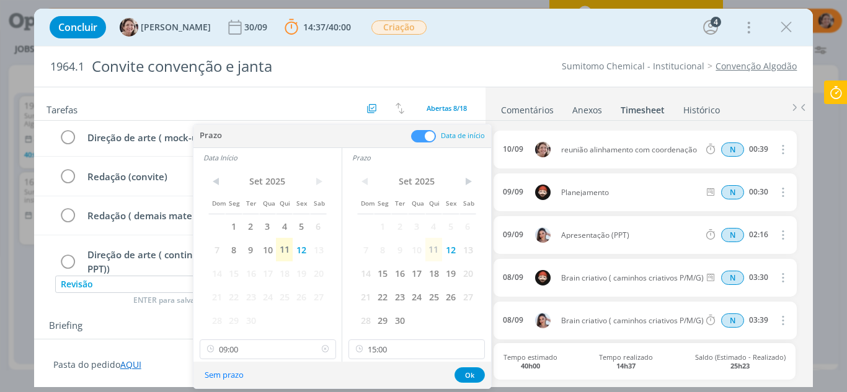
click at [322, 347] on icon at bounding box center [324, 350] width 15 height 20
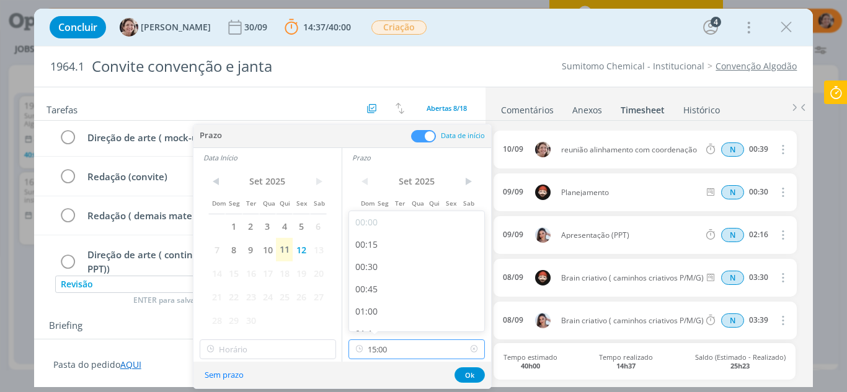
click at [414, 356] on input "15:00" at bounding box center [416, 350] width 136 height 20
click at [381, 275] on div "18:00" at bounding box center [418, 274] width 139 height 22
type input "18:00"
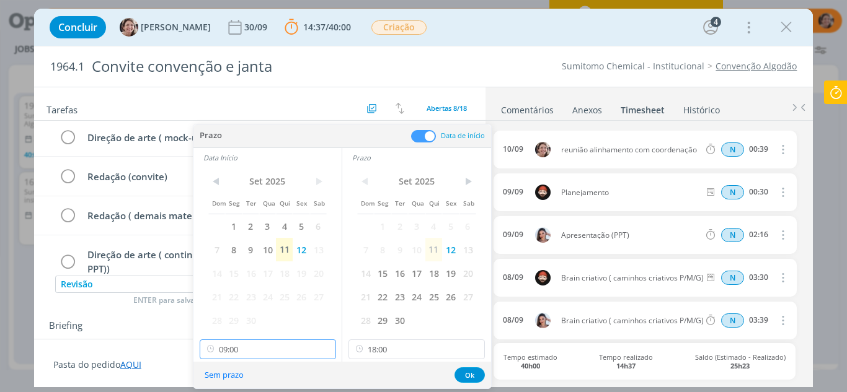
click at [291, 345] on input "09:00" at bounding box center [268, 350] width 136 height 20
click at [226, 259] on div "16:00" at bounding box center [269, 260] width 139 height 22
type input "16:00"
click at [470, 373] on button "Ok" at bounding box center [469, 375] width 30 height 15
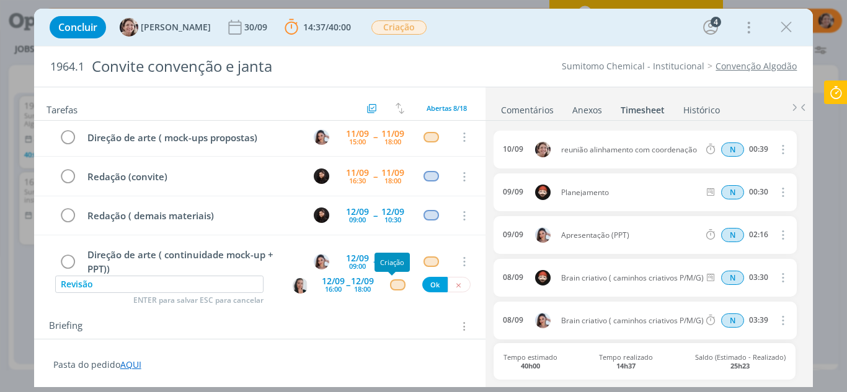
click at [392, 284] on div "dialog" at bounding box center [397, 285] width 15 height 11
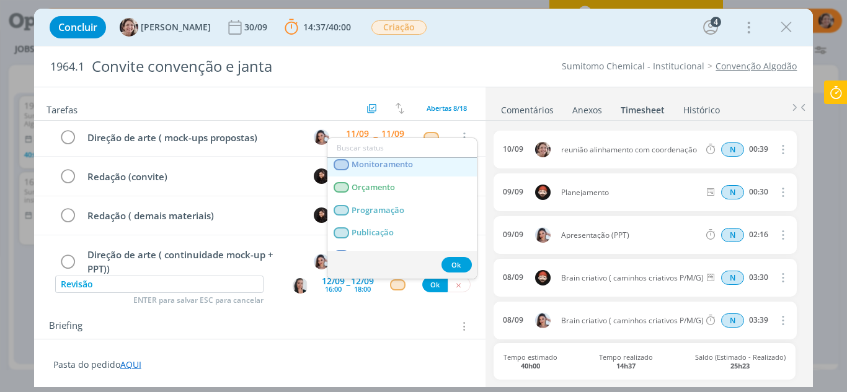
scroll to position [248, 0]
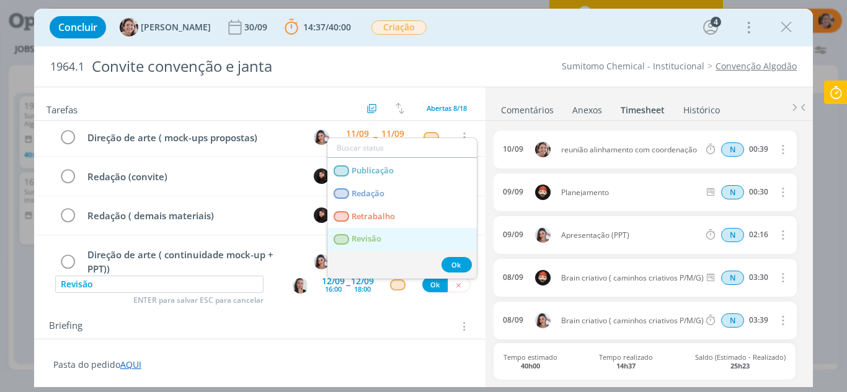
click at [386, 241] on link "Revisão" at bounding box center [401, 239] width 149 height 23
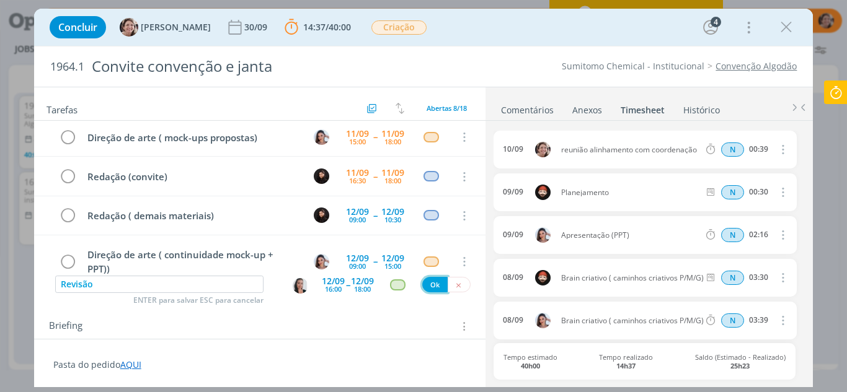
click at [436, 286] on button "Ok" at bounding box center [434, 284] width 25 height 15
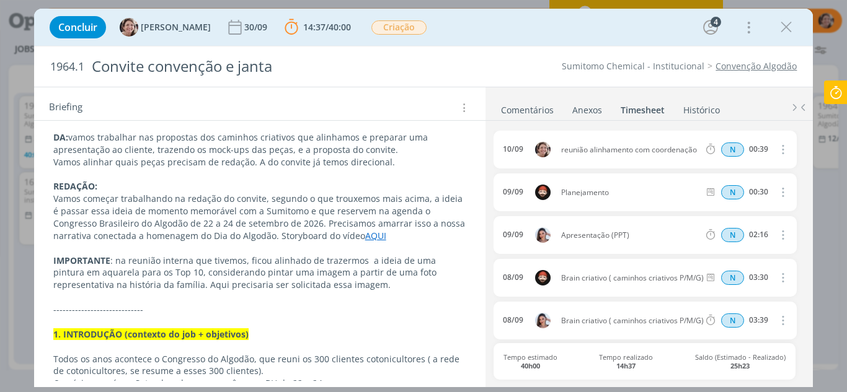
scroll to position [558, 0]
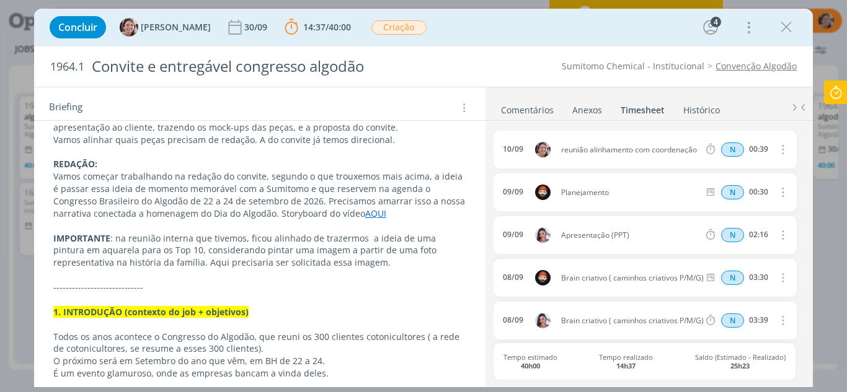
click at [840, 103] on icon at bounding box center [835, 93] width 22 height 24
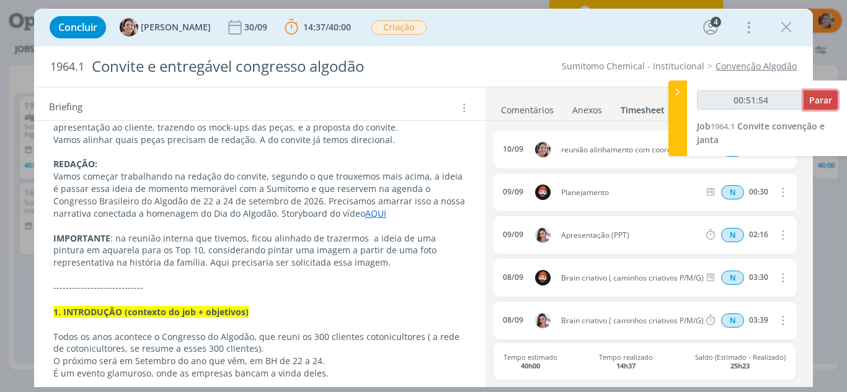
click at [827, 99] on span "Parar" at bounding box center [820, 100] width 23 height 12
click at [821, 102] on span "Parar" at bounding box center [820, 100] width 23 height 12
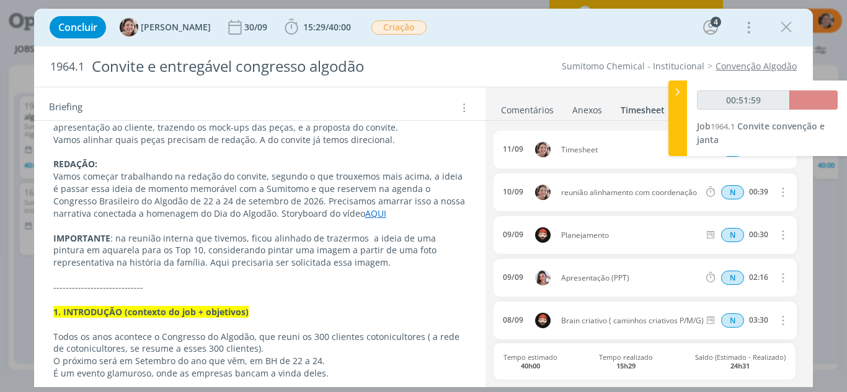
type input "00:52:00"
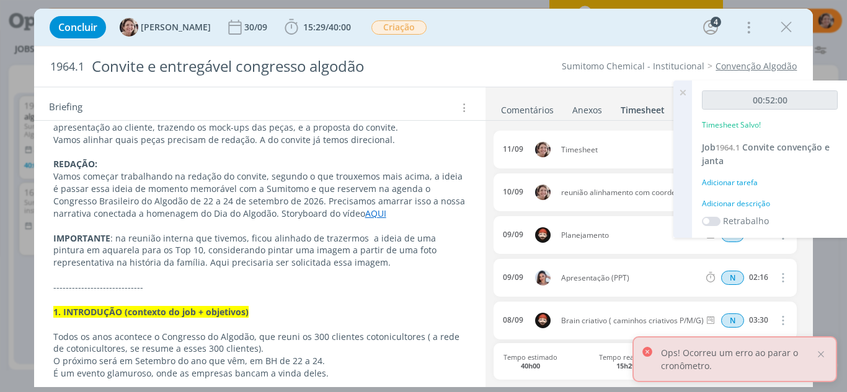
click at [829, 353] on div "Ops! Ocorreu um erro ao parar o cronômetro." at bounding box center [734, 360] width 205 height 46
drag, startPoint x: 823, startPoint y: 355, endPoint x: 704, endPoint y: 151, distance: 235.8
click at [823, 355] on div at bounding box center [820, 354] width 11 height 11
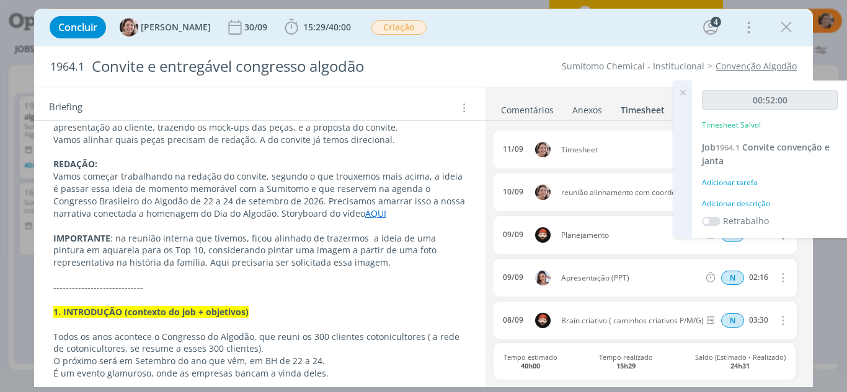
click at [678, 91] on icon at bounding box center [682, 93] width 22 height 24
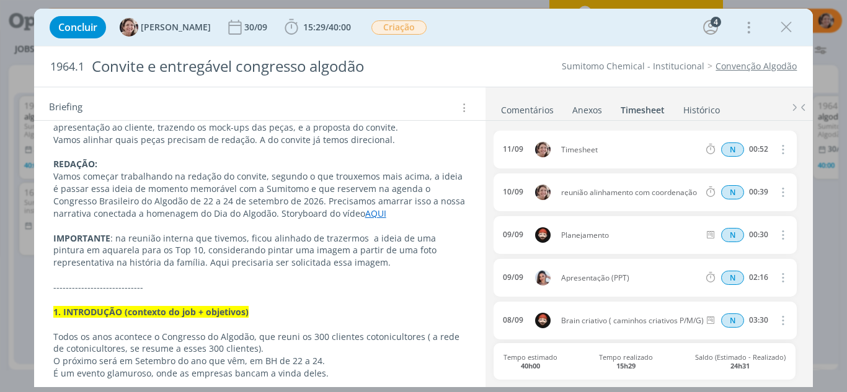
click at [778, 154] on icon "dialog" at bounding box center [782, 149] width 14 height 15
click at [749, 187] on link "Editar" at bounding box center [748, 192] width 98 height 20
drag, startPoint x: 604, startPoint y: 154, endPoint x: 545, endPoint y: 147, distance: 59.3
click at [545, 147] on div "11/09 08:27 Timesheet Selecione a tarefa N 00:52" at bounding box center [644, 150] width 302 height 38
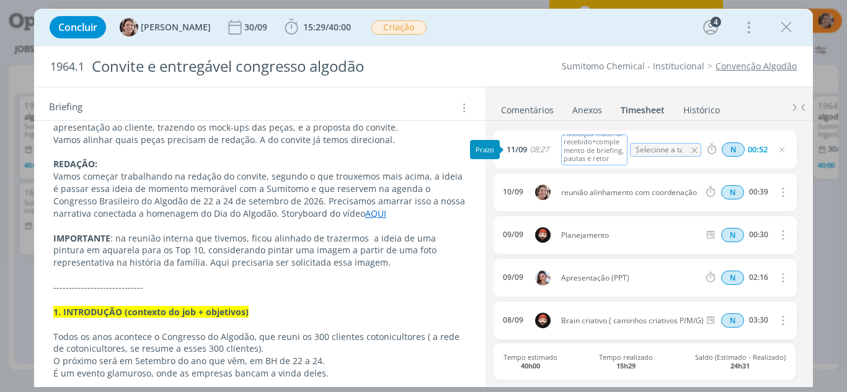
scroll to position [22, 0]
click at [583, 163] on div "Avaliação material recebido+complemento de briefing, pautas e retornso cliente" at bounding box center [594, 150] width 67 height 31
click at [778, 150] on icon "dialog" at bounding box center [782, 150] width 10 height 10
click at [779, 150] on icon "dialog" at bounding box center [782, 150] width 10 height 10
click at [784, 25] on icon "dialog" at bounding box center [786, 27] width 19 height 19
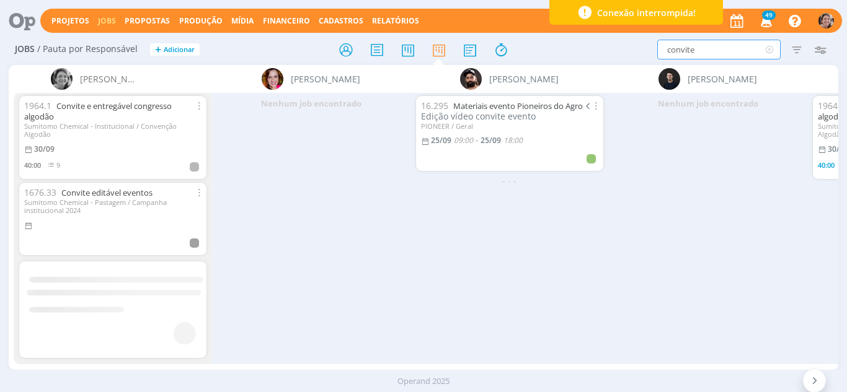
drag, startPoint x: 705, startPoint y: 51, endPoint x: 611, endPoint y: 42, distance: 94.7
click at [611, 42] on div "convite Filtrar Filtrar Limpar convite Tipo Jobs e Tarefas Data Personalizado a…" at bounding box center [700, 50] width 264 height 20
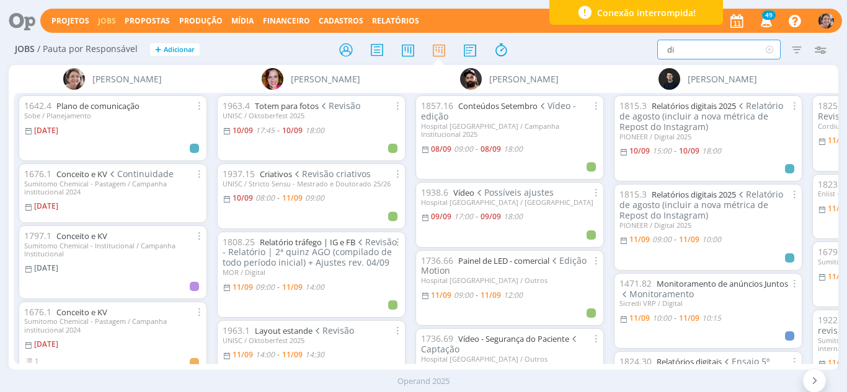
type input "d"
type input "setembro"
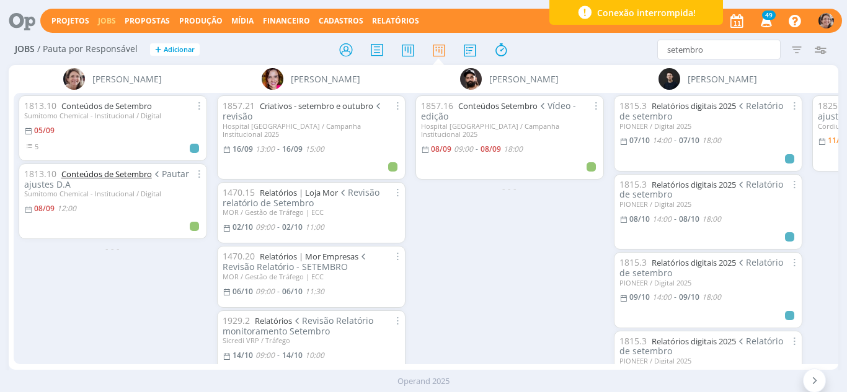
click at [104, 169] on link "Conteúdos de Setembro" at bounding box center [106, 174] width 90 height 11
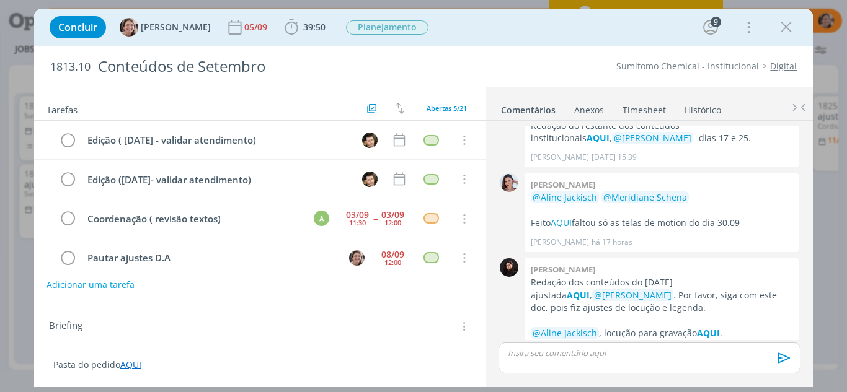
scroll to position [53, 0]
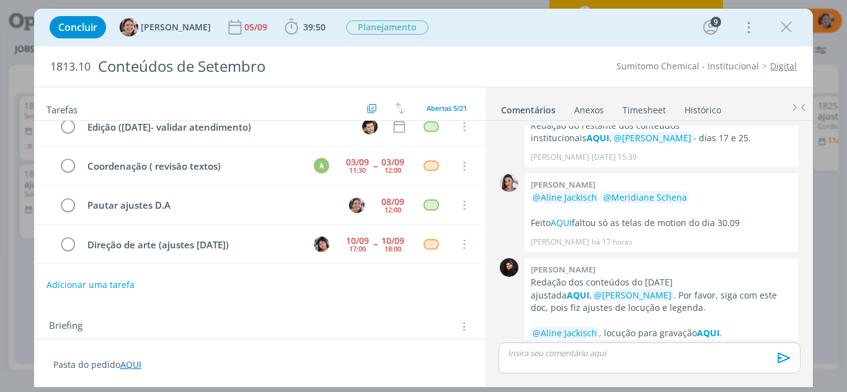
click at [643, 110] on link "Timesheet" at bounding box center [644, 108] width 45 height 18
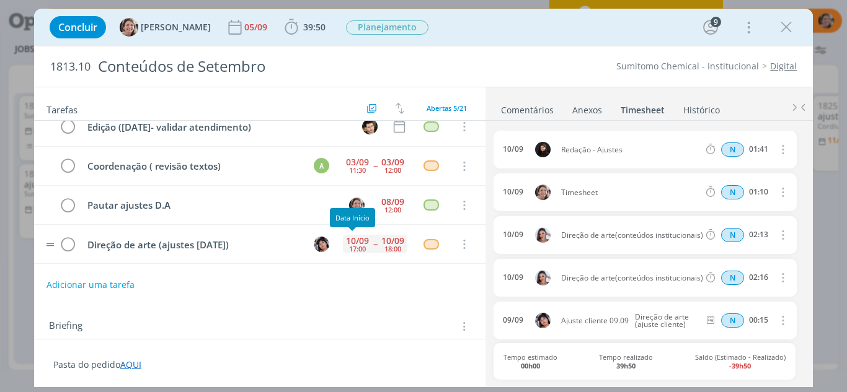
click at [346, 241] on div "10/09" at bounding box center [357, 241] width 23 height 9
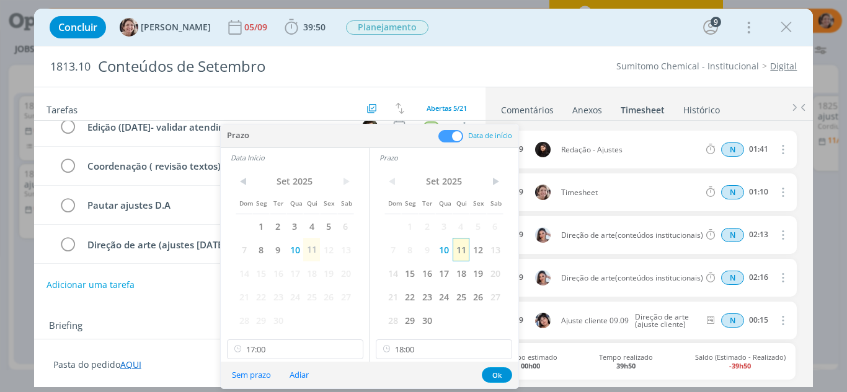
click at [461, 250] on span "11" at bounding box center [460, 250] width 17 height 24
click at [311, 247] on span "11" at bounding box center [311, 250] width 17 height 24
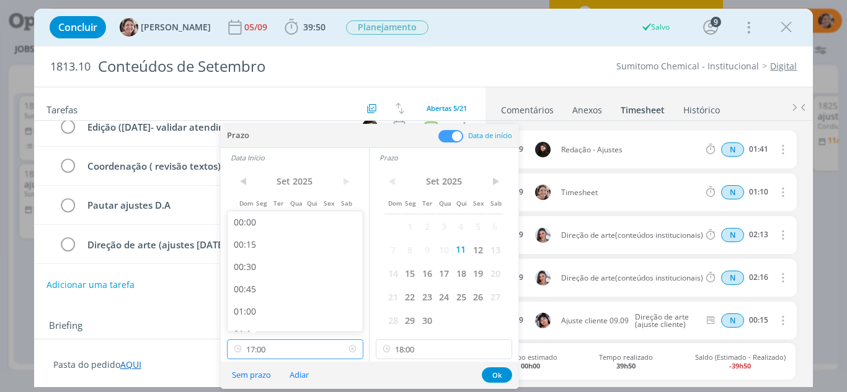
click at [295, 353] on input "17:00" at bounding box center [295, 350] width 136 height 20
click at [260, 228] on div "09:00" at bounding box center [296, 222] width 139 height 22
type input "09:00"
click at [428, 343] on input "18:00" at bounding box center [444, 350] width 136 height 20
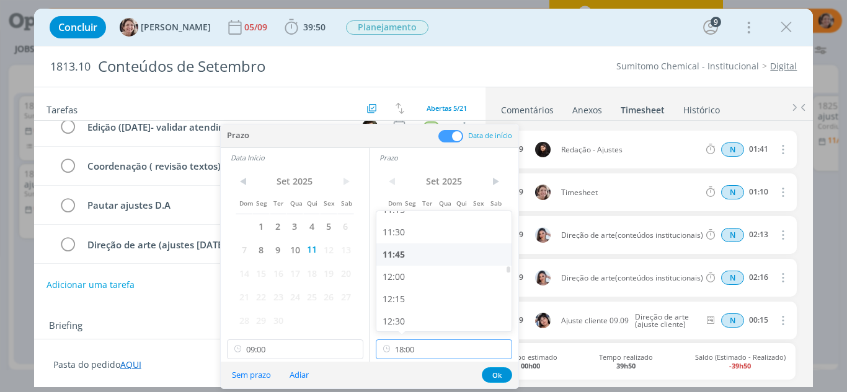
scroll to position [955, 0]
click at [405, 252] on div "11:00" at bounding box center [445, 250] width 139 height 22
type input "11:00"
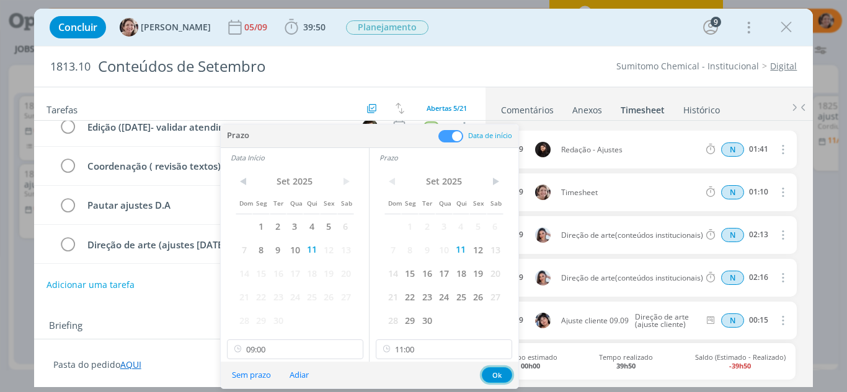
click at [495, 373] on button "Ok" at bounding box center [497, 375] width 30 height 15
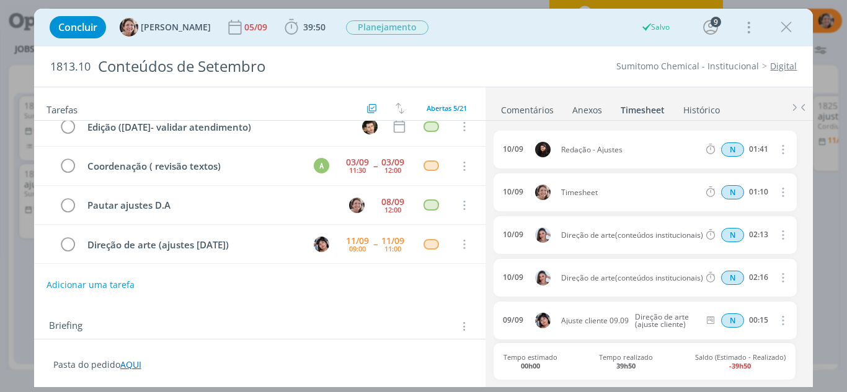
click at [523, 108] on link "Comentários" at bounding box center [527, 108] width 54 height 18
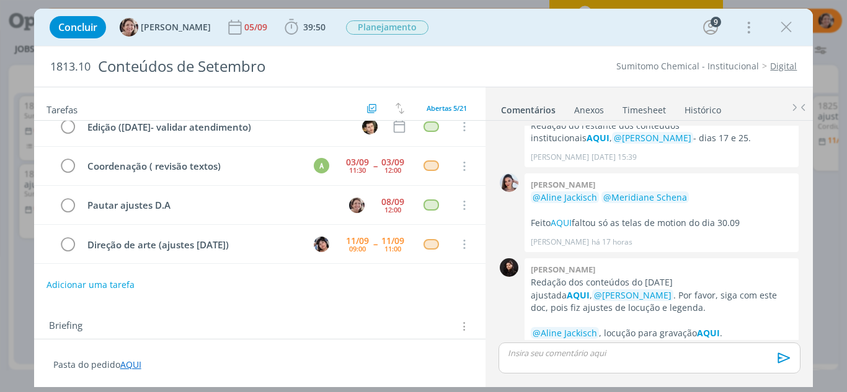
click at [586, 348] on p "dialog" at bounding box center [648, 353] width 281 height 11
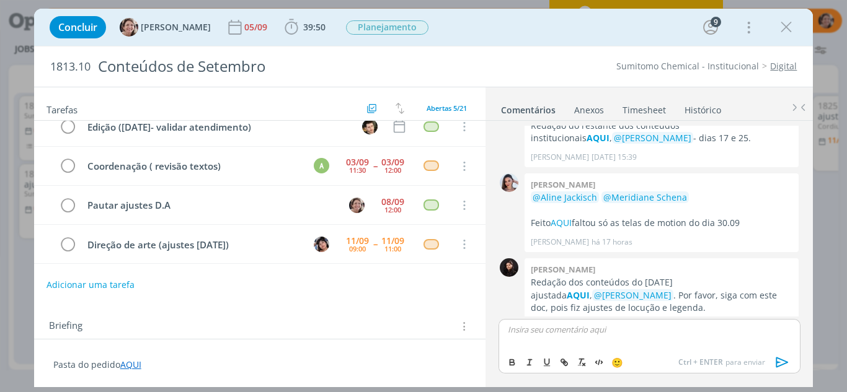
scroll to position [956, 0]
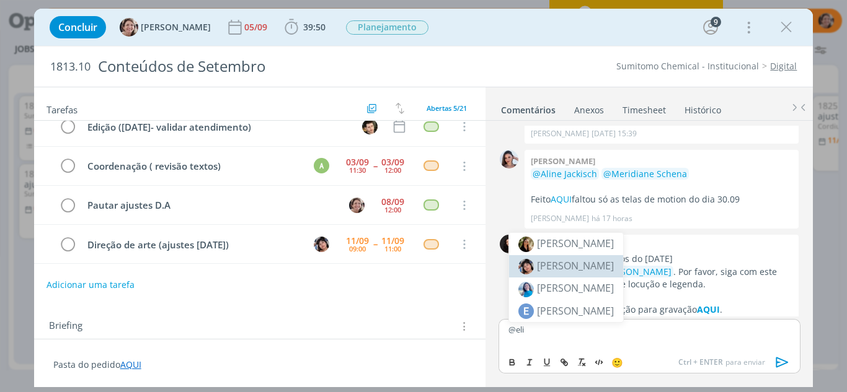
click at [611, 266] on span "[PERSON_NAME]" at bounding box center [575, 266] width 77 height 14
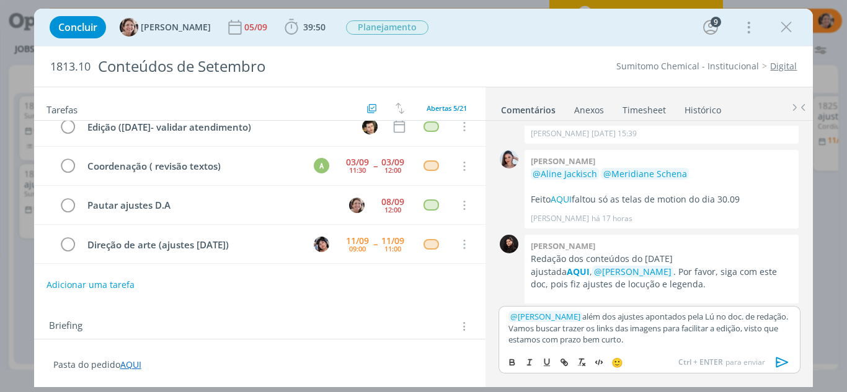
click at [780, 363] on icon "dialog" at bounding box center [781, 362] width 12 height 11
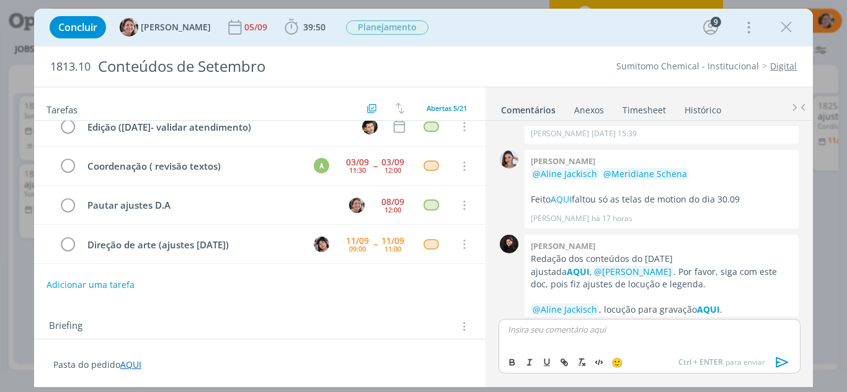
scroll to position [1028, 0]
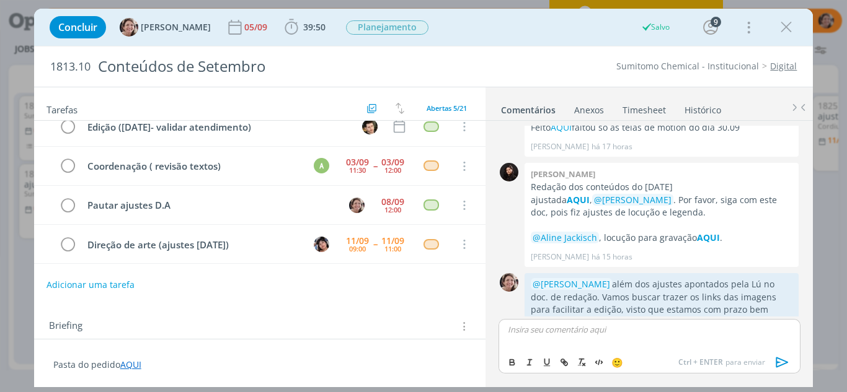
click at [789, 30] on icon "dialog" at bounding box center [786, 27] width 19 height 19
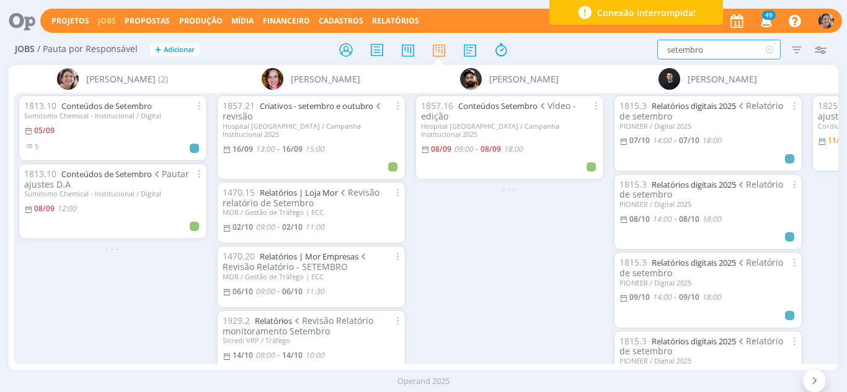
drag, startPoint x: 705, startPoint y: 53, endPoint x: 572, endPoint y: 50, distance: 133.3
click at [588, 52] on div "setembro Filtrar Filtrar Limpar setembro Tipo Jobs e Tarefas Data Personalizado…" at bounding box center [700, 50] width 264 height 20
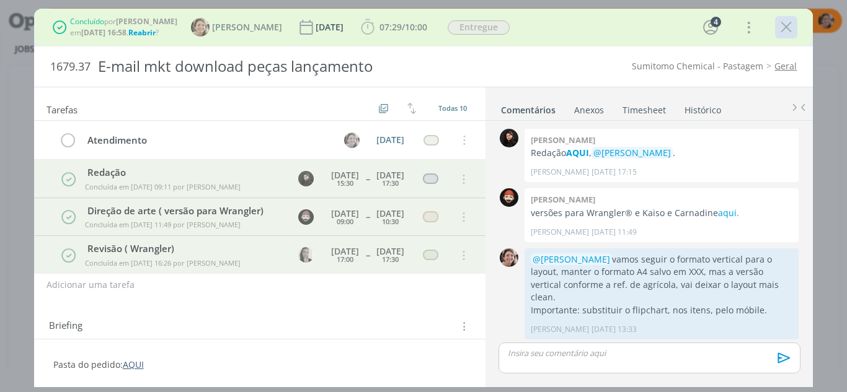
scroll to position [554, 0]
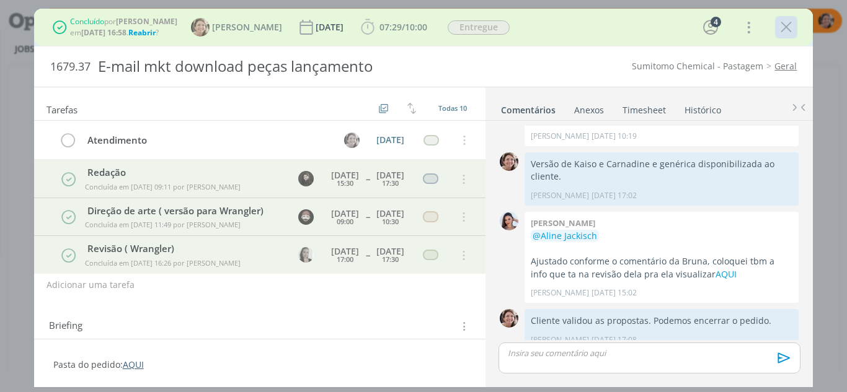
click at [785, 25] on icon "dialog" at bounding box center [786, 27] width 19 height 19
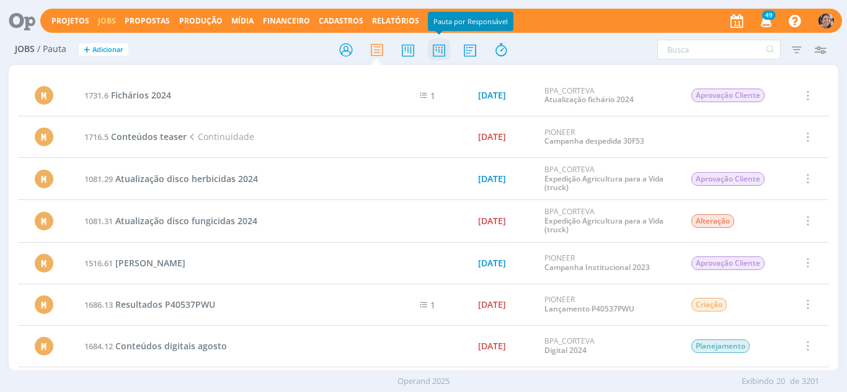
click at [439, 50] on icon at bounding box center [439, 50] width 22 height 24
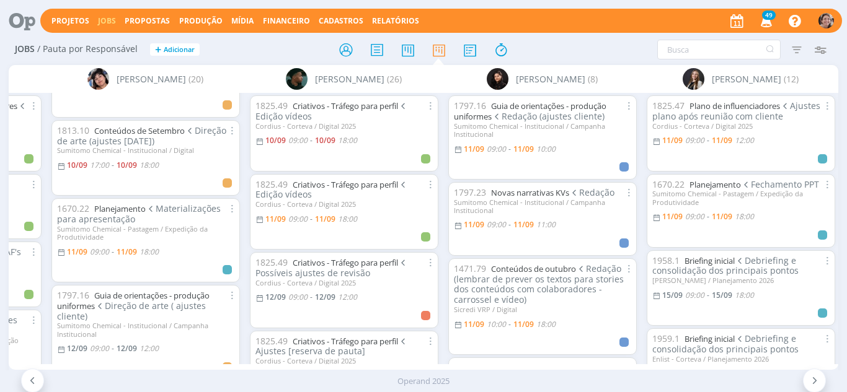
scroll to position [0, 960]
click at [551, 105] on link "Guia de orientações - produção uniformes" at bounding box center [529, 111] width 152 height 22
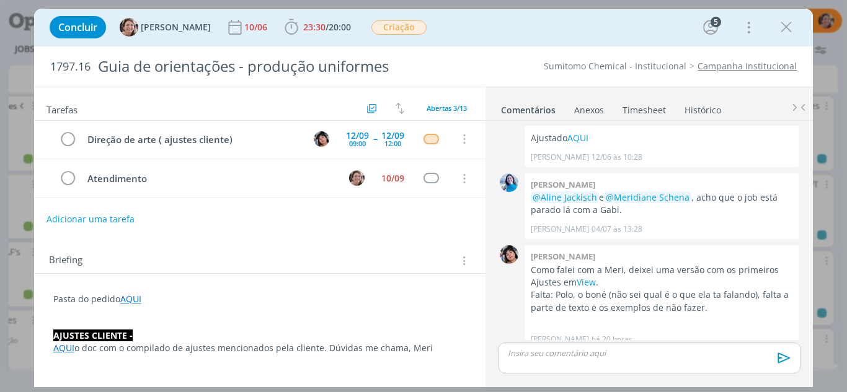
scroll to position [62, 0]
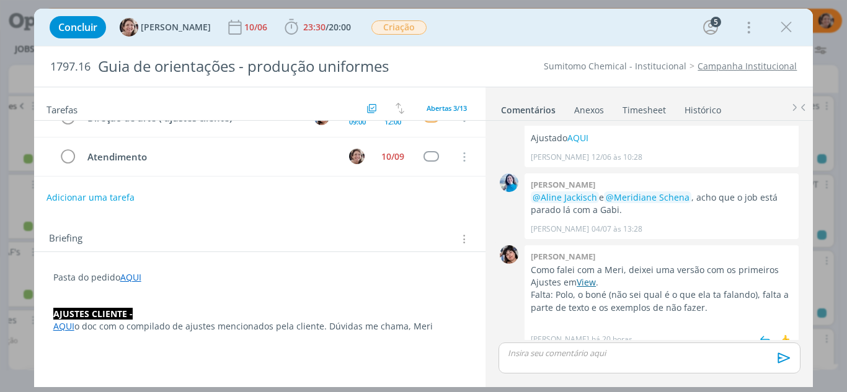
click at [588, 276] on link "View" at bounding box center [585, 282] width 19 height 12
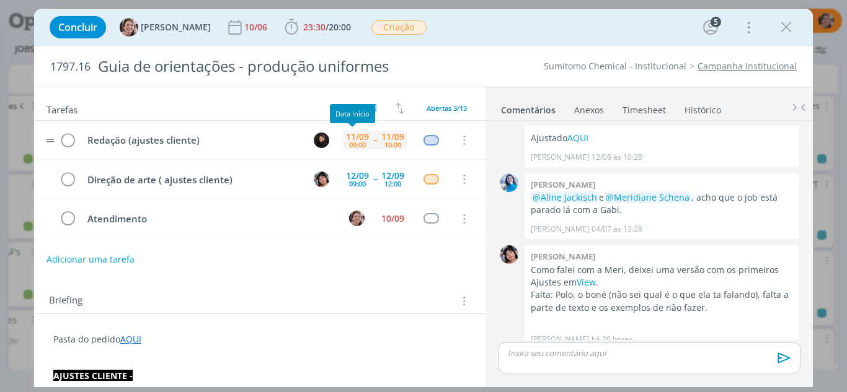
click at [362, 135] on div "11/09" at bounding box center [357, 137] width 23 height 9
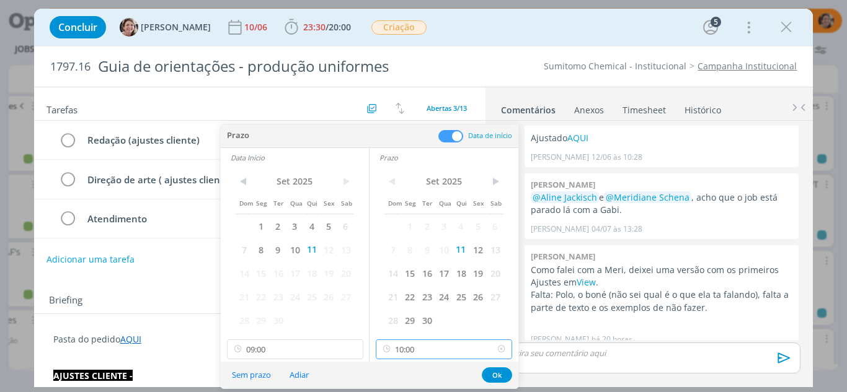
click at [416, 352] on input "10:00" at bounding box center [444, 350] width 136 height 20
click at [409, 301] on div "12:00" at bounding box center [445, 309] width 139 height 22
type input "12:00"
click at [294, 344] on input "09:00" at bounding box center [295, 350] width 136 height 20
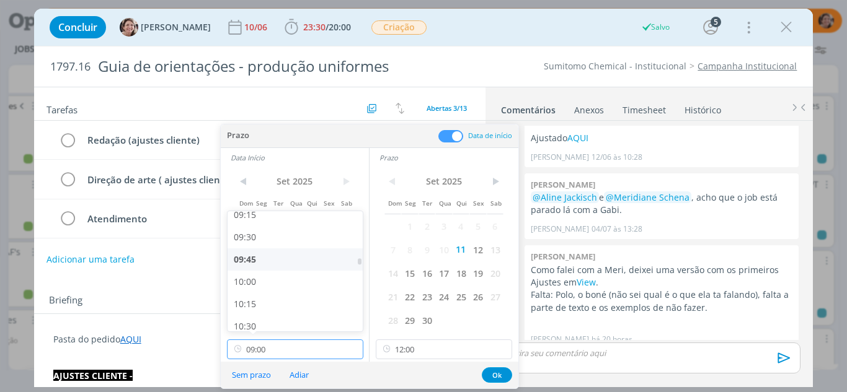
scroll to position [957, 0]
click at [252, 247] on div "11:00" at bounding box center [296, 247] width 139 height 22
type input "11:00"
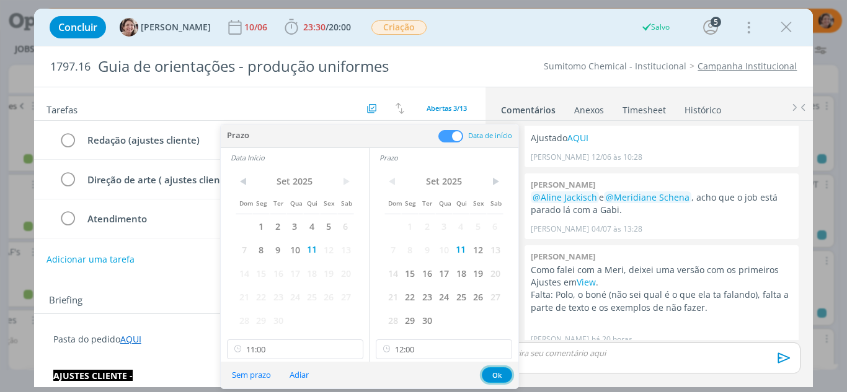
click at [491, 377] on button "Ok" at bounding box center [497, 375] width 30 height 15
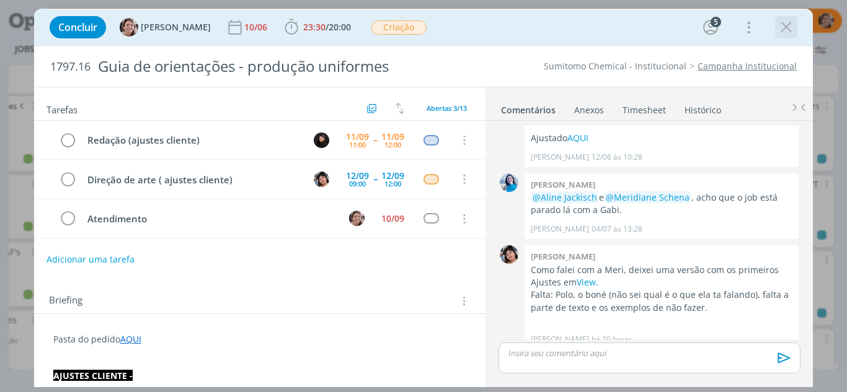
click at [790, 27] on icon "dialog" at bounding box center [786, 27] width 19 height 19
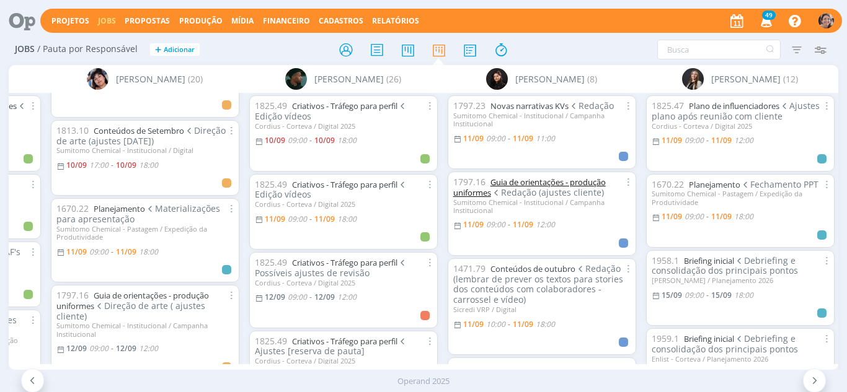
click at [543, 186] on link "Guia de orientações - produção uniformes" at bounding box center [529, 188] width 152 height 22
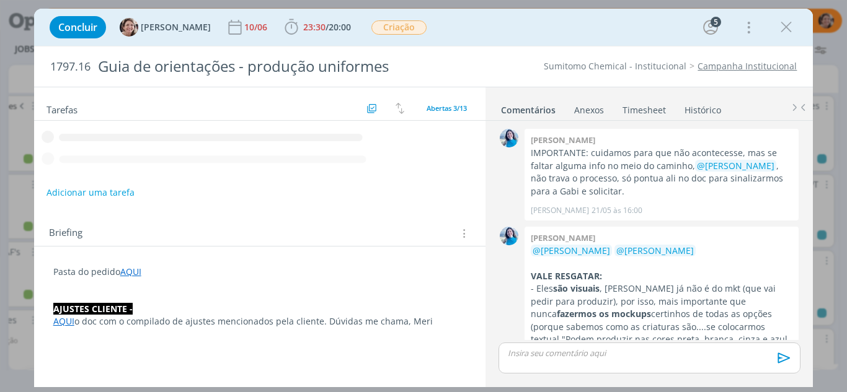
scroll to position [1473, 0]
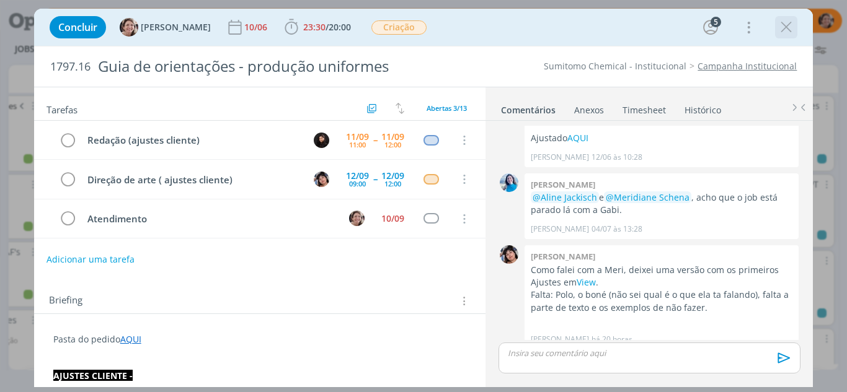
click at [793, 22] on icon "dialog" at bounding box center [786, 27] width 19 height 19
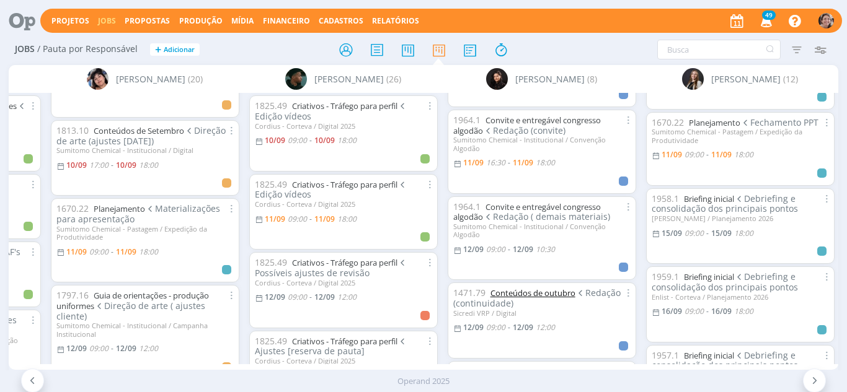
scroll to position [310, 0]
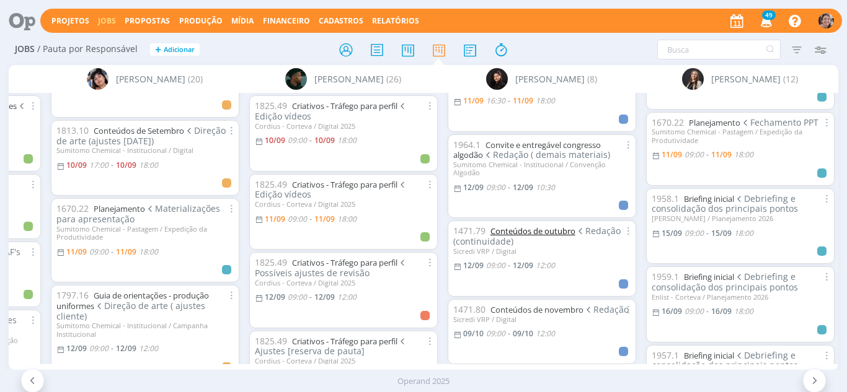
click at [537, 229] on link "Conteúdos de outubro" at bounding box center [532, 231] width 85 height 11
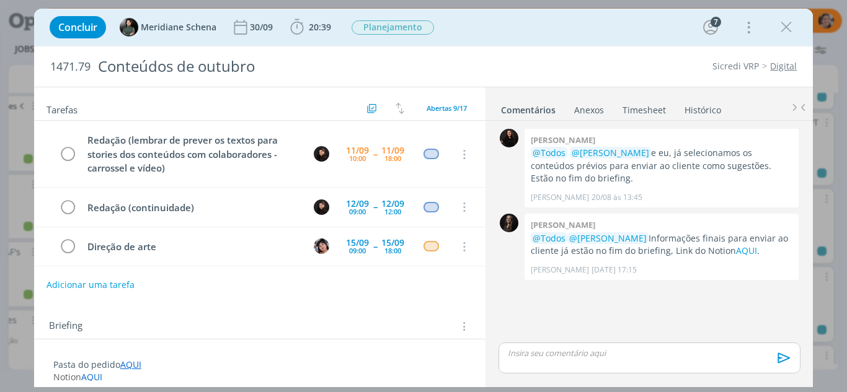
scroll to position [28, 0]
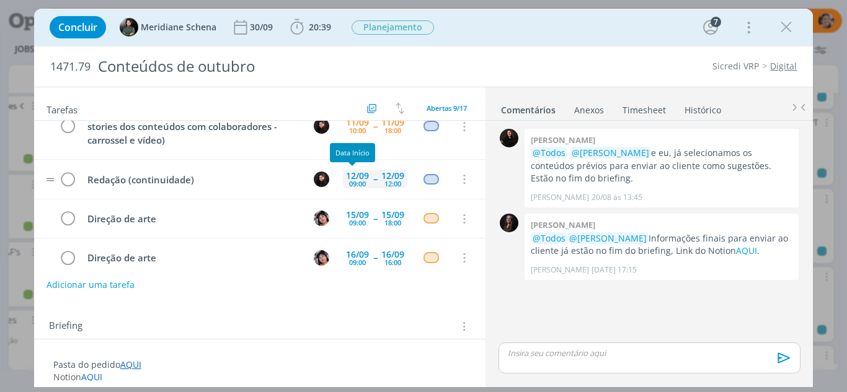
click at [361, 177] on div "12/09" at bounding box center [357, 176] width 23 height 9
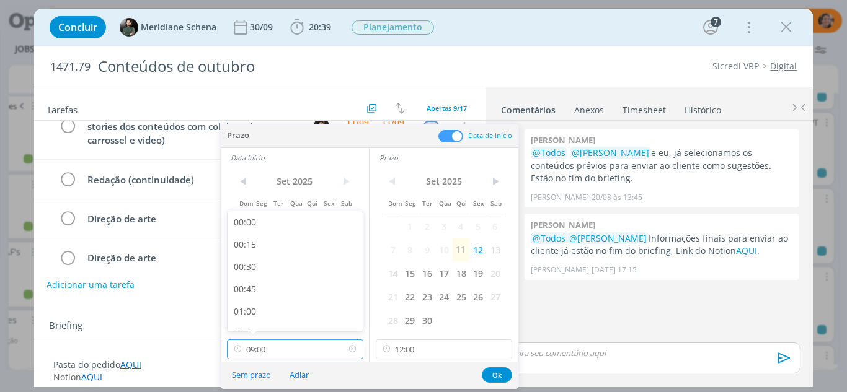
click at [282, 350] on input "09:00" at bounding box center [295, 350] width 136 height 20
click at [246, 261] on div "10:30" at bounding box center [296, 265] width 139 height 22
type input "10:30"
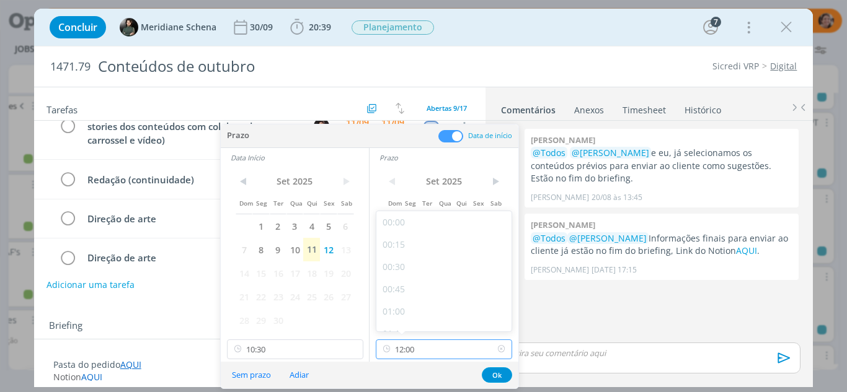
click at [425, 350] on input "12:00" at bounding box center [444, 350] width 136 height 20
click at [392, 295] on div "18:00" at bounding box center [445, 294] width 139 height 22
type input "18:00"
click at [501, 376] on button "Ok" at bounding box center [497, 375] width 30 height 15
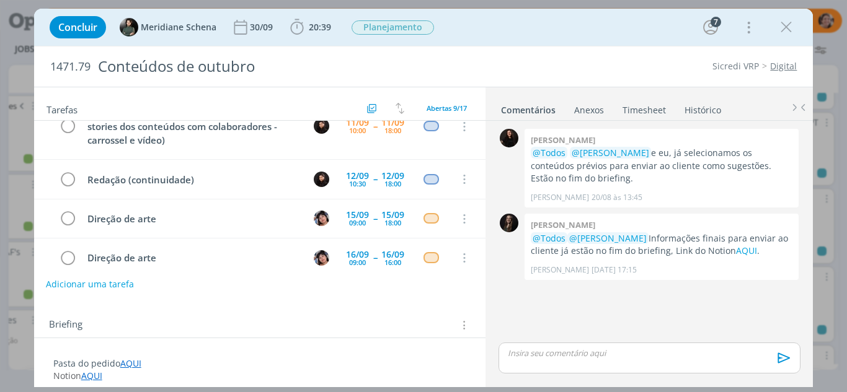
click at [121, 280] on button "Adicionar uma tarefa" at bounding box center [90, 284] width 88 height 21
type input "Redação"
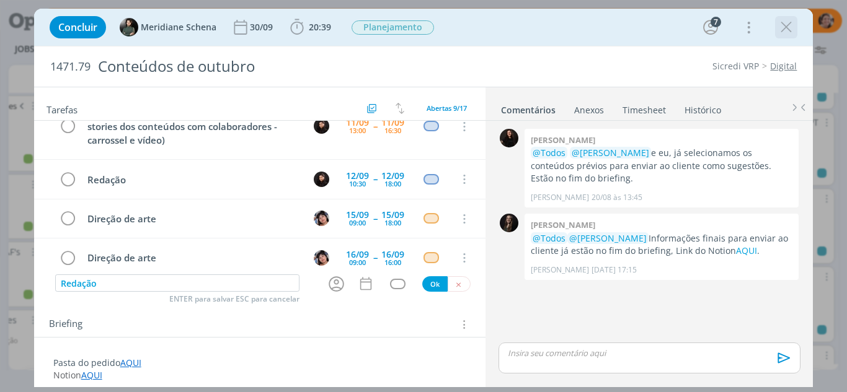
click at [791, 30] on icon "dialog" at bounding box center [786, 27] width 19 height 19
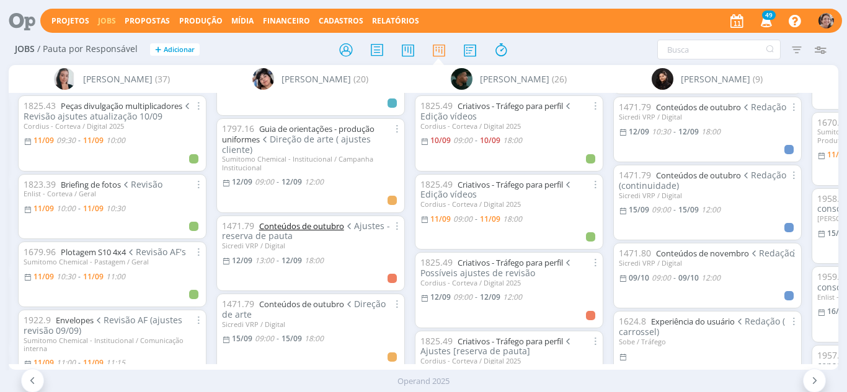
scroll to position [248, 0]
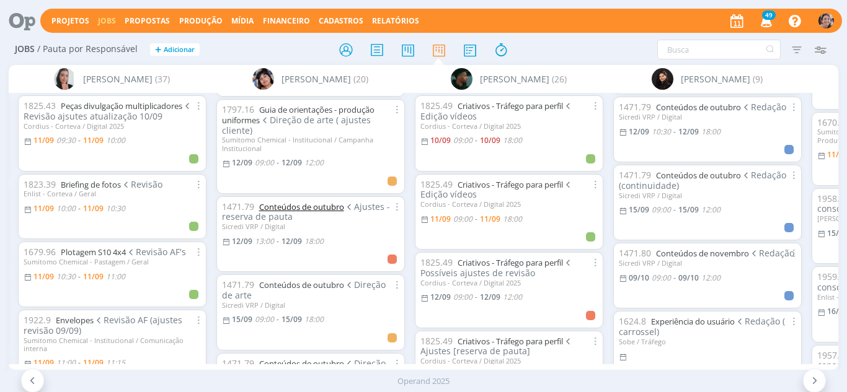
click at [329, 201] on link "Conteúdos de outubro" at bounding box center [301, 206] width 85 height 11
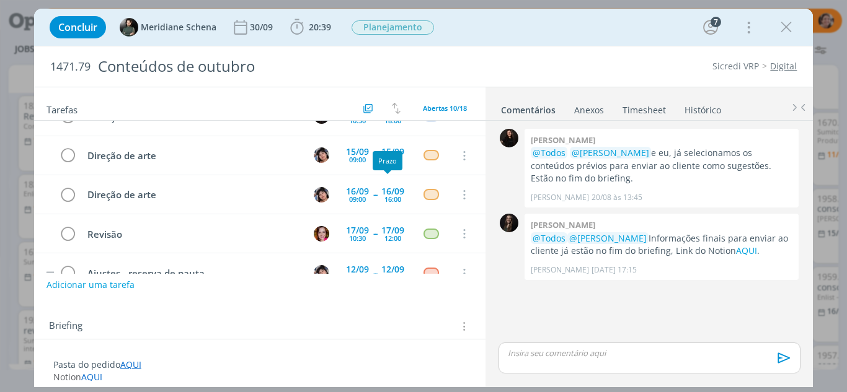
scroll to position [153, 0]
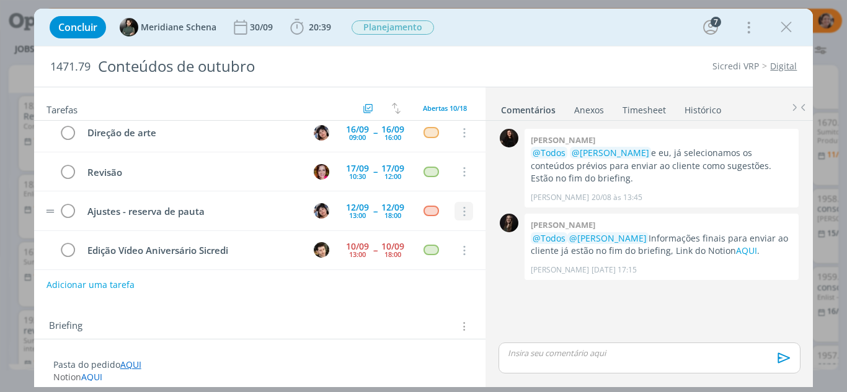
click at [461, 213] on icon "dialog" at bounding box center [464, 211] width 14 height 11
click at [417, 232] on link "Cancelar" at bounding box center [423, 233] width 98 height 20
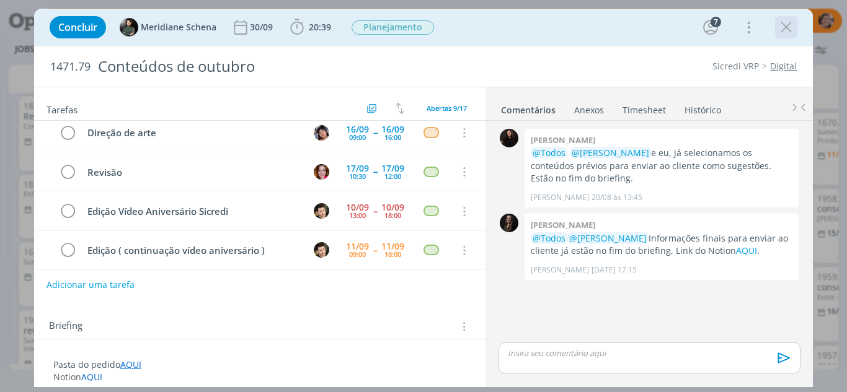
click at [790, 29] on icon "dialog" at bounding box center [786, 27] width 19 height 19
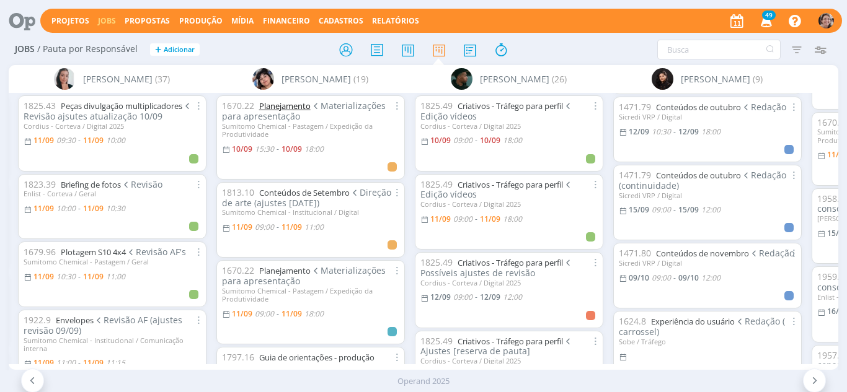
click at [299, 105] on link "Planejamento" at bounding box center [284, 105] width 51 height 11
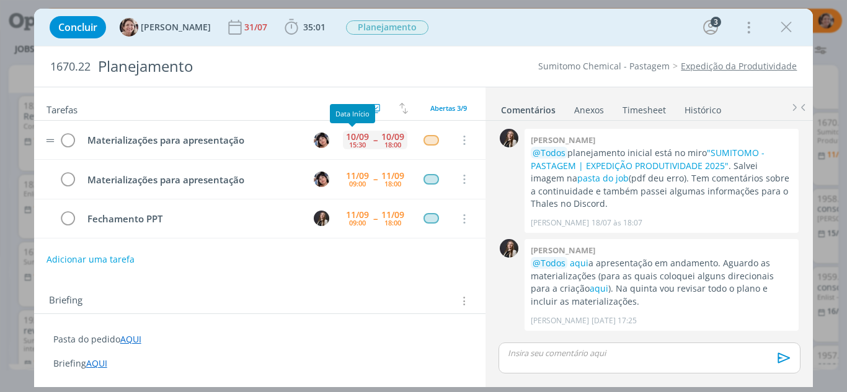
click at [350, 143] on div "15:30" at bounding box center [357, 144] width 17 height 7
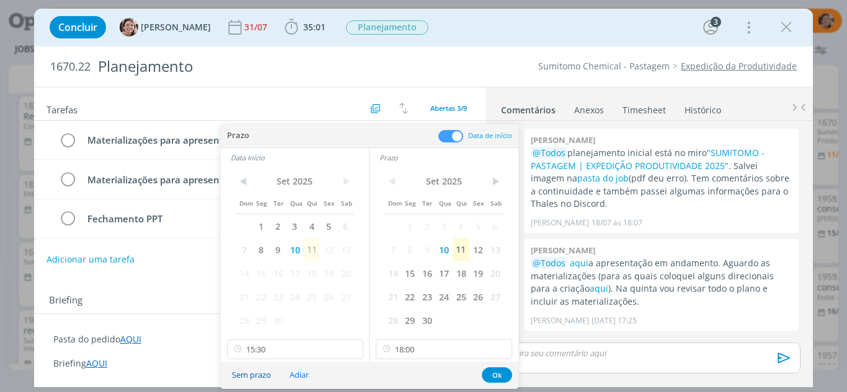
click at [258, 375] on button "Sem prazo" at bounding box center [251, 375] width 55 height 17
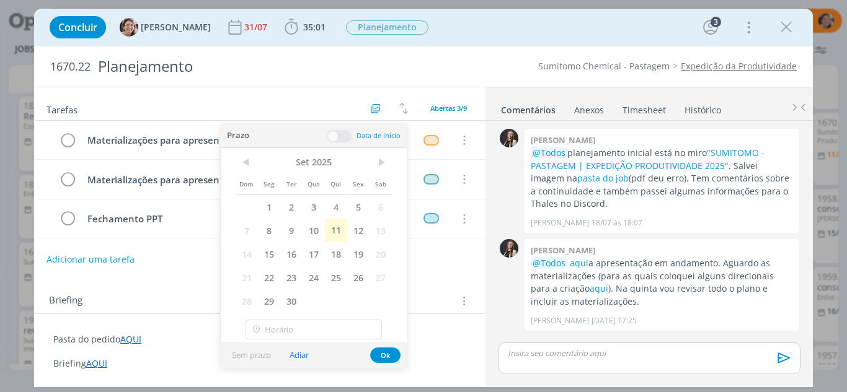
click at [448, 281] on div "Briefing Briefings Predefinidos Versões do Briefing Ver Briefing do Projeto" at bounding box center [260, 297] width 452 height 33
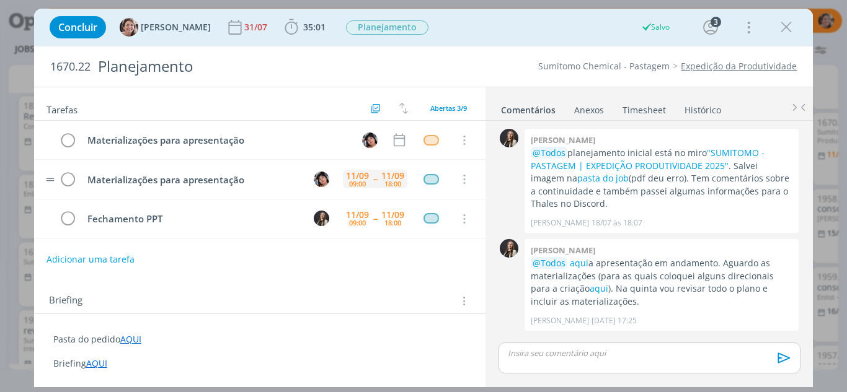
click at [352, 178] on div "11/09" at bounding box center [357, 176] width 23 height 9
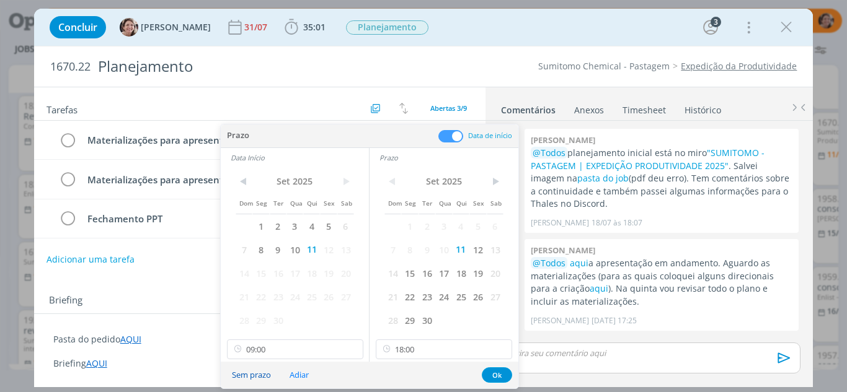
click at [254, 376] on button "Sem prazo" at bounding box center [251, 375] width 55 height 17
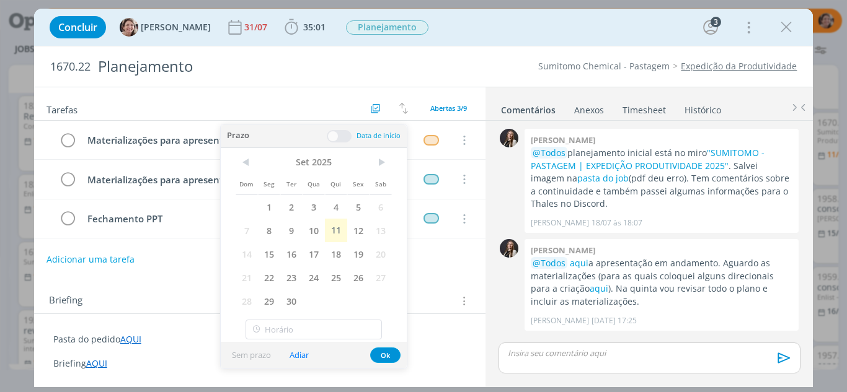
click at [445, 285] on div "Briefing Briefings Predefinidos Versões do Briefing Ver Briefing do Projeto" at bounding box center [260, 297] width 452 height 33
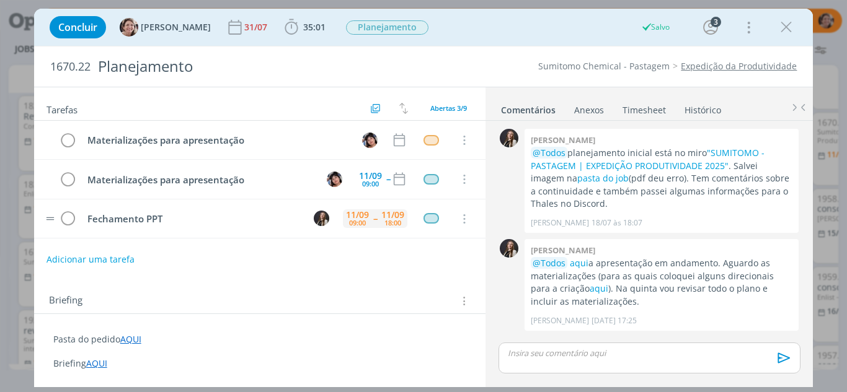
click at [356, 219] on div "09:00" at bounding box center [357, 222] width 17 height 7
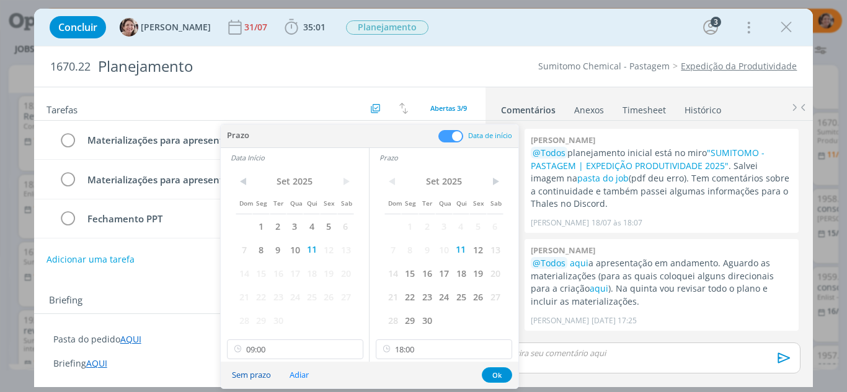
click at [250, 376] on button "Sem prazo" at bounding box center [251, 375] width 55 height 17
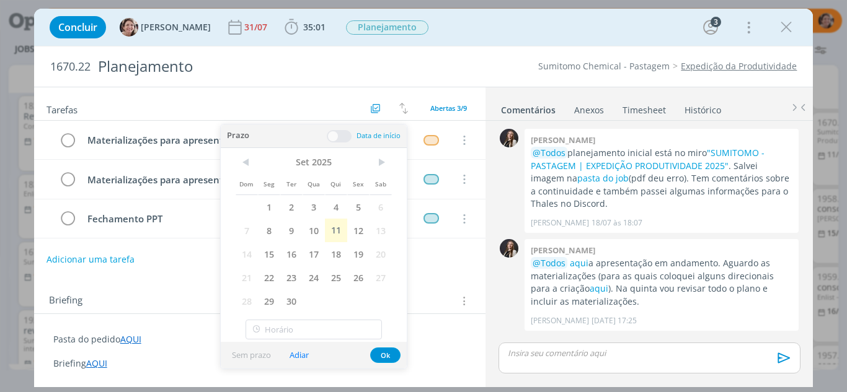
type input "09:00"
click at [786, 20] on icon "dialog" at bounding box center [786, 27] width 19 height 19
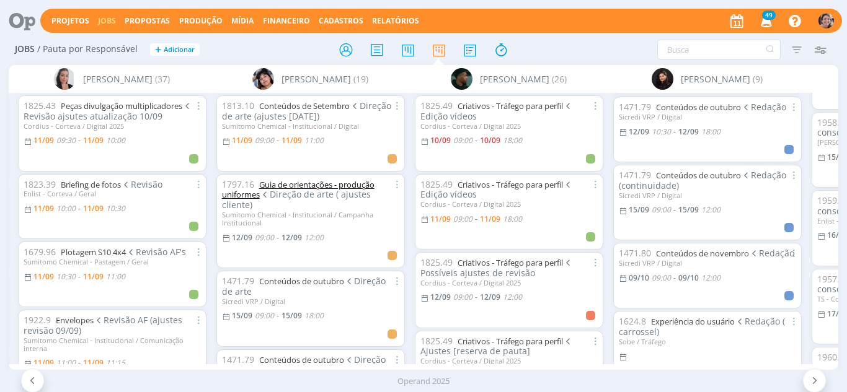
click at [327, 183] on link "Guia de orientações - produção uniformes" at bounding box center [298, 190] width 152 height 22
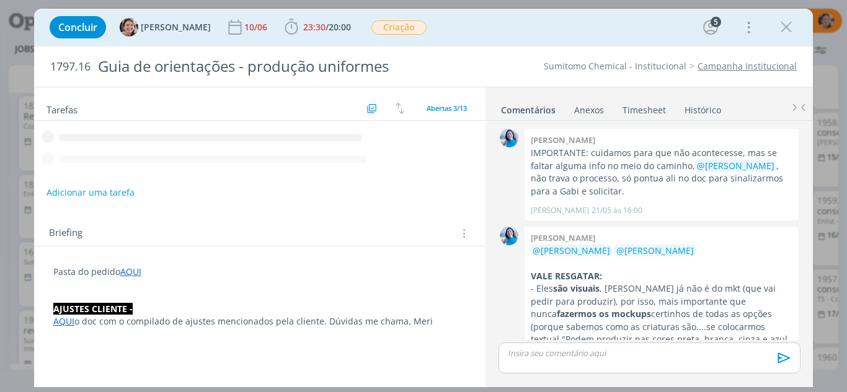
scroll to position [1473, 0]
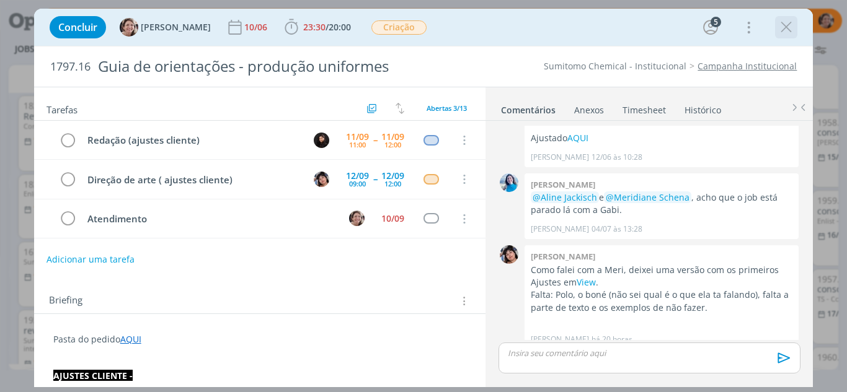
click at [783, 26] on icon "dialog" at bounding box center [786, 27] width 19 height 19
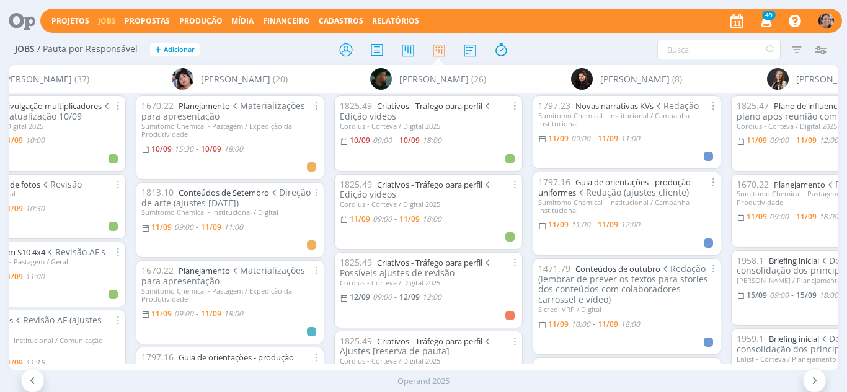
scroll to position [62, 0]
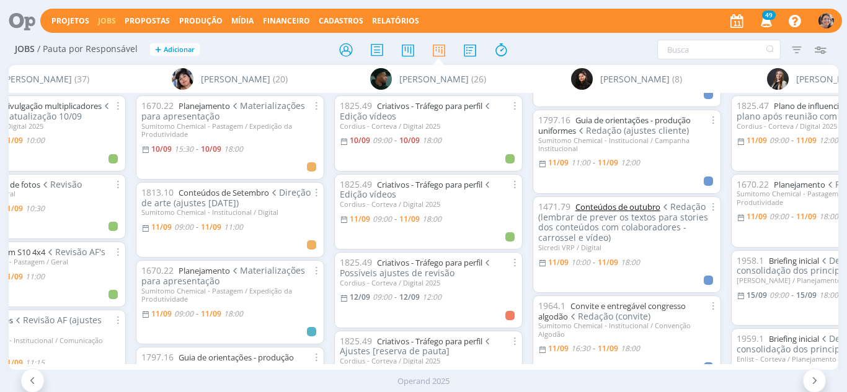
click at [601, 206] on link "Conteúdos de outubro" at bounding box center [617, 206] width 85 height 11
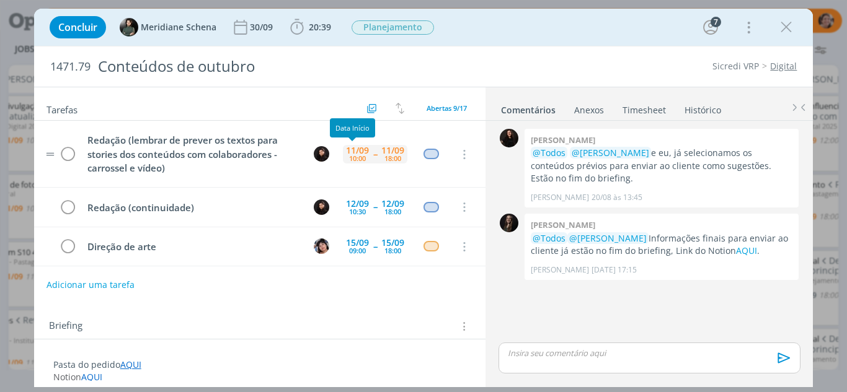
click at [351, 156] on div "10:00" at bounding box center [357, 158] width 17 height 7
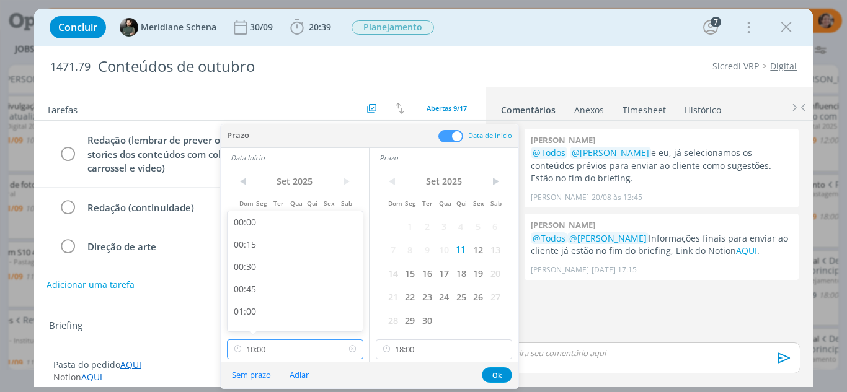
click at [278, 346] on input "10:00" at bounding box center [295, 350] width 136 height 20
click at [253, 272] on div "13:00" at bounding box center [296, 274] width 139 height 22
type input "13:00"
click at [422, 345] on input "18:00" at bounding box center [444, 350] width 136 height 20
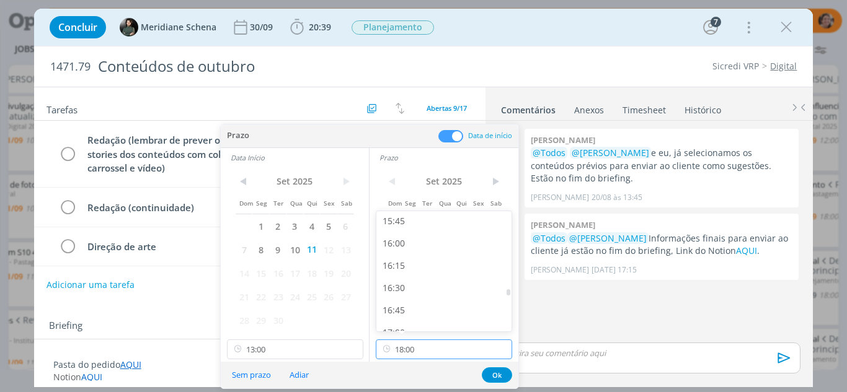
scroll to position [1388, 0]
drag, startPoint x: 406, startPoint y: 302, endPoint x: 431, endPoint y: 314, distance: 28.0
click at [406, 302] on div "16:30" at bounding box center [445, 307] width 139 height 22
type input "16:30"
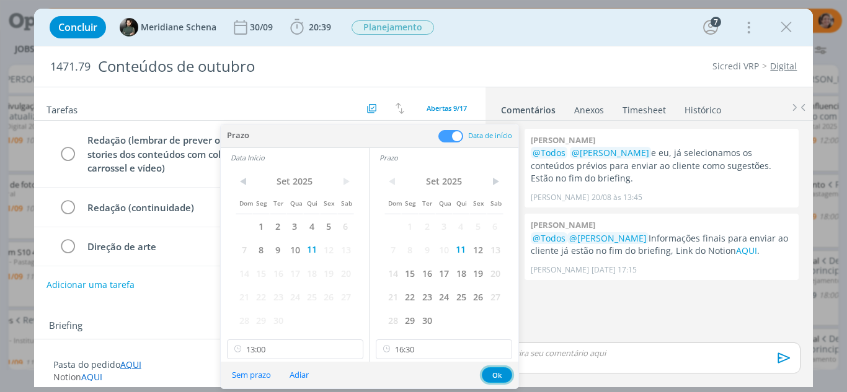
click at [496, 374] on button "Ok" at bounding box center [497, 375] width 30 height 15
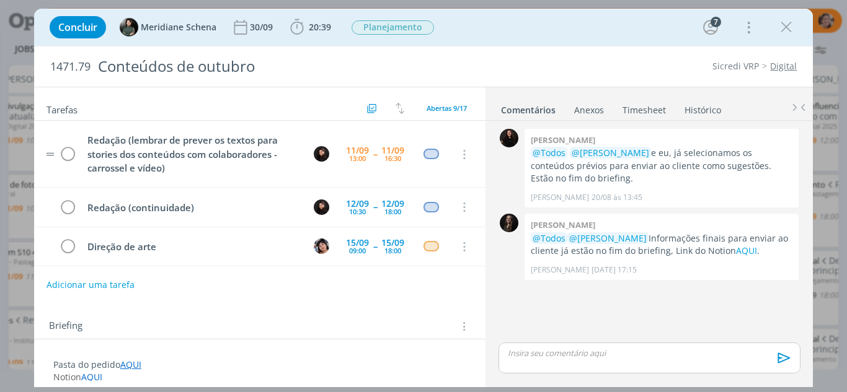
scroll to position [62, 0]
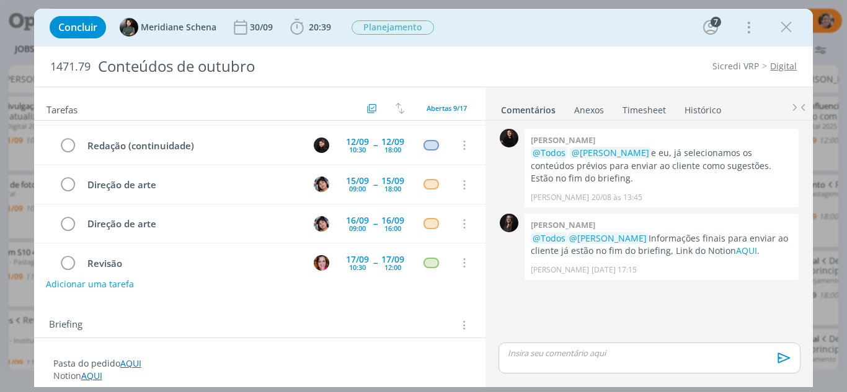
click at [107, 285] on button "Adicionar uma tarefa" at bounding box center [90, 284] width 88 height 21
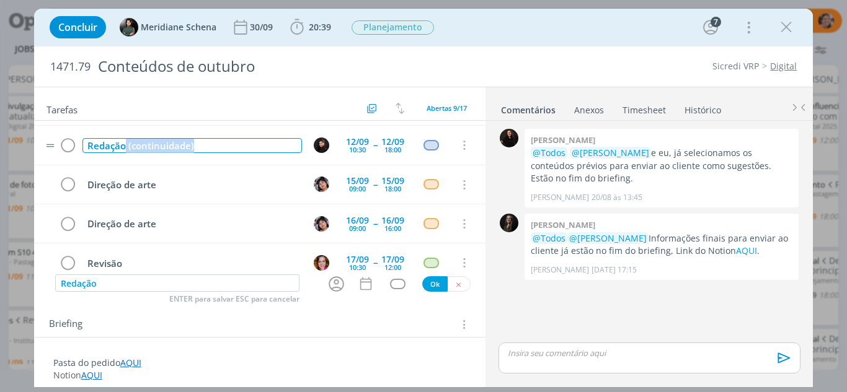
drag, startPoint x: 196, startPoint y: 148, endPoint x: 125, endPoint y: 144, distance: 71.4
click at [125, 144] on div "Redação (continuidade)" at bounding box center [192, 145] width 220 height 15
copy div "(continuidade)"
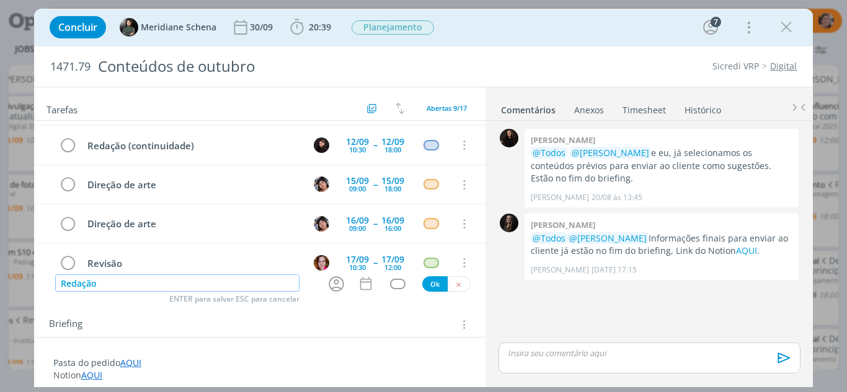
click at [123, 288] on input "Redação" at bounding box center [177, 283] width 245 height 17
paste input "(continuidade)"
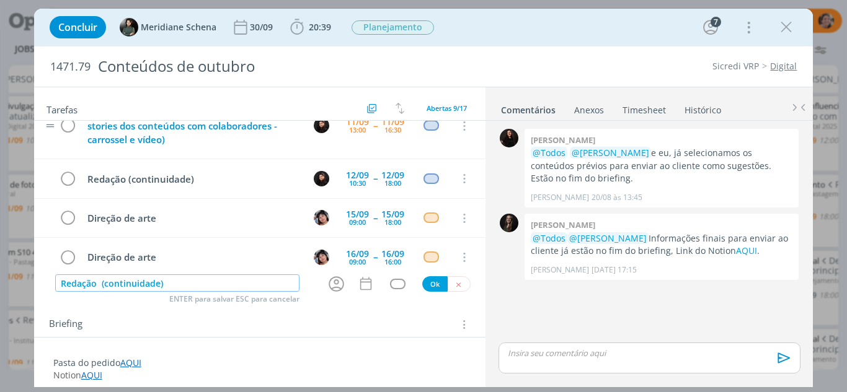
scroll to position [0, 0]
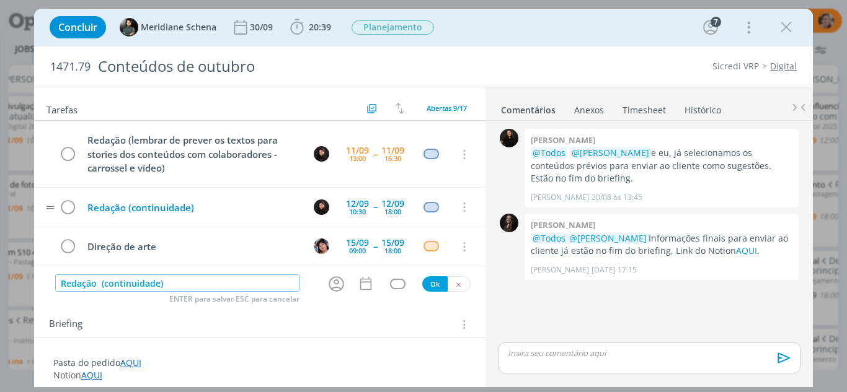
type input "Redação (continuidade)"
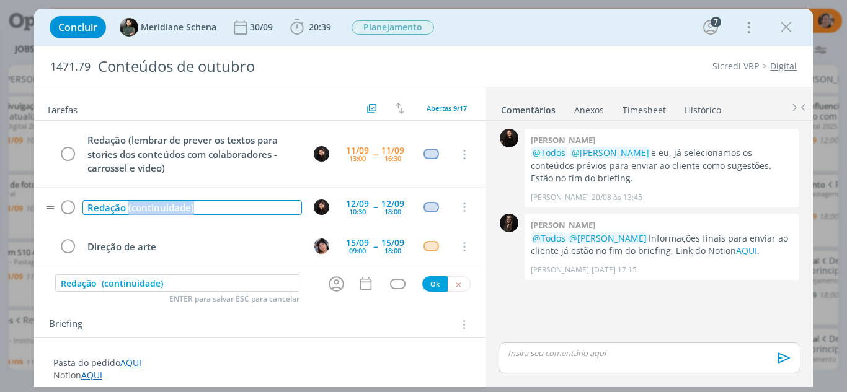
drag, startPoint x: 181, startPoint y: 210, endPoint x: 129, endPoint y: 208, distance: 52.1
click at [129, 208] on div "Redação (continuidade)" at bounding box center [192, 207] width 220 height 15
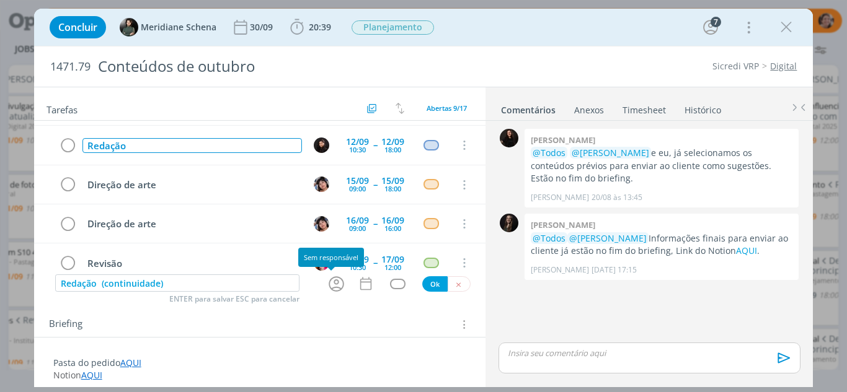
click at [331, 289] on icon "dialog" at bounding box center [336, 284] width 19 height 19
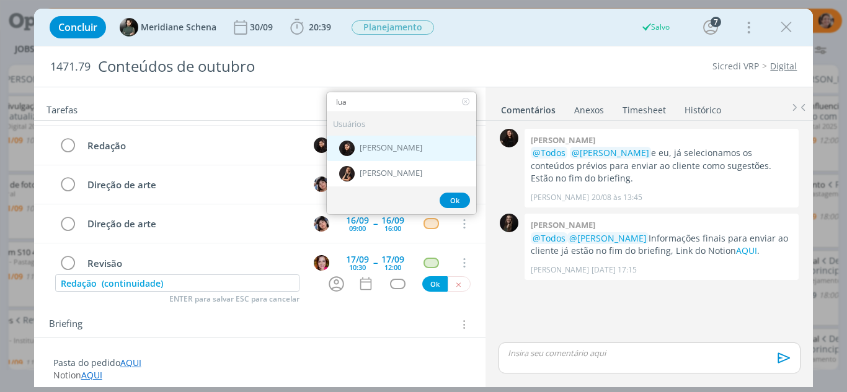
type input "lua"
click at [398, 145] on span "[PERSON_NAME]" at bounding box center [391, 148] width 63 height 10
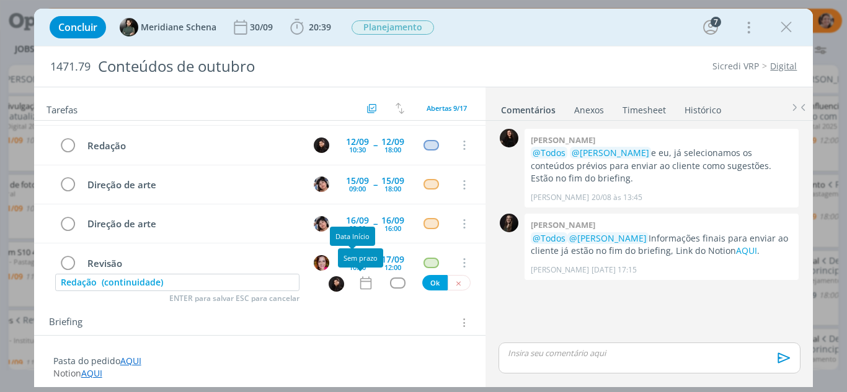
click at [362, 283] on icon "dialog" at bounding box center [366, 283] width 16 height 16
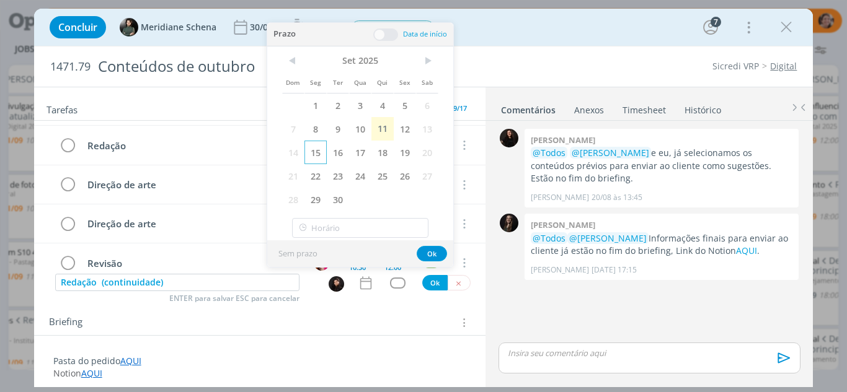
click at [318, 152] on span "15" at bounding box center [315, 153] width 22 height 24
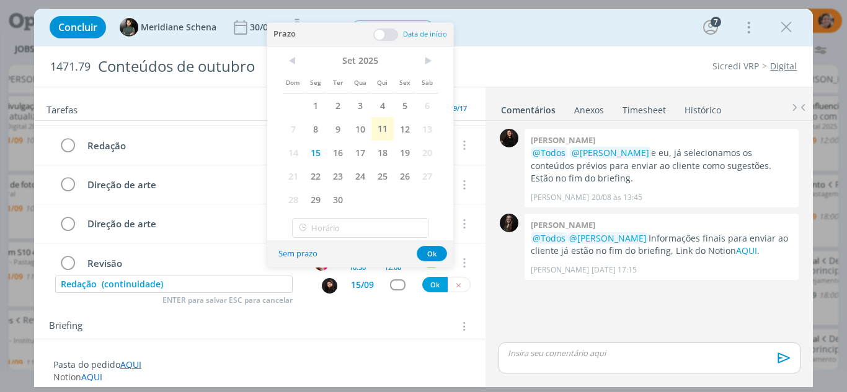
click at [383, 35] on span at bounding box center [385, 35] width 25 height 12
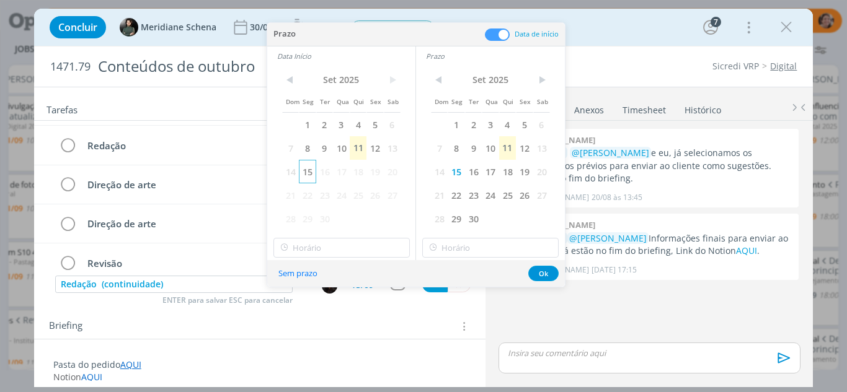
click at [308, 172] on span "15" at bounding box center [307, 172] width 17 height 24
type input "09:00"
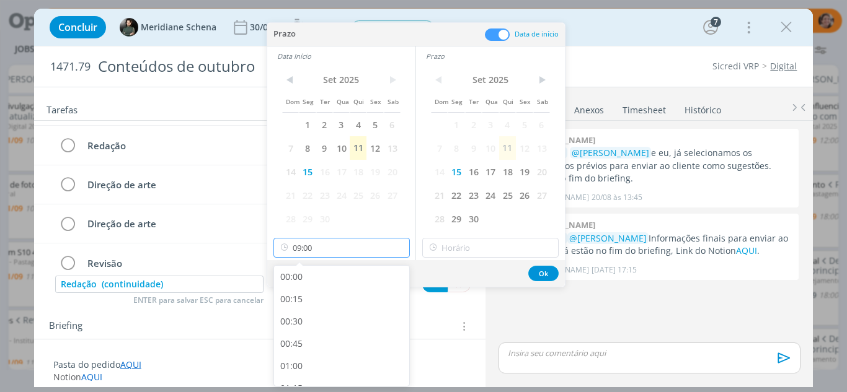
click at [316, 249] on input "09:00" at bounding box center [341, 248] width 136 height 20
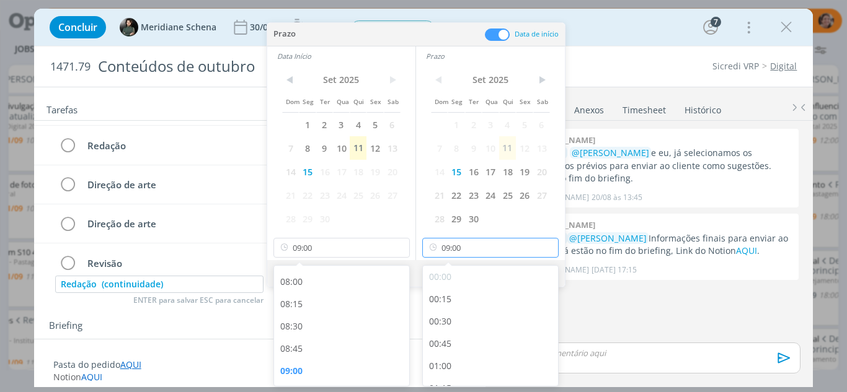
click at [470, 257] on input "09:00" at bounding box center [490, 248] width 136 height 20
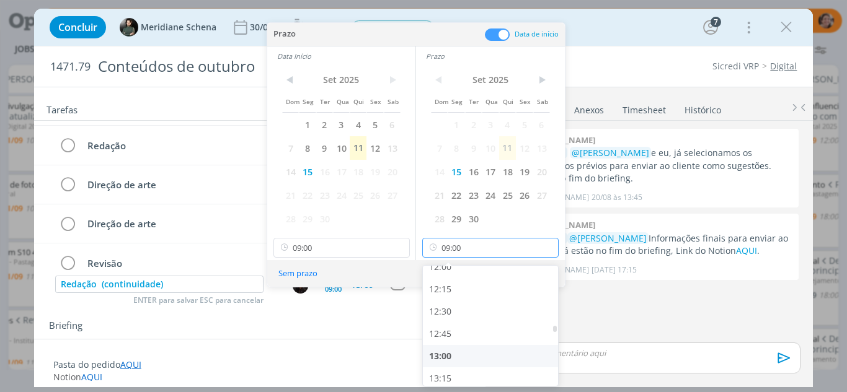
scroll to position [1019, 0]
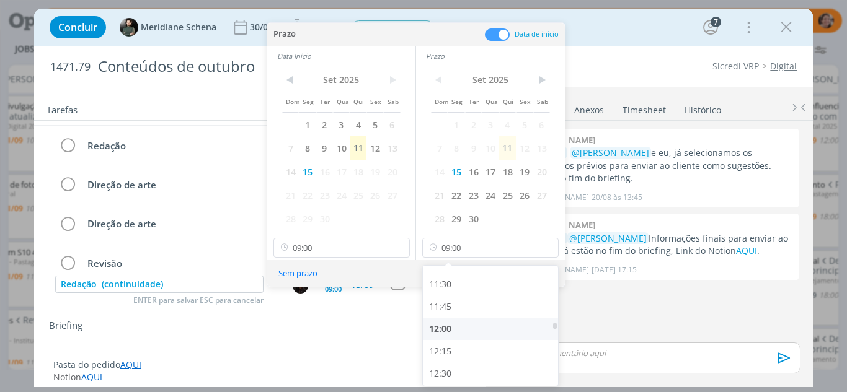
click at [449, 324] on div "12:00" at bounding box center [492, 329] width 139 height 22
type input "12:00"
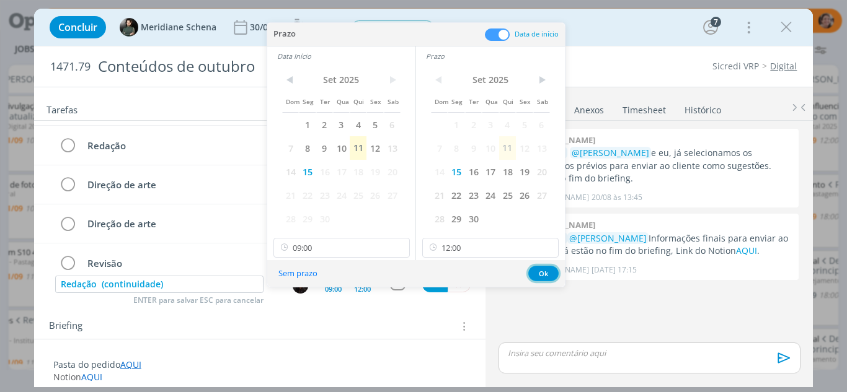
click at [547, 274] on button "Ok" at bounding box center [543, 273] width 30 height 15
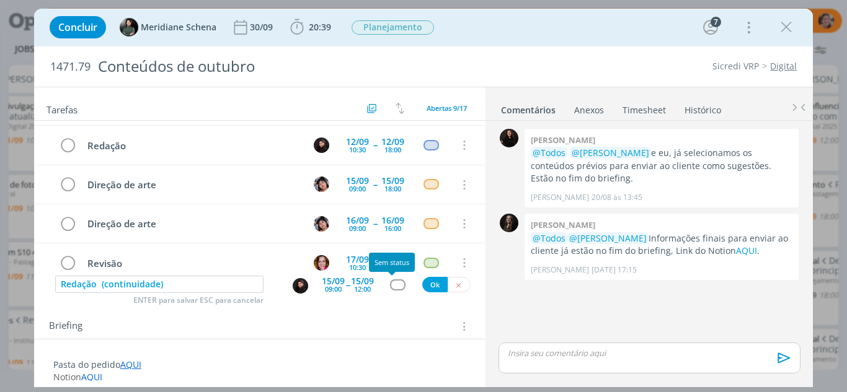
click at [395, 285] on div "dialog" at bounding box center [397, 285] width 15 height 11
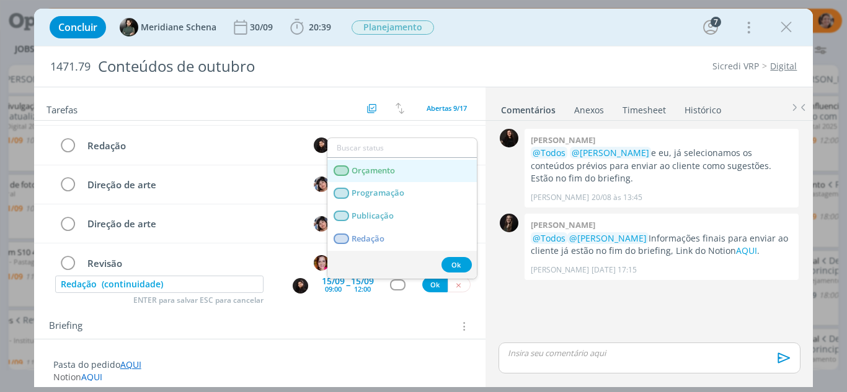
scroll to position [248, 0]
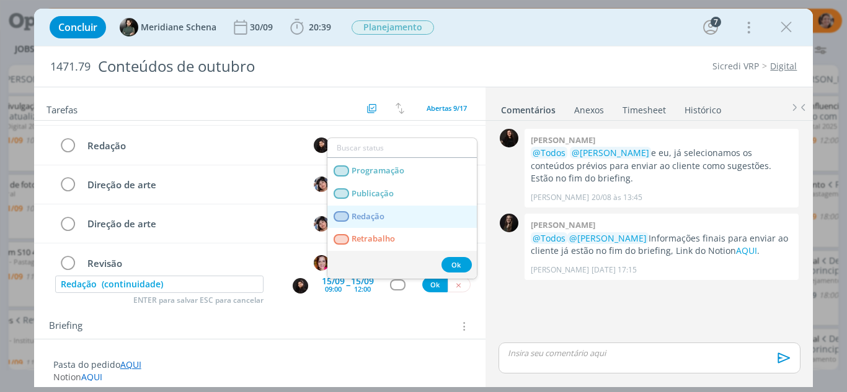
click at [388, 216] on link "Redação" at bounding box center [401, 217] width 149 height 23
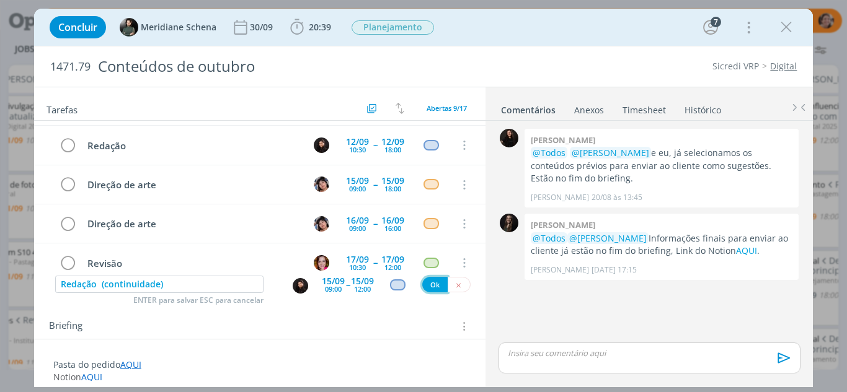
click at [426, 284] on button "Ok" at bounding box center [434, 284] width 25 height 15
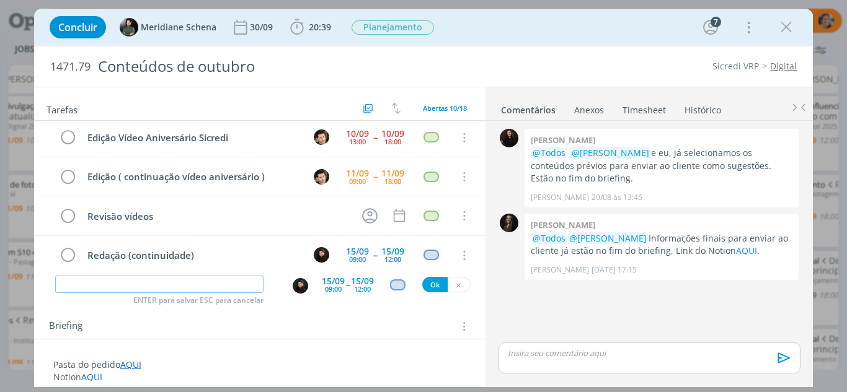
click at [148, 288] on input "dialog" at bounding box center [159, 284] width 209 height 17
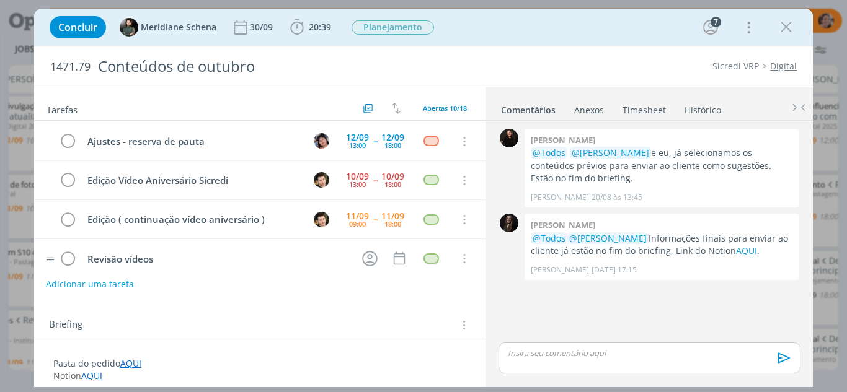
scroll to position [204, 0]
